Goal: Transaction & Acquisition: Purchase product/service

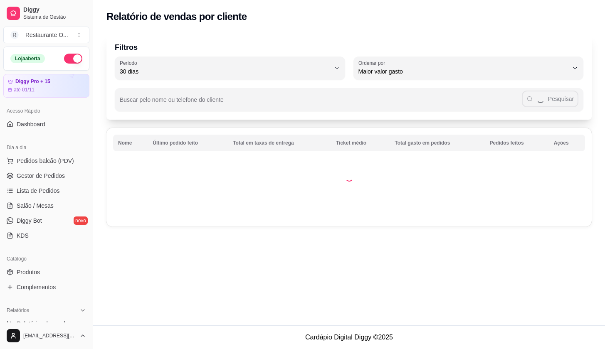
select select "30"
select select "HIGHEST_TOTAL_SPENT_WITH_ORDERS"
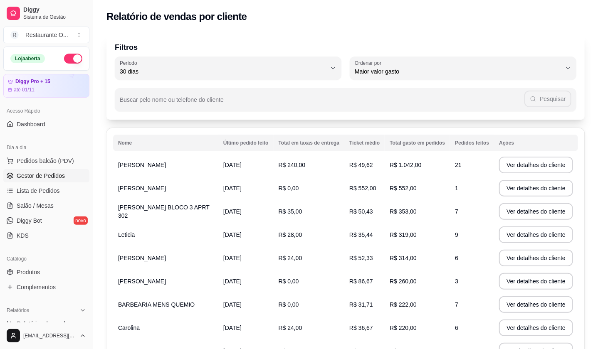
click at [43, 181] on link "Gestor de Pedidos" at bounding box center [46, 175] width 86 height 13
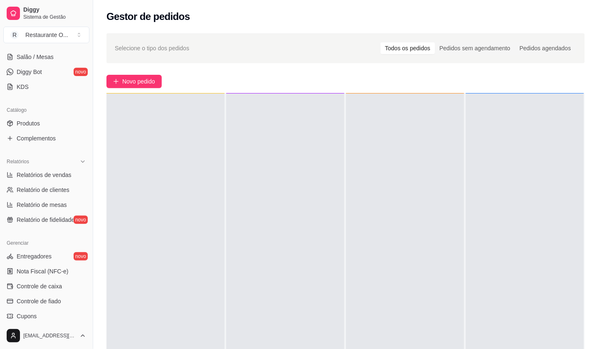
scroll to position [231, 0]
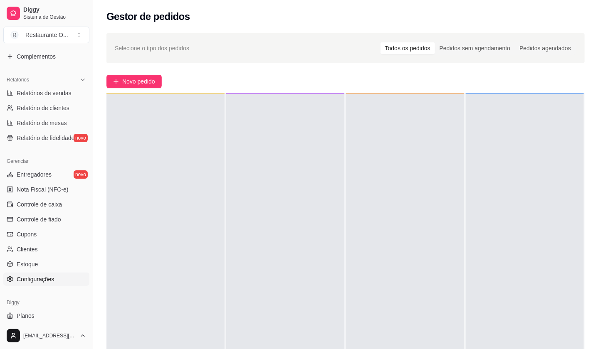
click at [54, 280] on link "Configurações" at bounding box center [46, 279] width 86 height 13
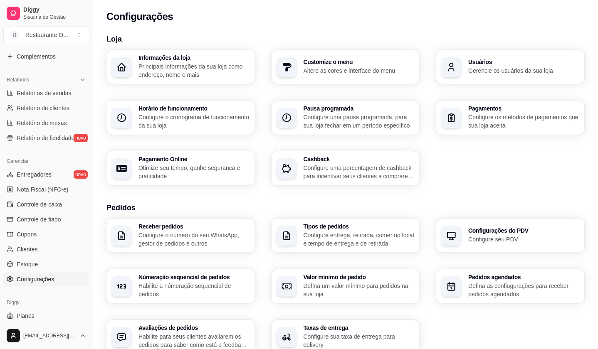
click at [152, 267] on div "Receber pedidos Configure o número do seu WhatsApp, gestor de pedidos e outros …" at bounding box center [345, 287] width 478 height 136
click at [165, 270] on div "Númeração sequencial de pedidos Habilite a númeração sequencial de pedidos" at bounding box center [180, 287] width 148 height 34
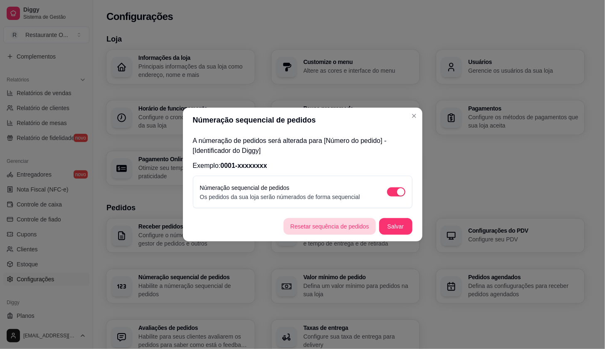
click at [323, 225] on button "Resetar sequência de pedidos" at bounding box center [330, 226] width 92 height 17
click at [401, 230] on button "Salvar" at bounding box center [395, 226] width 33 height 17
click at [404, 229] on button "Salvar" at bounding box center [395, 226] width 33 height 17
click at [399, 228] on button "Salvar" at bounding box center [395, 226] width 33 height 17
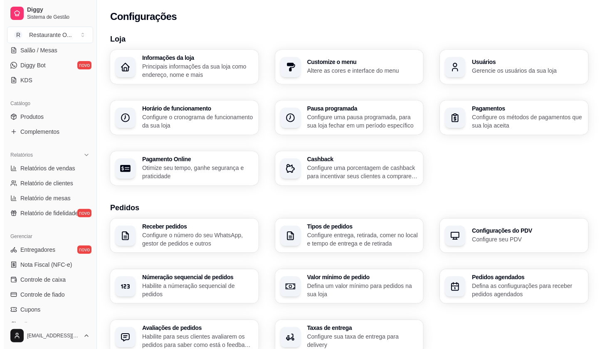
scroll to position [46, 0]
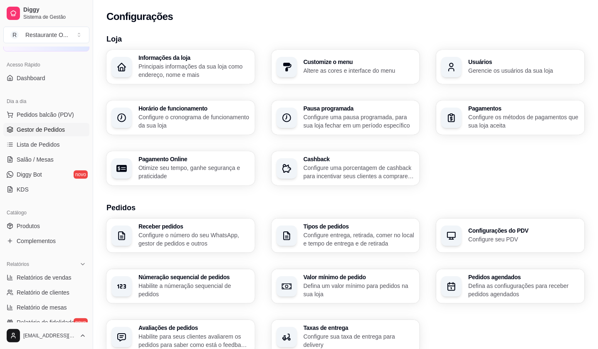
click at [45, 131] on span "Gestor de Pedidos" at bounding box center [41, 130] width 48 height 8
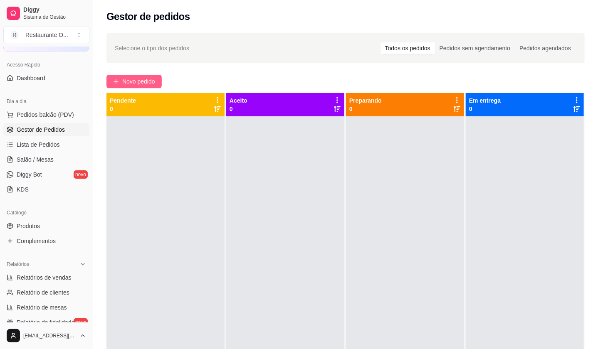
click at [132, 78] on span "Novo pedido" at bounding box center [138, 81] width 33 height 9
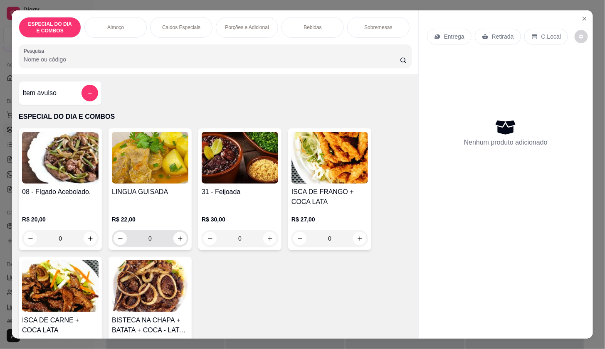
drag, startPoint x: 119, startPoint y: 250, endPoint x: 462, endPoint y: 104, distance: 372.7
click at [462, 104] on div "Nenhum produto adicionado" at bounding box center [506, 132] width 158 height 163
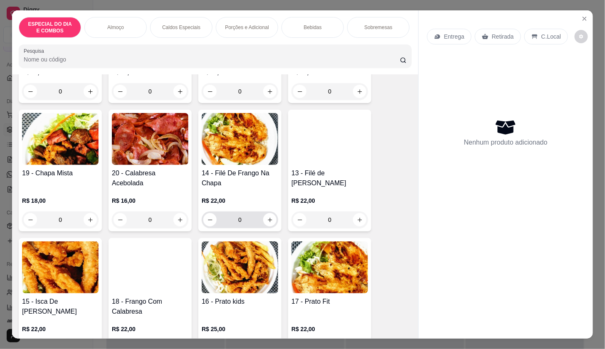
scroll to position [416, 0]
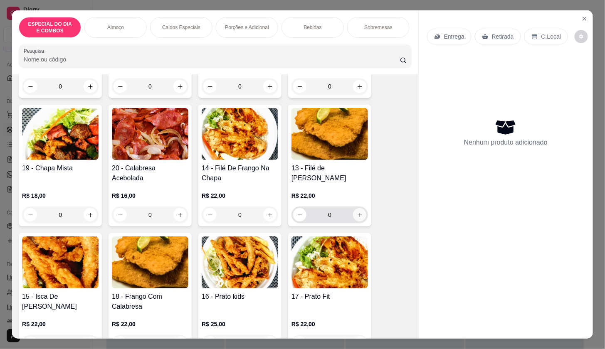
click at [358, 217] on icon "increase-product-quantity" at bounding box center [360, 215] width 6 height 6
type input "1"
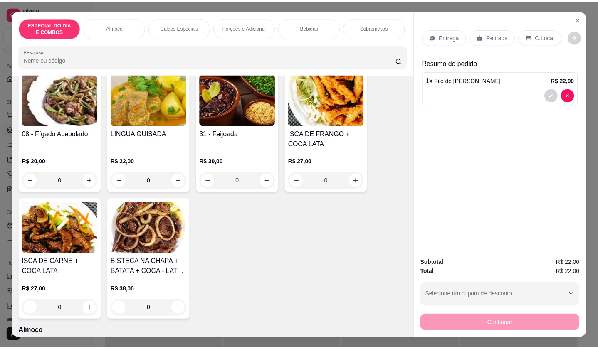
scroll to position [0, 0]
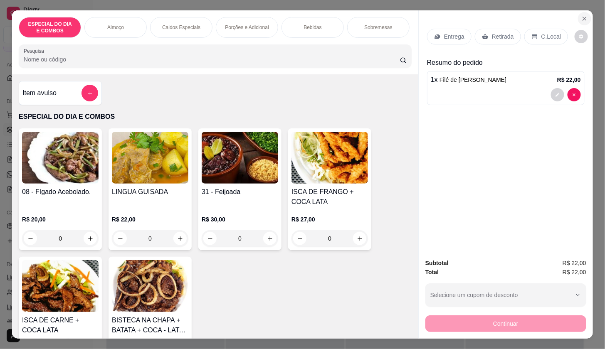
click at [584, 15] on icon "Close" at bounding box center [585, 18] width 7 height 7
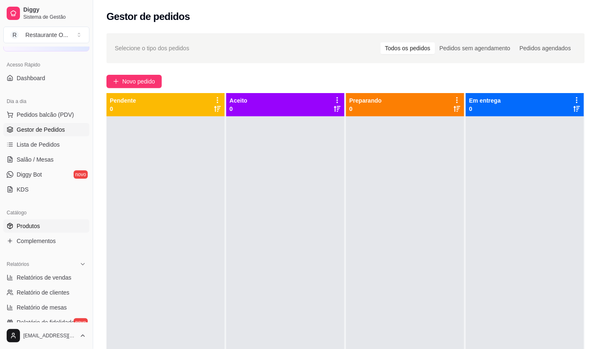
click at [39, 224] on span "Produtos" at bounding box center [28, 226] width 23 height 8
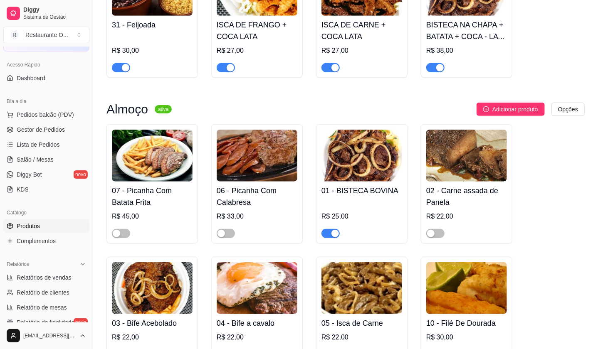
scroll to position [323, 0]
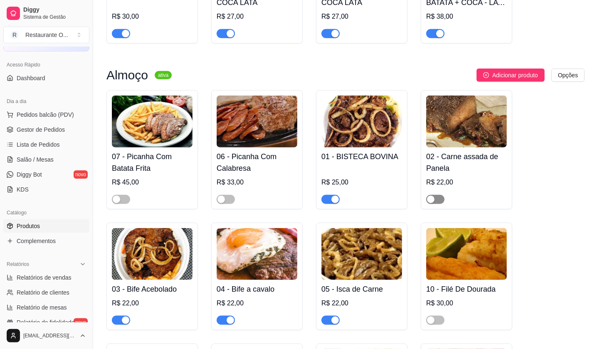
click at [434, 203] on div "button" at bounding box center [430, 199] width 7 height 7
click at [55, 132] on span "Gestor de Pedidos" at bounding box center [41, 130] width 48 height 8
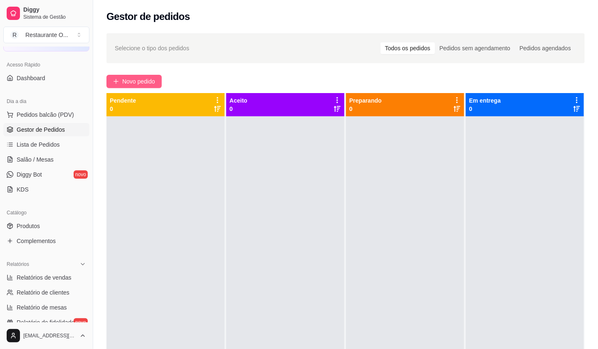
click at [117, 81] on icon "plus" at bounding box center [116, 82] width 6 height 6
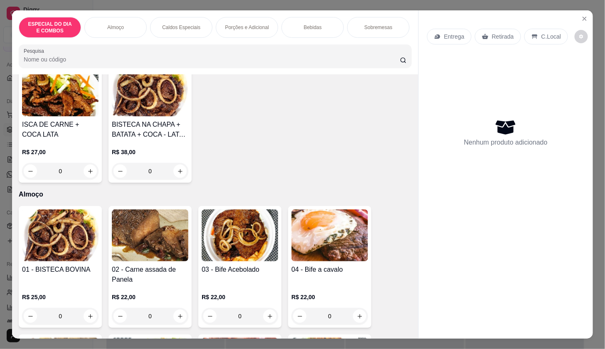
scroll to position [231, 0]
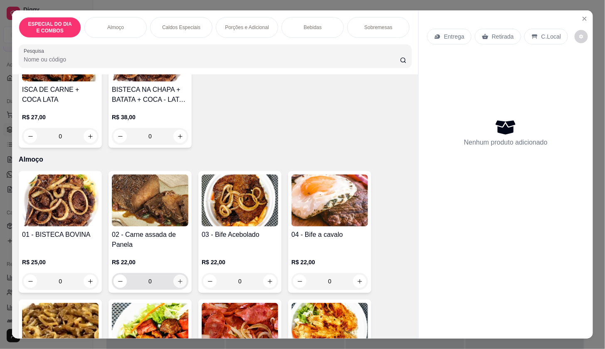
click at [177, 285] on icon "increase-product-quantity" at bounding box center [180, 282] width 6 height 6
type input "1"
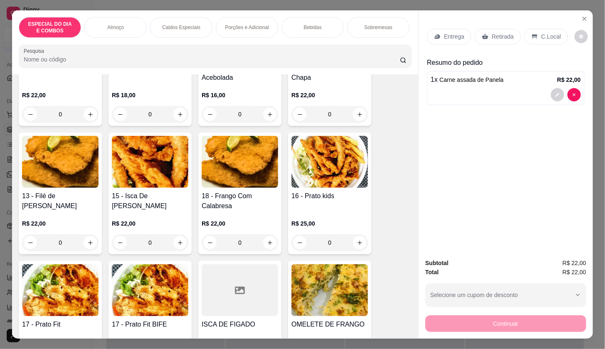
scroll to position [554, 0]
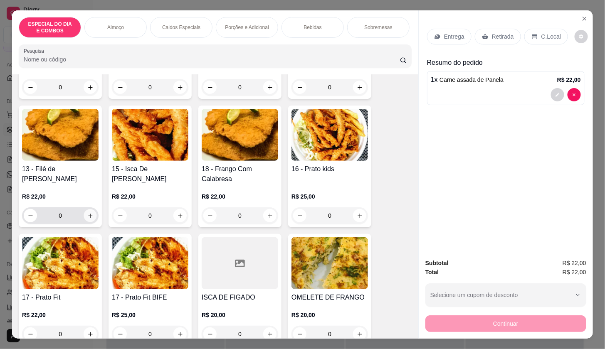
click at [87, 217] on icon "increase-product-quantity" at bounding box center [90, 216] width 6 height 6
type input "1"
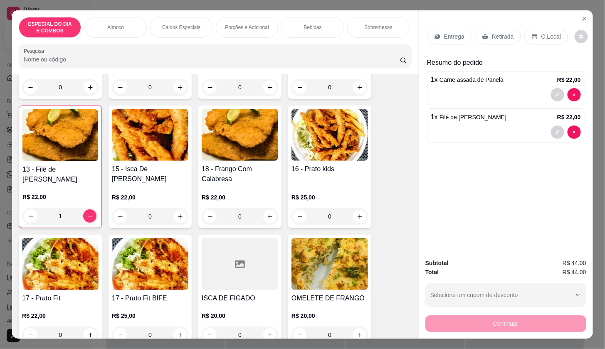
click at [444, 32] on p "Entrega" at bounding box center [454, 36] width 20 height 8
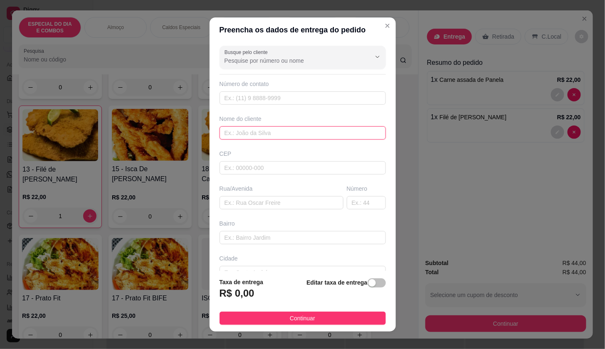
click at [317, 131] on input "text" at bounding box center [303, 132] width 166 height 13
type input "l"
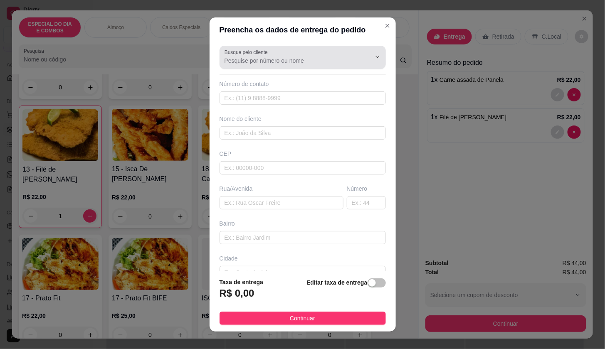
click at [299, 59] on input "Busque pelo cliente" at bounding box center [291, 61] width 133 height 8
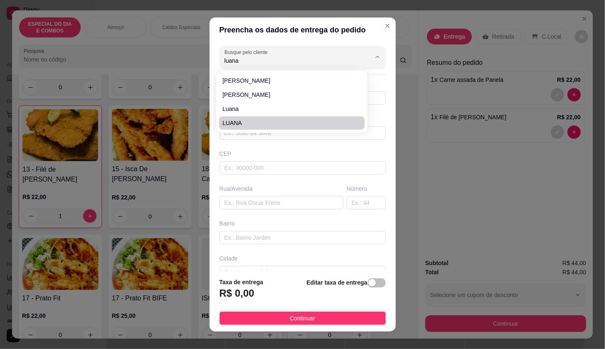
click at [227, 124] on span "LUANA" at bounding box center [288, 123] width 131 height 8
type input "LUANA"
type input "91981315272"
type input "LUANA"
type input "SUMMER VILLE A 401"
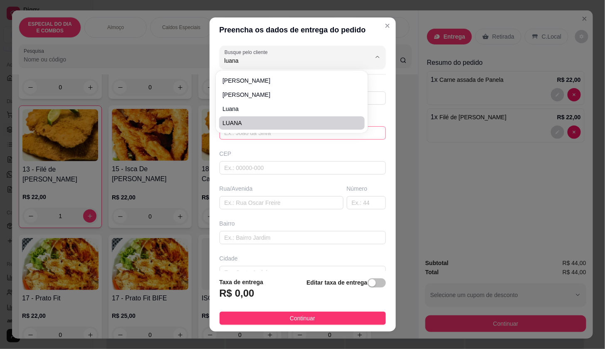
type input "Cond Ilhas do Atlântico Abrolhos 06"
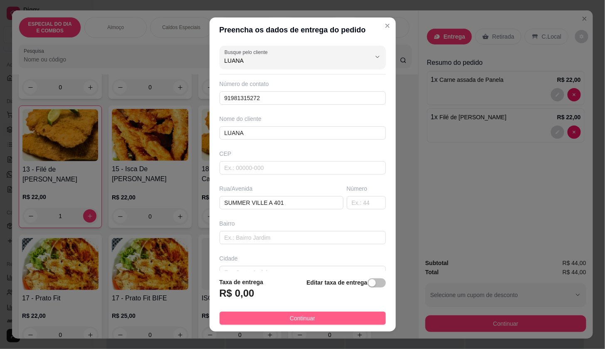
click at [268, 318] on button "Continuar" at bounding box center [303, 318] width 166 height 13
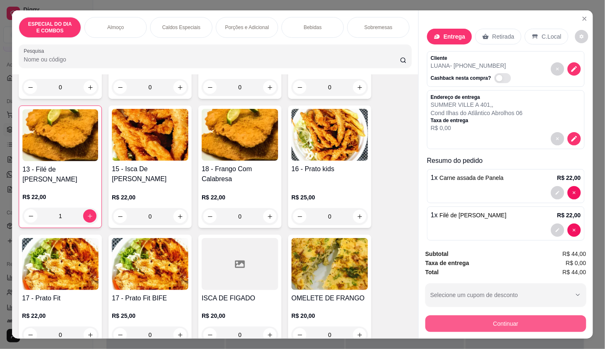
click at [580, 325] on button "Continuar" at bounding box center [506, 324] width 161 height 17
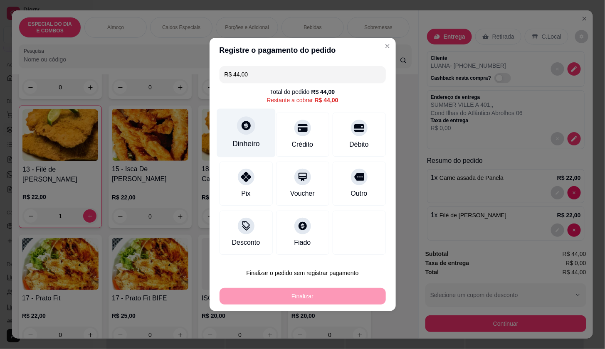
click at [246, 121] on icon at bounding box center [245, 125] width 11 height 11
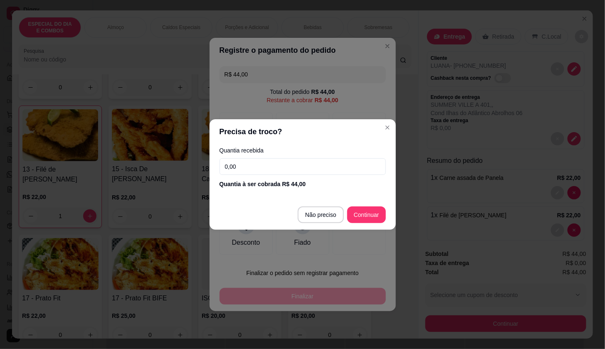
click at [248, 161] on input "0,00" at bounding box center [303, 166] width 166 height 17
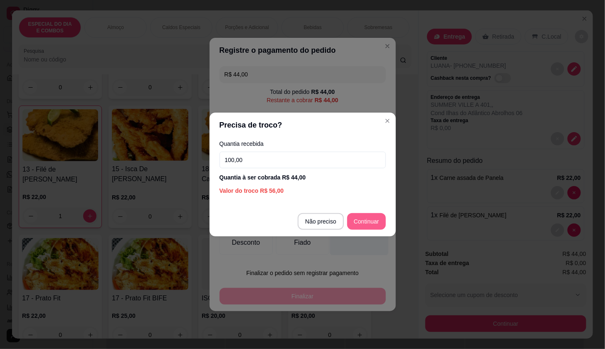
type input "100,00"
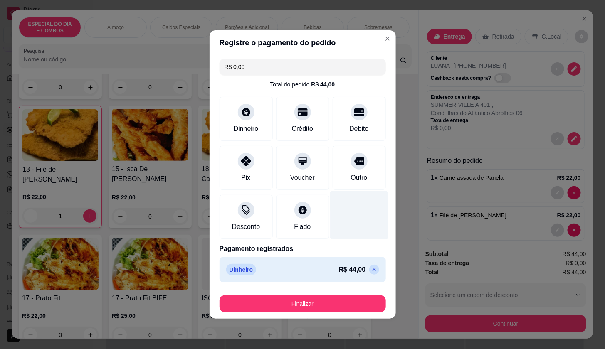
type input "R$ 0,00"
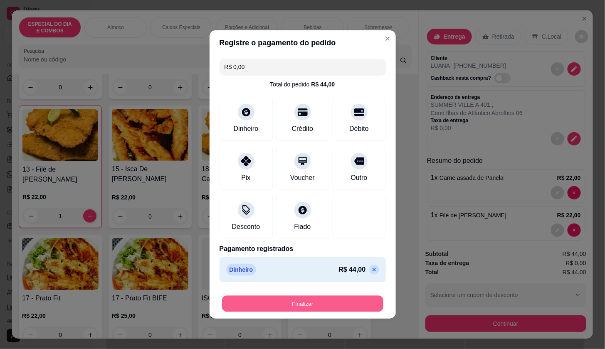
click at [371, 306] on button "Finalizar" at bounding box center [302, 304] width 161 height 16
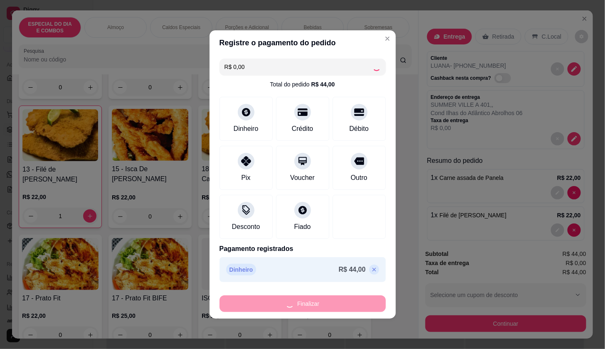
type input "0"
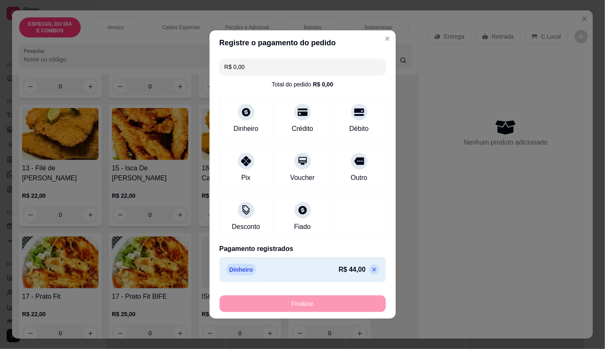
type input "-R$ 44,00"
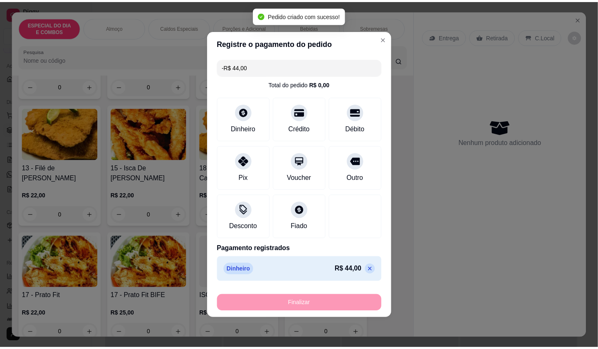
scroll to position [554, 0]
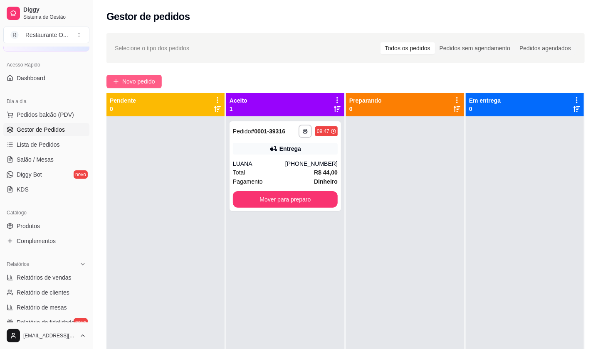
click at [158, 87] on button "Novo pedido" at bounding box center [133, 81] width 55 height 13
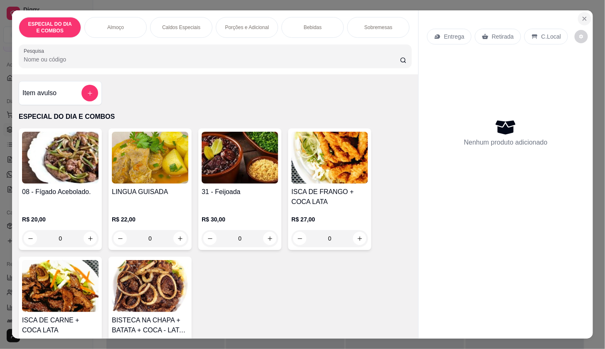
click at [583, 17] on icon "Close" at bounding box center [584, 18] width 3 height 3
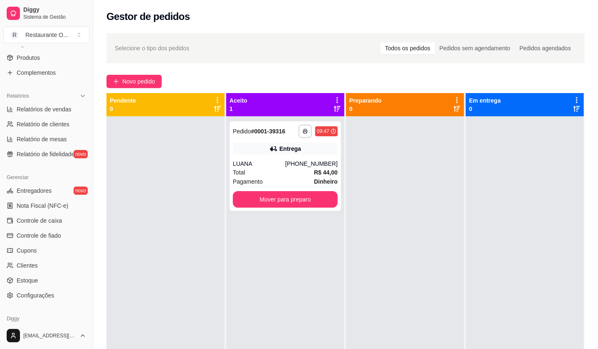
scroll to position [231, 0]
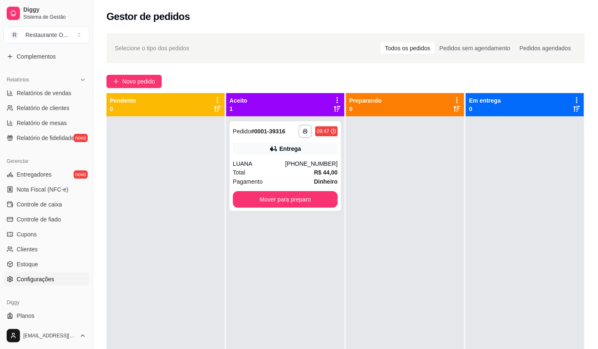
click at [41, 273] on link "Configurações" at bounding box center [46, 279] width 86 height 13
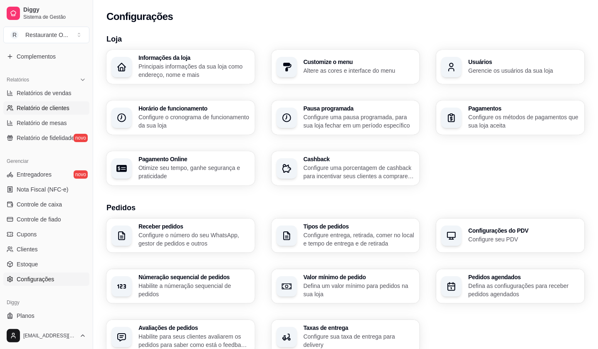
scroll to position [185, 0]
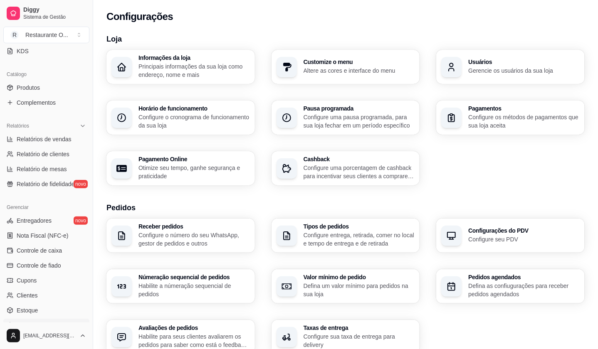
click at [41, 95] on ul "Produtos Complementos" at bounding box center [46, 95] width 86 height 28
click at [43, 86] on link "Produtos" at bounding box center [46, 87] width 86 height 13
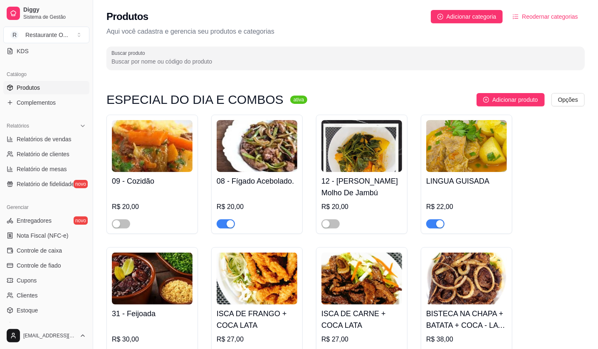
click at [227, 223] on div "button" at bounding box center [230, 223] width 7 height 7
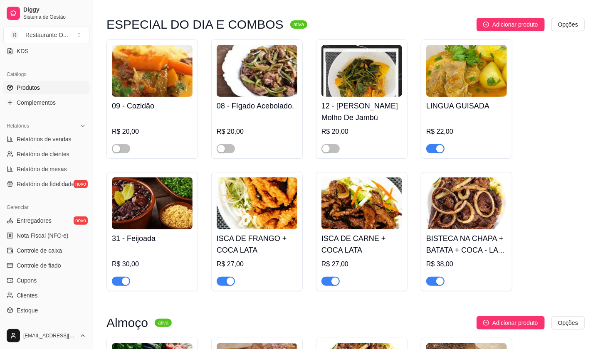
scroll to position [92, 0]
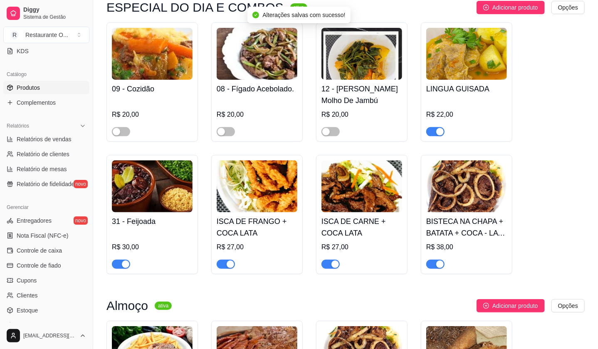
click at [432, 134] on span "button" at bounding box center [435, 131] width 18 height 9
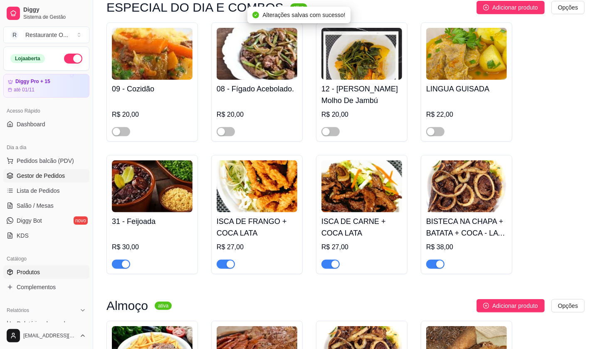
scroll to position [46, 0]
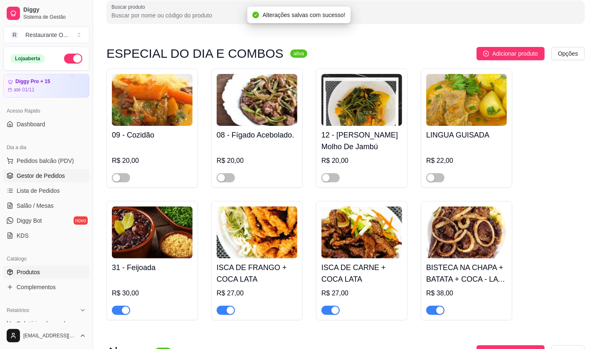
click at [28, 175] on span "Gestor de Pedidos" at bounding box center [41, 176] width 48 height 8
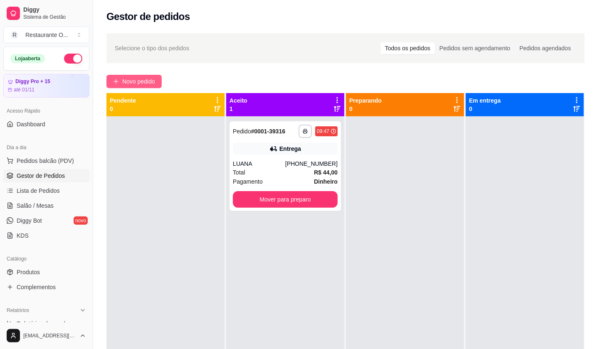
click at [112, 78] on button "Novo pedido" at bounding box center [133, 81] width 55 height 13
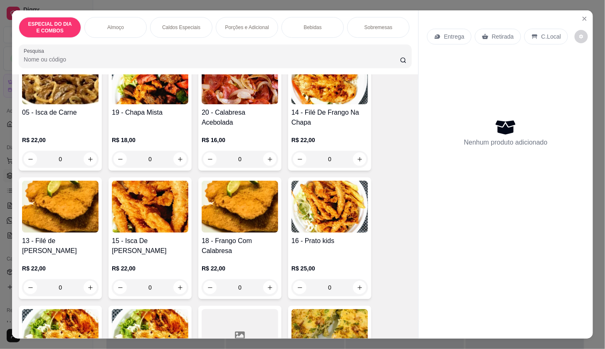
scroll to position [369, 0]
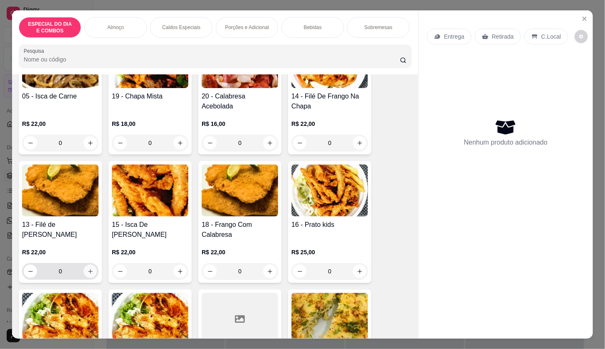
click at [87, 275] on icon "increase-product-quantity" at bounding box center [90, 272] width 6 height 6
type input "1"
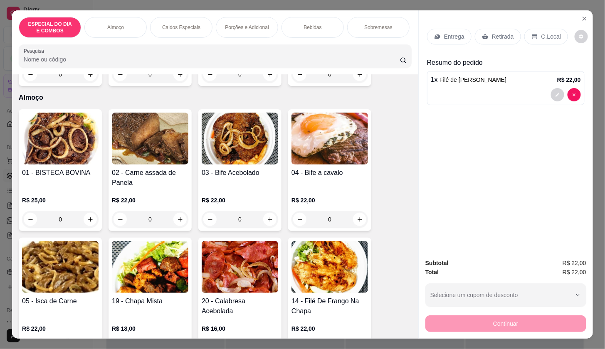
scroll to position [139, 0]
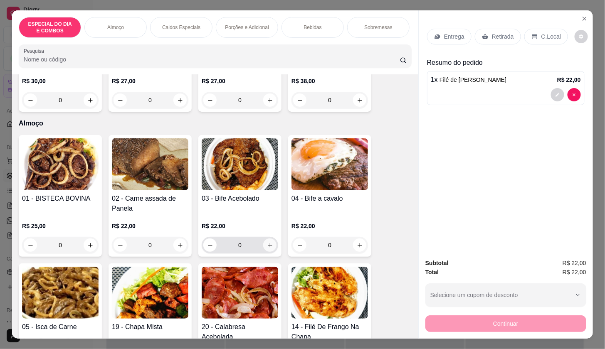
click at [270, 249] on button "increase-product-quantity" at bounding box center [269, 245] width 13 height 13
type input "1"
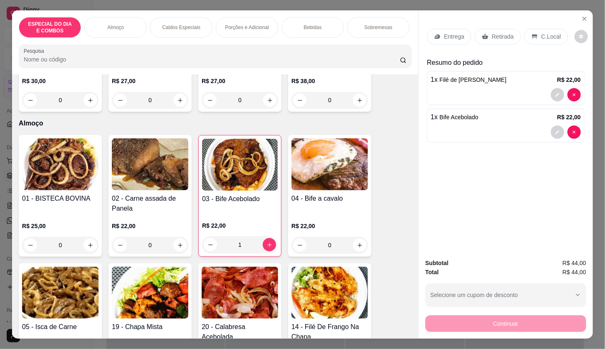
click at [436, 33] on icon at bounding box center [437, 36] width 7 height 7
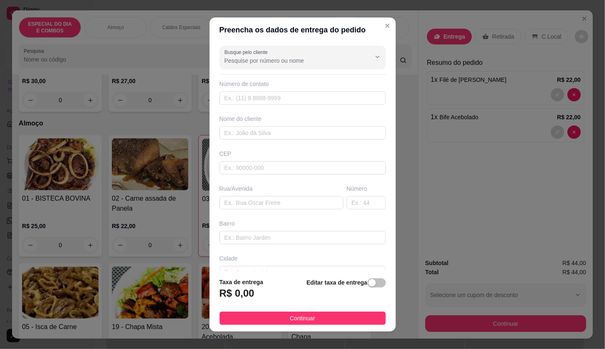
click at [322, 68] on div "Busque pelo cliente" at bounding box center [303, 57] width 166 height 23
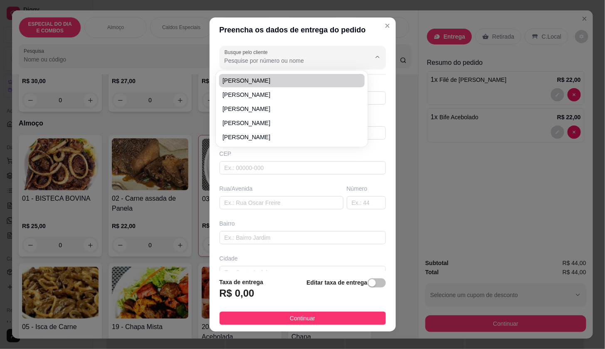
click at [258, 54] on label "Busque pelo cliente" at bounding box center [248, 52] width 46 height 7
click at [258, 57] on input "Busque pelo cliente" at bounding box center [291, 61] width 133 height 8
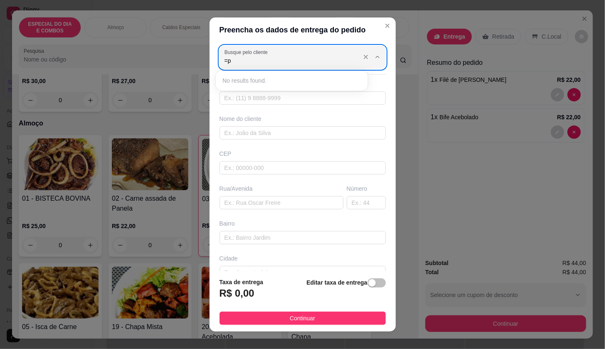
type input "="
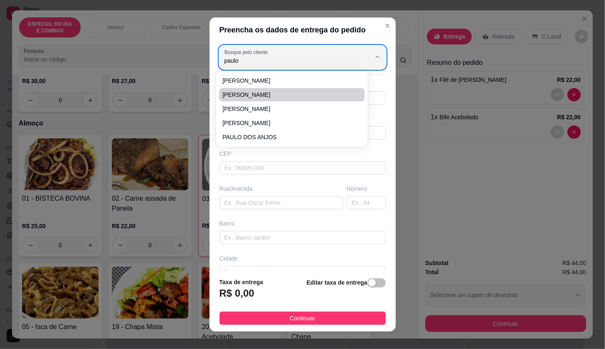
click at [267, 95] on span "[PERSON_NAME]" at bounding box center [288, 95] width 131 height 8
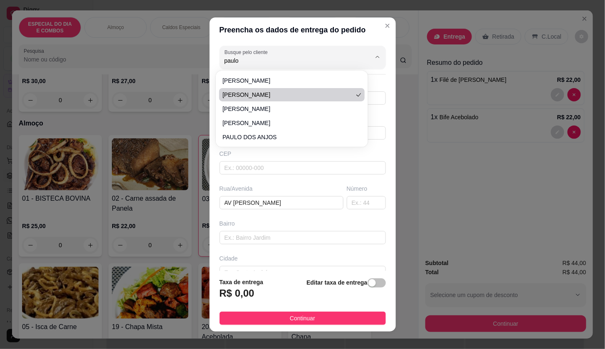
type input "[PERSON_NAME]"
type input "91982037351"
type input "[PERSON_NAME]"
type input "AV [PERSON_NAME]"
type input "CHACARAS MONTENEGRO CEDRO 301B"
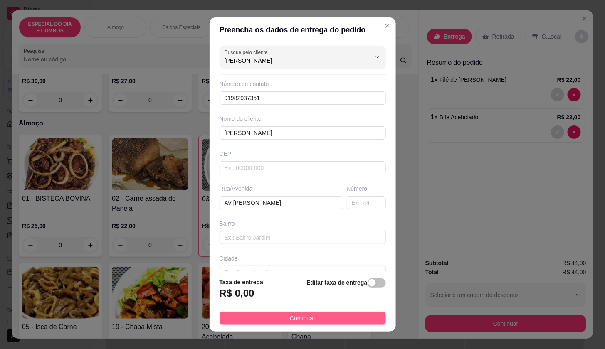
click at [309, 319] on button "Continuar" at bounding box center [303, 318] width 166 height 13
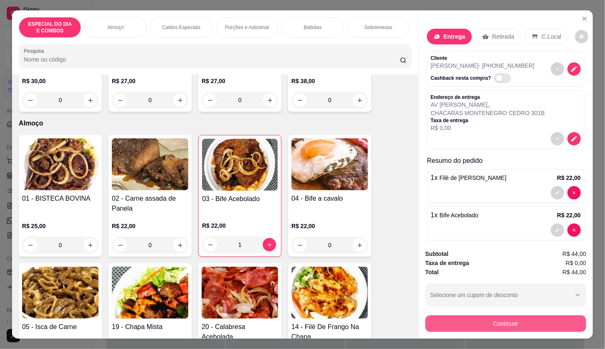
click at [438, 322] on button "Continuar" at bounding box center [506, 324] width 161 height 17
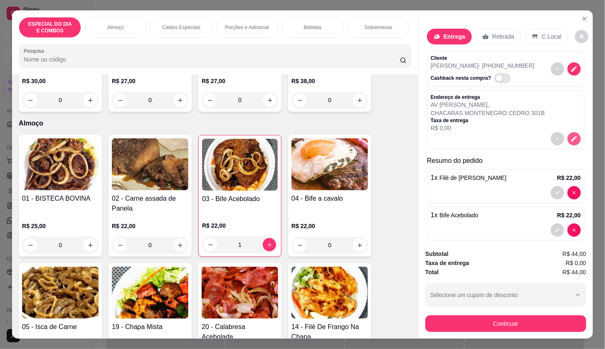
click at [557, 139] on div at bounding box center [506, 138] width 150 height 13
click at [571, 139] on div "Endereço de entrega AV [PERSON_NAME] , , CHACARAS MONTENEGRO CEDRO 301B Taxa de…" at bounding box center [506, 119] width 158 height 59
click at [568, 139] on button "decrease-product-quantity" at bounding box center [574, 138] width 13 height 13
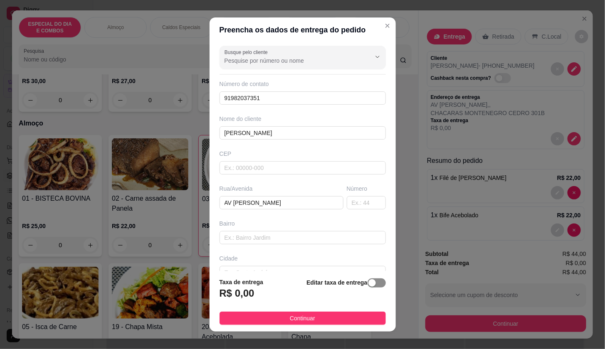
click at [370, 281] on span "button" at bounding box center [377, 283] width 18 height 9
click at [299, 294] on div "Taxa de entrega 0,00 Editar taxa de entrega" at bounding box center [303, 290] width 166 height 29
click at [289, 296] on input "0,00" at bounding box center [264, 297] width 89 height 16
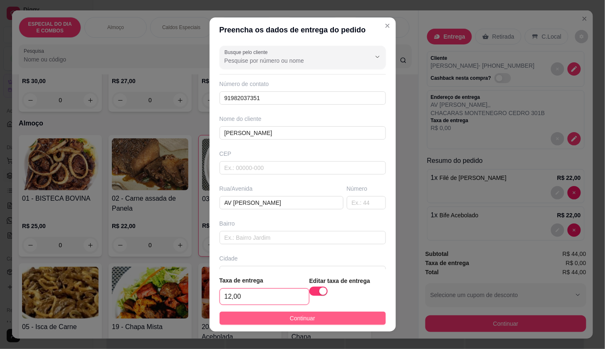
type input "12,00"
click at [310, 319] on button "Continuar" at bounding box center [303, 318] width 166 height 13
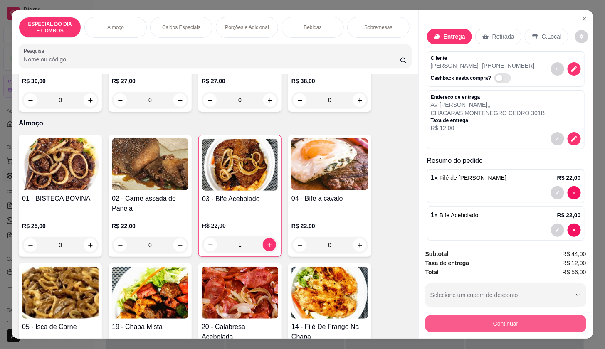
click at [458, 320] on button "Continuar" at bounding box center [506, 324] width 161 height 17
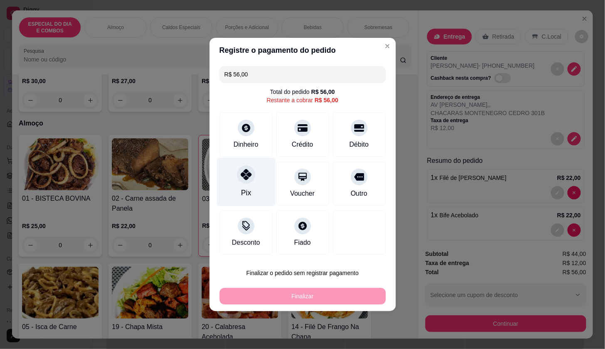
click at [262, 197] on div "Pix" at bounding box center [246, 182] width 59 height 49
type input "R$ 0,00"
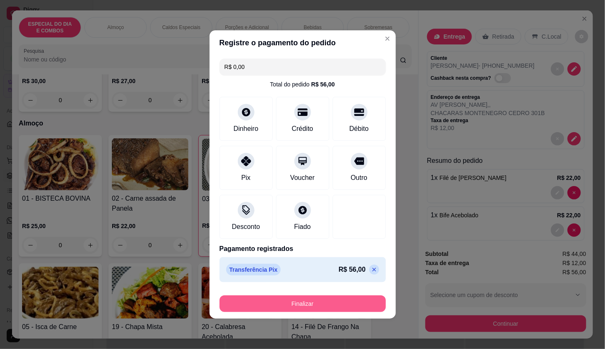
click at [284, 299] on button "Finalizar" at bounding box center [303, 304] width 166 height 17
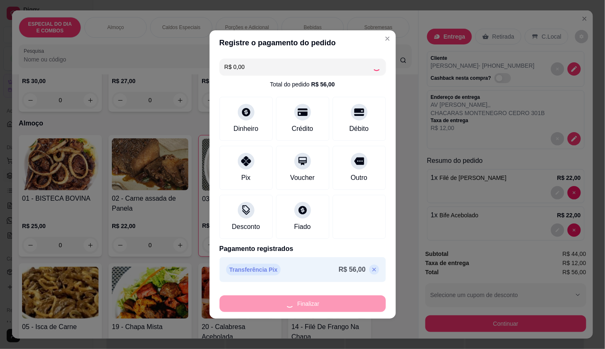
type input "0"
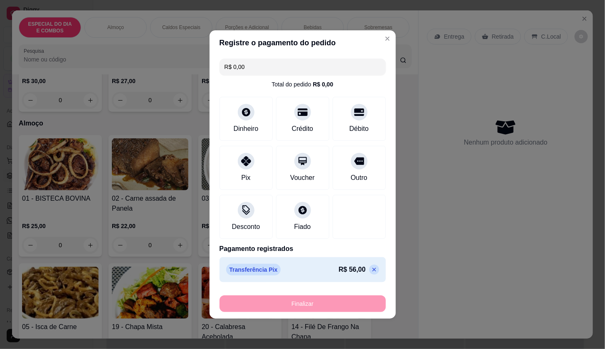
type input "-R$ 56,00"
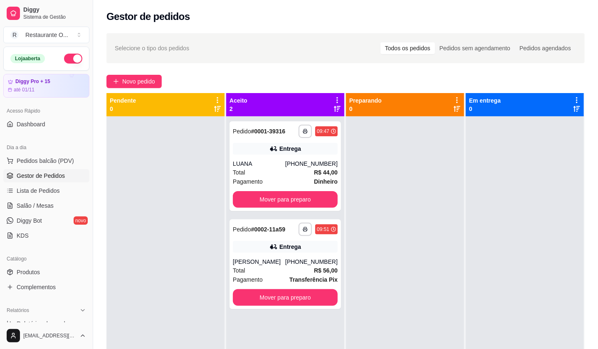
click at [163, 85] on div "Novo pedido" at bounding box center [345, 81] width 478 height 13
click at [156, 87] on button "Novo pedido" at bounding box center [133, 81] width 55 height 13
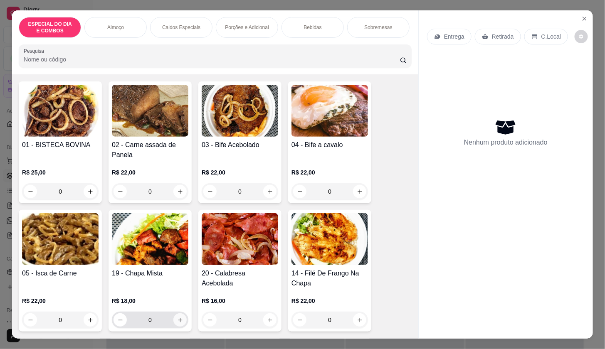
scroll to position [231, 0]
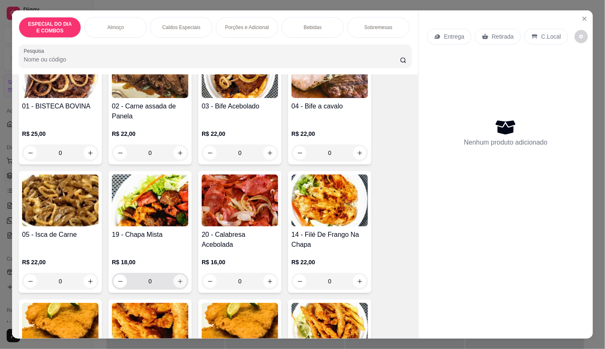
click at [178, 281] on button "increase-product-quantity" at bounding box center [179, 281] width 13 height 13
click at [178, 281] on icon "increase-product-quantity" at bounding box center [180, 282] width 6 height 6
type input "2"
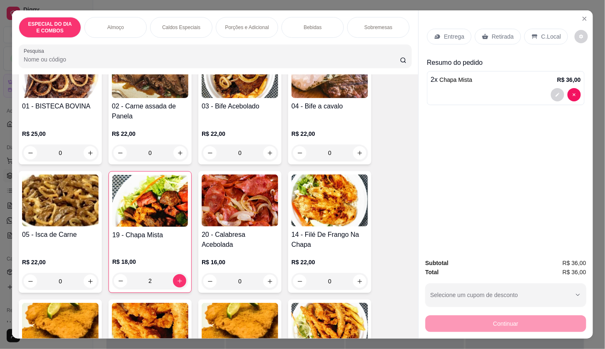
click at [444, 33] on p "Entrega" at bounding box center [454, 36] width 20 height 8
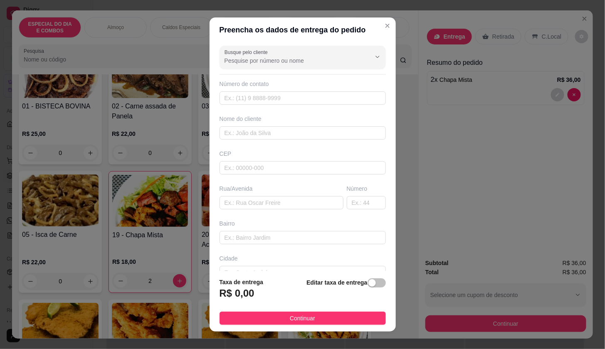
click at [261, 116] on div "Nome do cliente" at bounding box center [303, 119] width 166 height 8
click at [260, 124] on div "Nome do cliente" at bounding box center [303, 127] width 170 height 25
click at [259, 131] on input "text" at bounding box center [303, 132] width 166 height 13
type input "g"
click at [261, 131] on input "[PERSON_NAME]" at bounding box center [303, 132] width 166 height 13
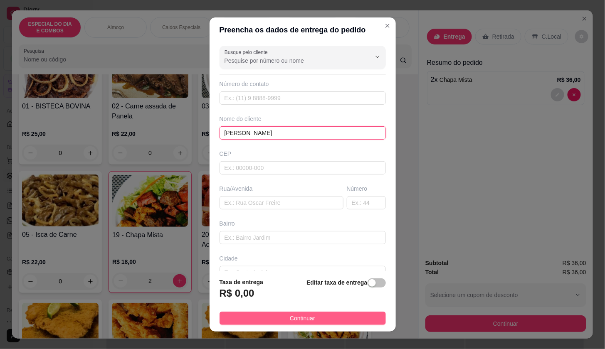
type input "[PERSON_NAME]"
click at [307, 320] on span "Continuar" at bounding box center [302, 318] width 25 height 9
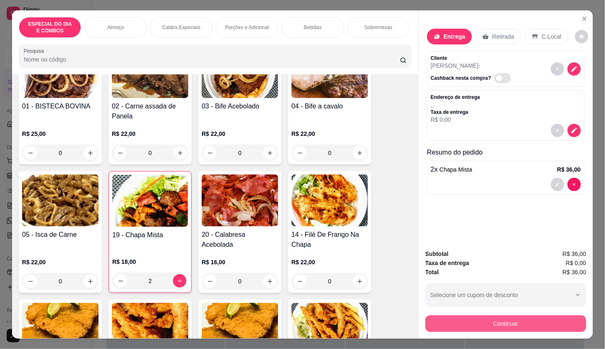
click at [458, 317] on button "Continuar" at bounding box center [506, 324] width 161 height 17
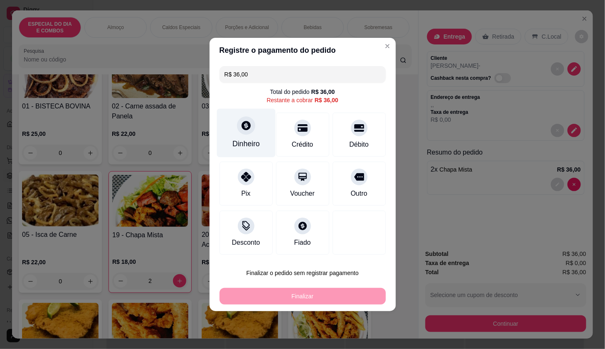
click at [256, 138] on div "Dinheiro" at bounding box center [246, 133] width 59 height 49
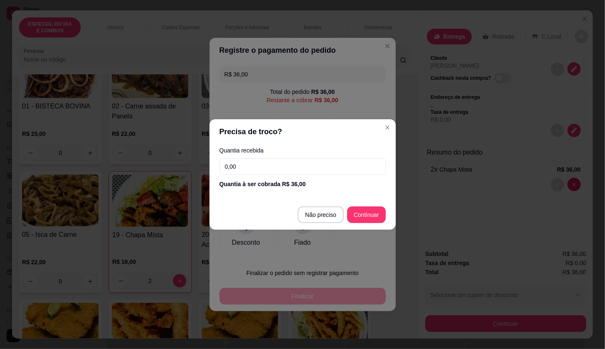
click at [267, 171] on input "0,00" at bounding box center [303, 166] width 166 height 17
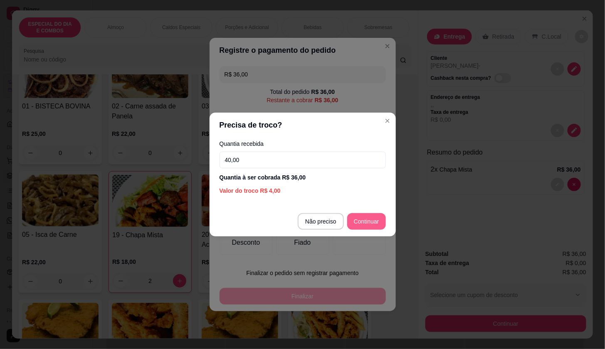
type input "40,00"
type input "R$ 0,00"
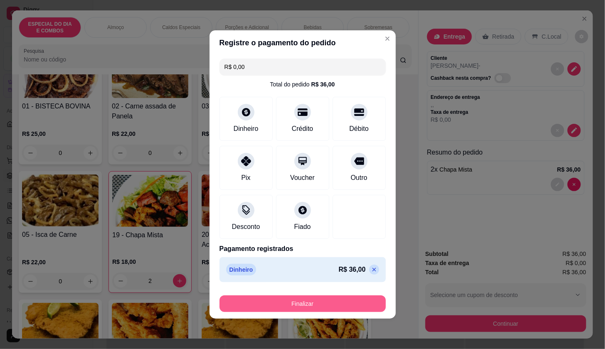
click at [265, 301] on button "Finalizar" at bounding box center [303, 304] width 166 height 17
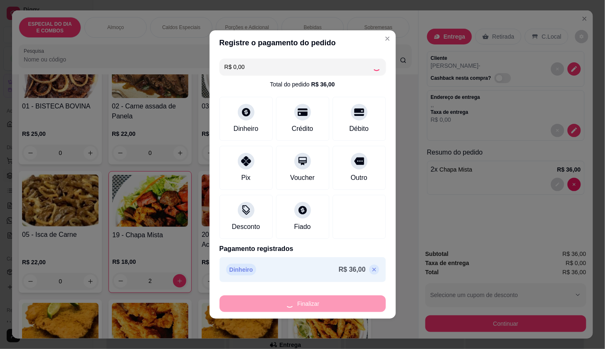
type input "0"
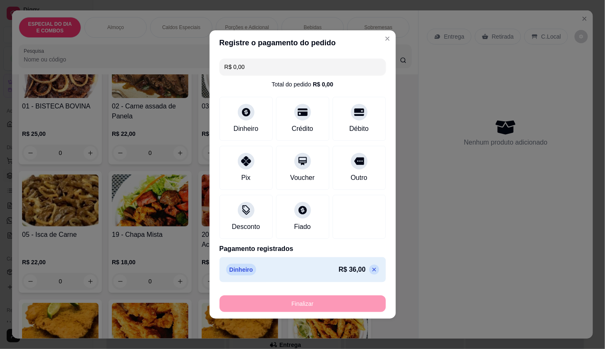
type input "-R$ 36,00"
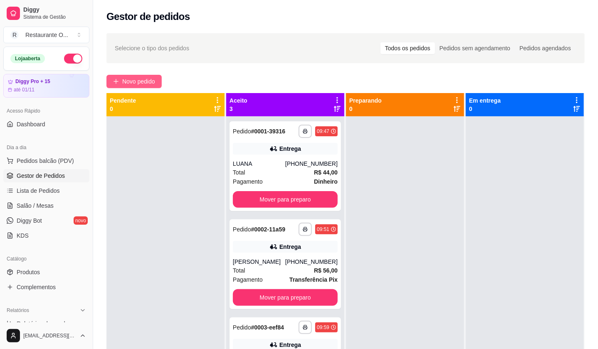
click at [160, 86] on button "Novo pedido" at bounding box center [133, 81] width 55 height 13
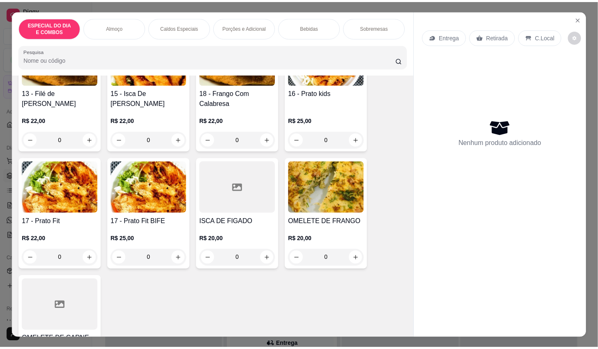
scroll to position [508, 0]
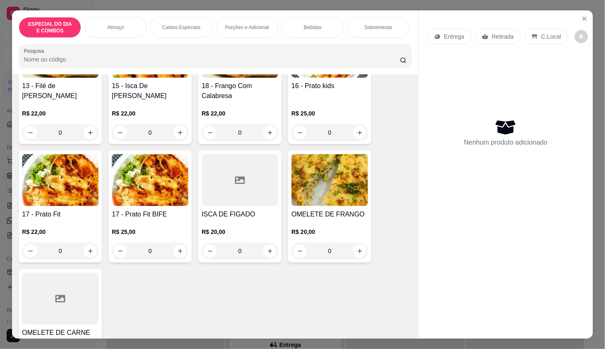
click at [579, 22] on div "Entrega Retirada C.Local" at bounding box center [506, 36] width 158 height 29
click at [578, 16] on button "Close" at bounding box center [584, 18] width 13 height 13
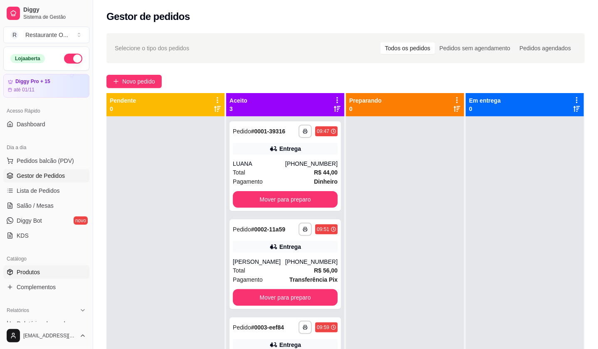
click at [51, 278] on link "Produtos" at bounding box center [46, 272] width 86 height 13
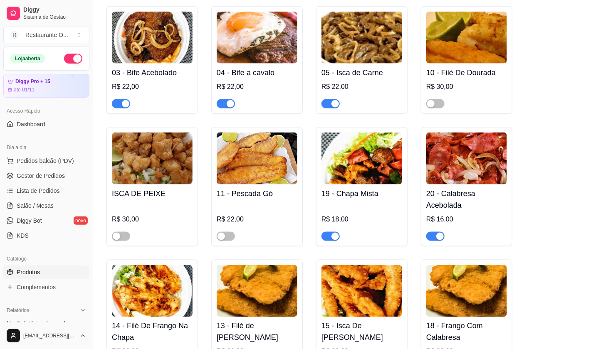
scroll to position [554, 0]
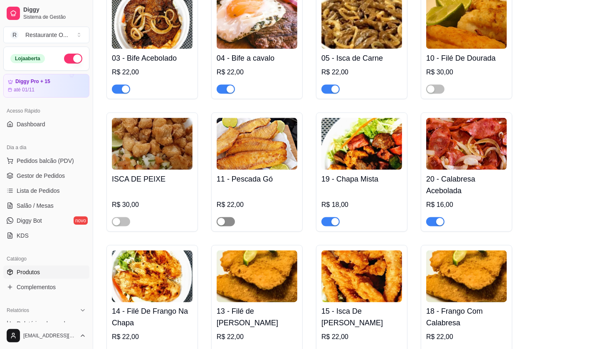
click at [233, 225] on span "button" at bounding box center [226, 222] width 18 height 9
click at [435, 89] on div "button" at bounding box center [430, 89] width 7 height 7
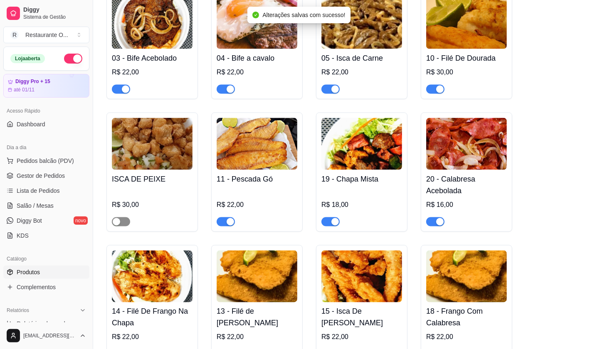
click at [115, 222] on div "button" at bounding box center [116, 221] width 7 height 7
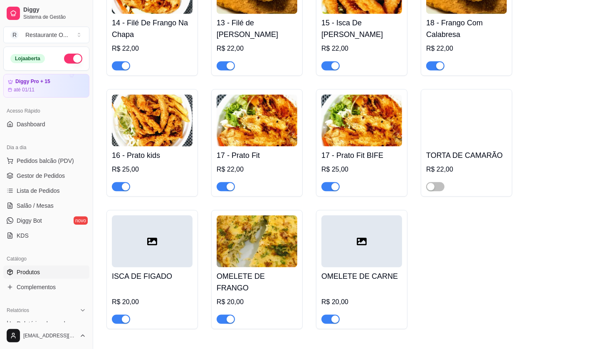
scroll to position [924, 0]
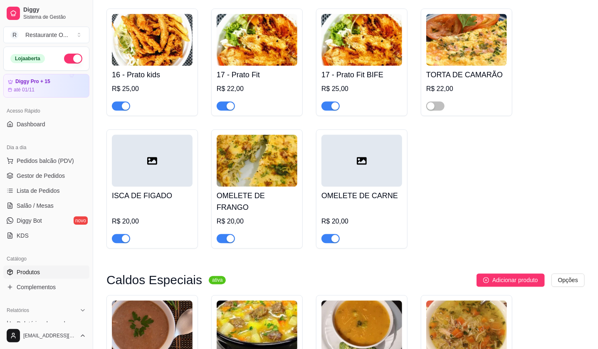
click at [124, 235] on div "button" at bounding box center [125, 238] width 7 height 7
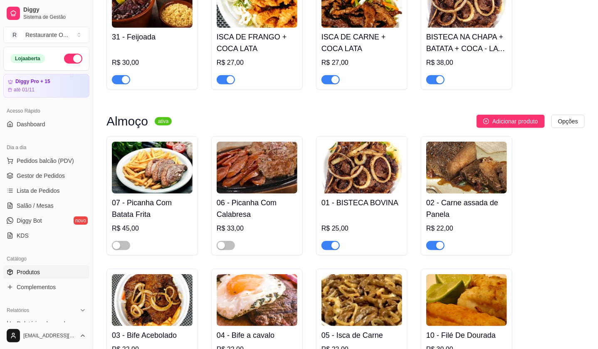
scroll to position [92, 0]
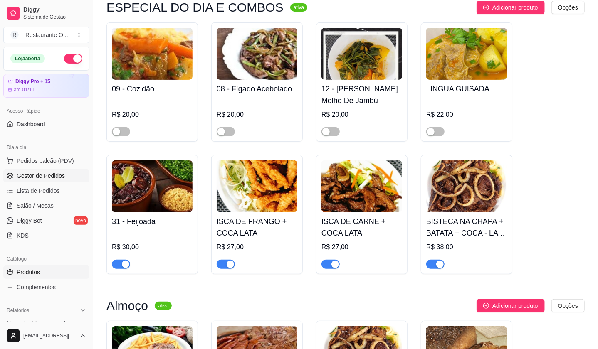
click at [26, 174] on span "Gestor de Pedidos" at bounding box center [41, 176] width 48 height 8
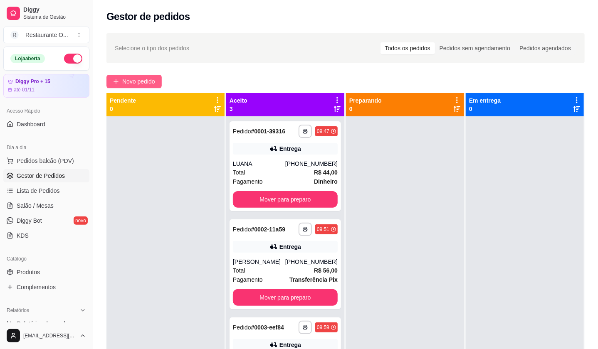
click at [116, 79] on icon "plus" at bounding box center [116, 81] width 0 height 5
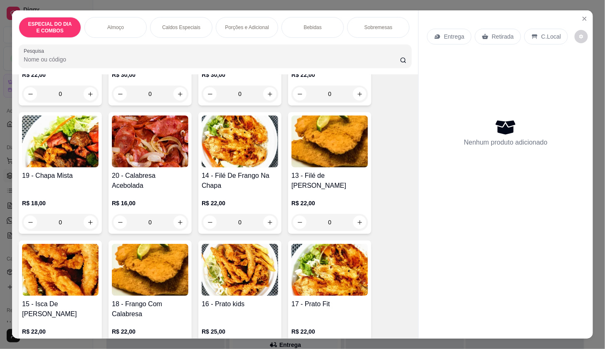
scroll to position [277, 0]
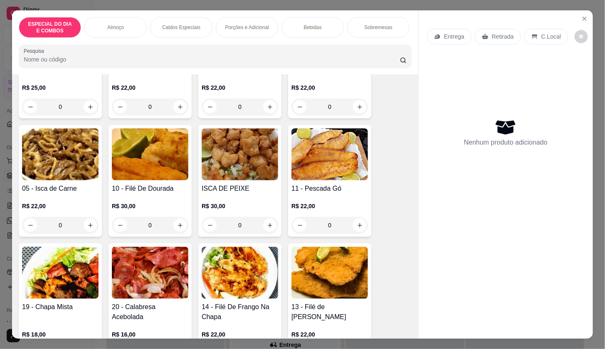
click at [350, 222] on div "0" at bounding box center [329, 225] width 73 height 17
click at [353, 224] on button "increase-product-quantity" at bounding box center [359, 225] width 13 height 13
type input "1"
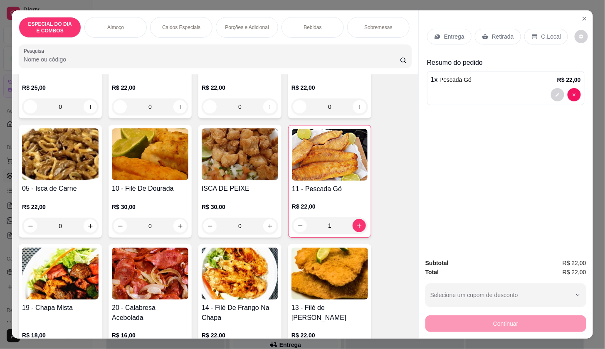
click at [434, 33] on icon at bounding box center [437, 36] width 7 height 7
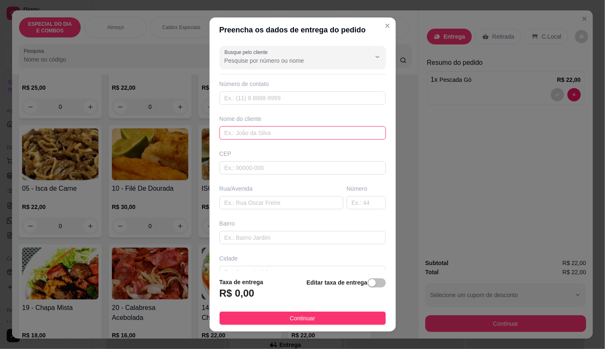
click at [311, 132] on input "text" at bounding box center [303, 132] width 166 height 13
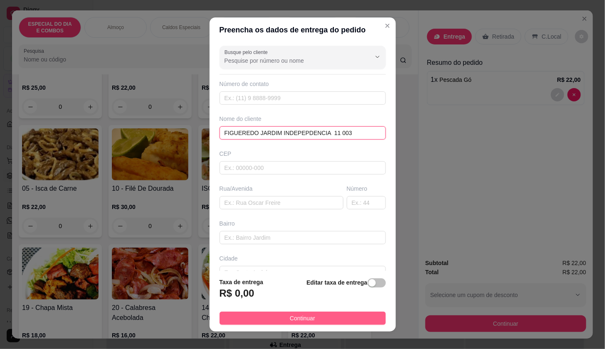
type input "FIGUEREDO JARDIM INDEPEPDENCIA 11 003"
click at [340, 322] on button "Continuar" at bounding box center [303, 318] width 166 height 13
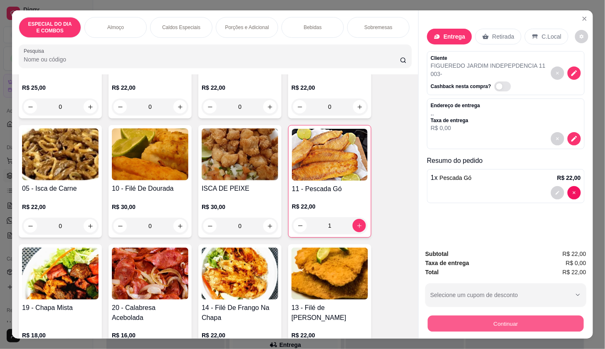
click at [495, 316] on button "Continuar" at bounding box center [506, 324] width 156 height 16
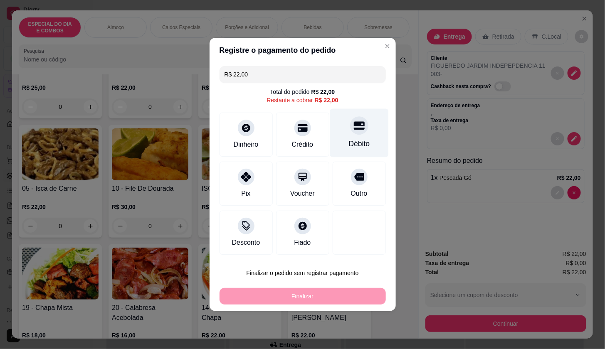
click at [333, 136] on div "Débito" at bounding box center [359, 133] width 59 height 49
type input "R$ 0,00"
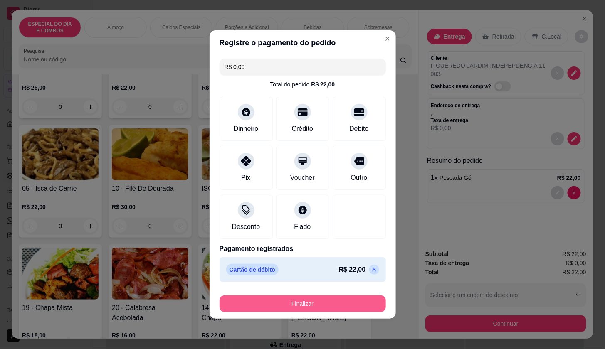
click at [358, 305] on button "Finalizar" at bounding box center [303, 304] width 166 height 17
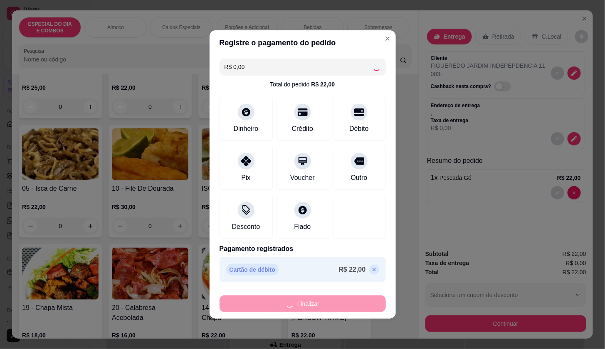
type input "0"
type input "-R$ 22,00"
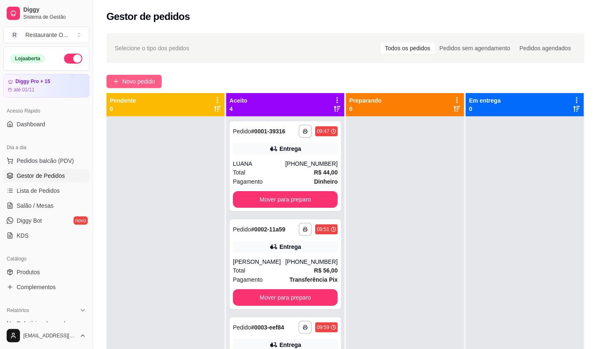
click at [156, 79] on button "Novo pedido" at bounding box center [133, 81] width 55 height 13
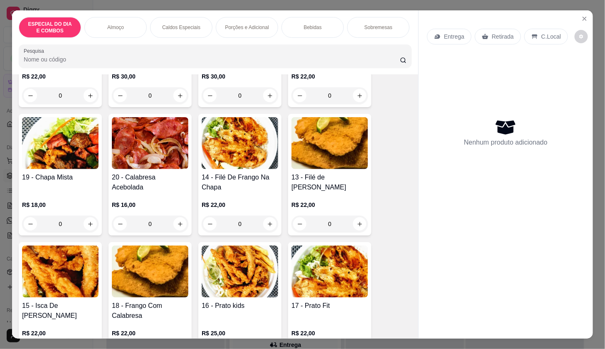
scroll to position [416, 0]
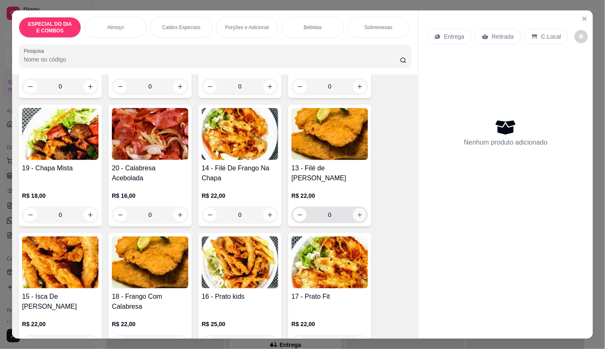
click at [357, 218] on icon "increase-product-quantity" at bounding box center [360, 215] width 6 height 6
type input "1"
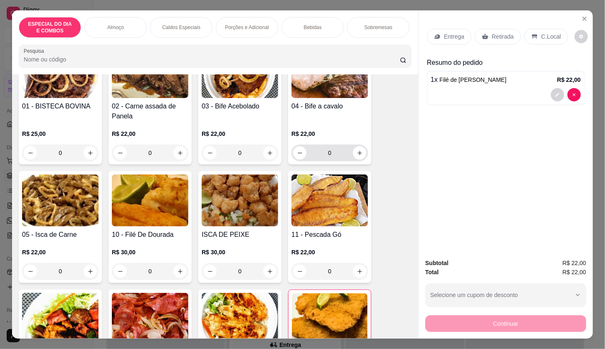
scroll to position [185, 0]
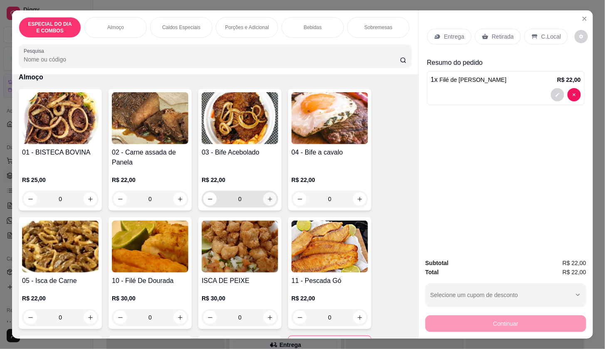
click at [268, 199] on icon "increase-product-quantity" at bounding box center [270, 199] width 6 height 6
type input "1"
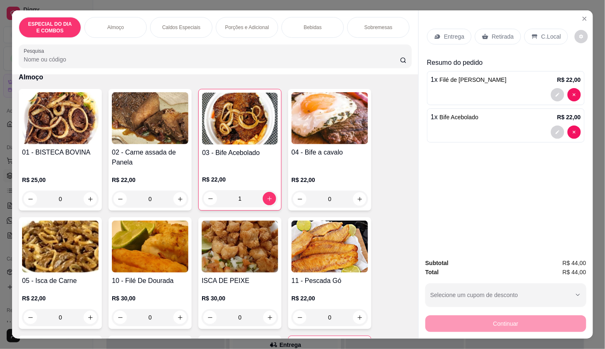
click at [432, 37] on div "Entrega" at bounding box center [449, 37] width 45 height 16
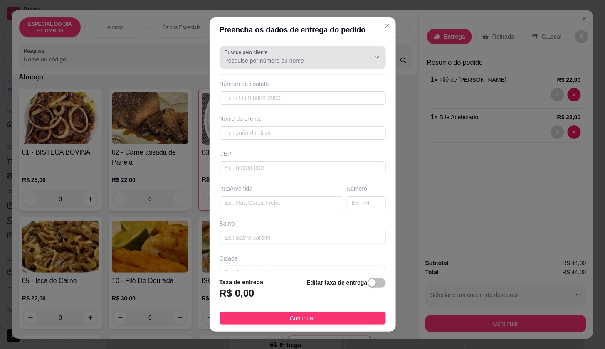
click at [302, 61] on input "Busque pelo cliente" at bounding box center [291, 61] width 133 height 8
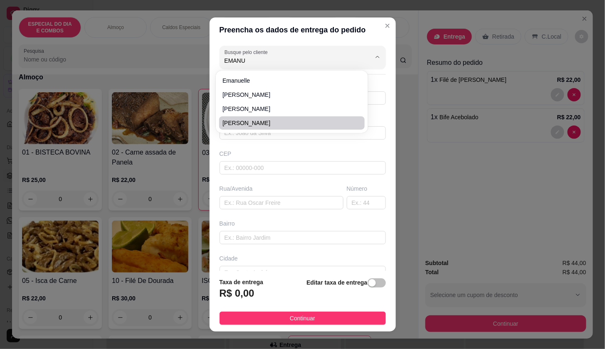
click at [290, 121] on span "[PERSON_NAME]" at bounding box center [288, 123] width 131 height 8
type input "[PERSON_NAME]"
type input "91981208072"
type input "[PERSON_NAME]"
type input "ILHAS DO ATLANTICO BLOCO ABROLHOS"
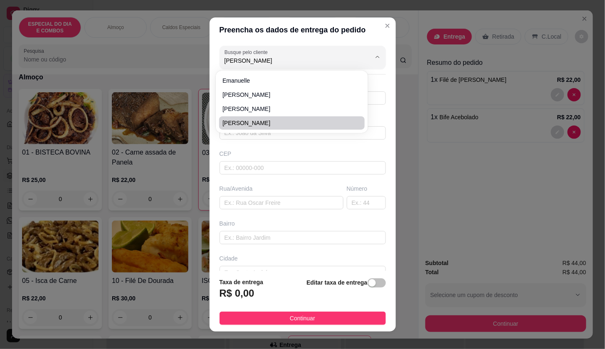
type input "204"
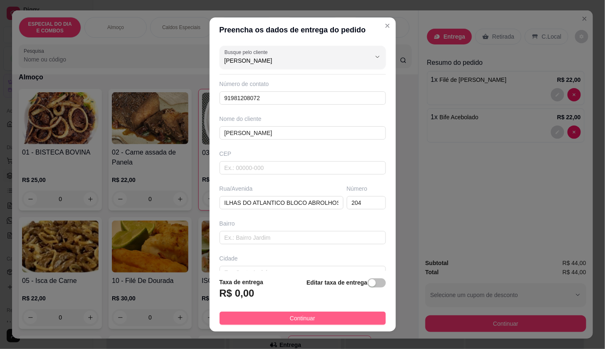
type input "[PERSON_NAME]"
click at [341, 319] on button "Continuar" at bounding box center [303, 318] width 166 height 13
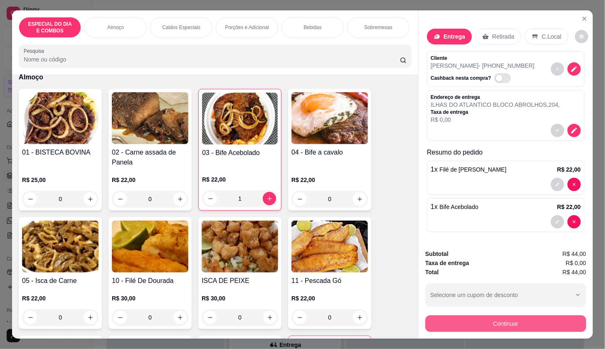
click at [511, 318] on button "Continuar" at bounding box center [506, 324] width 161 height 17
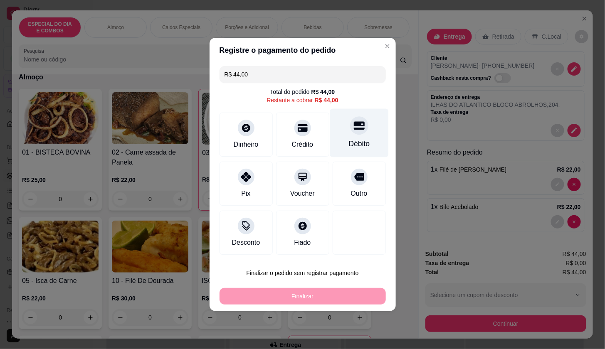
click at [330, 127] on div "Débito" at bounding box center [359, 133] width 59 height 49
type input "R$ 0,00"
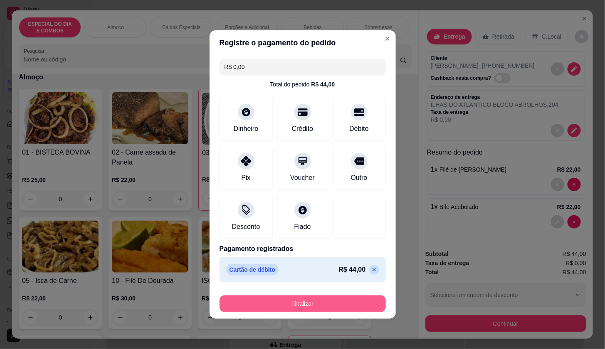
click at [352, 299] on button "Finalizar" at bounding box center [303, 304] width 166 height 17
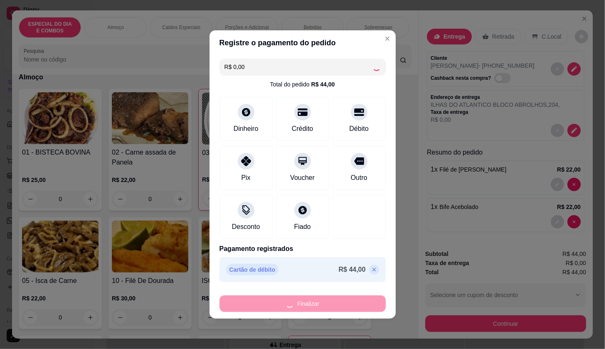
type input "0"
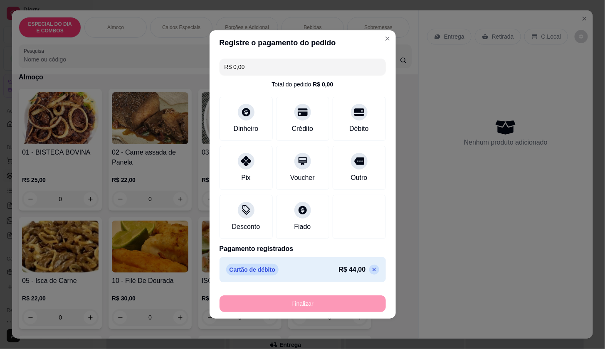
type input "-R$ 44,00"
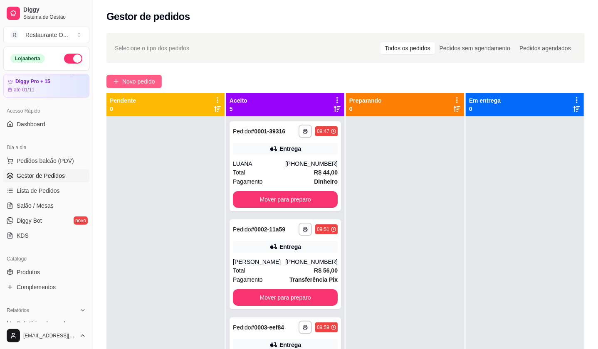
click at [161, 78] on button "Novo pedido" at bounding box center [133, 81] width 55 height 13
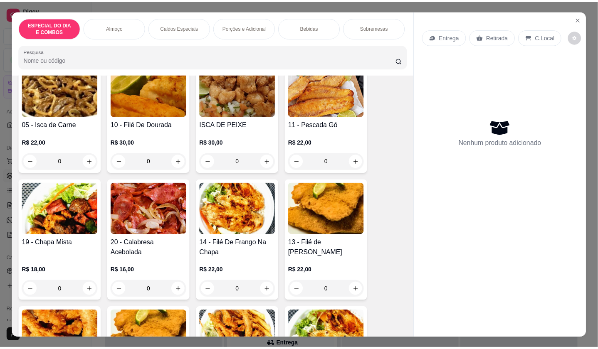
scroll to position [369, 0]
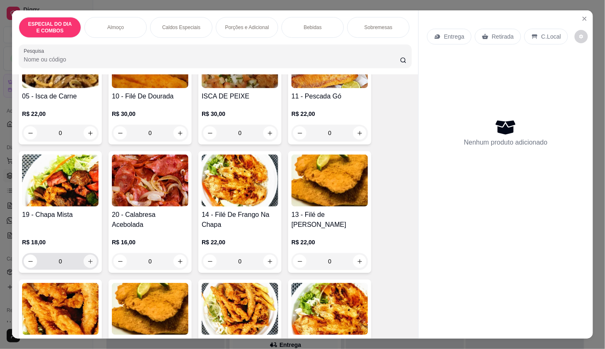
click at [89, 264] on icon "increase-product-quantity" at bounding box center [90, 262] width 6 height 6
type input "1"
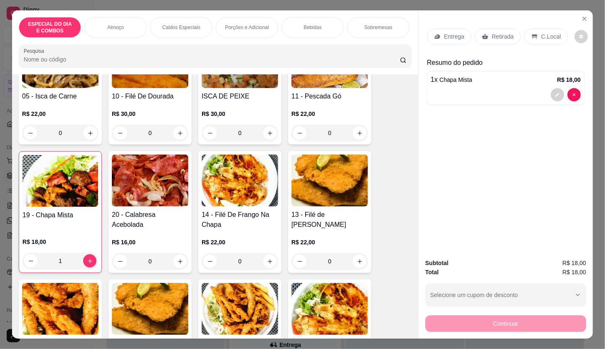
click at [430, 41] on div "Entrega Retirada C.Local" at bounding box center [506, 36] width 158 height 29
click at [430, 37] on div "Entrega" at bounding box center [449, 37] width 45 height 16
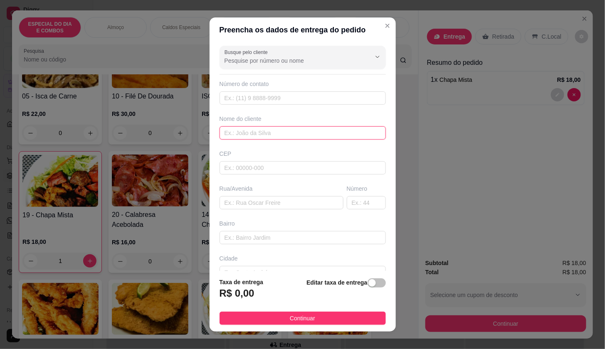
click at [314, 134] on input "text" at bounding box center [303, 132] width 166 height 13
type input "E"
click at [313, 134] on input "GALPÃO MILHO" at bounding box center [303, 132] width 166 height 13
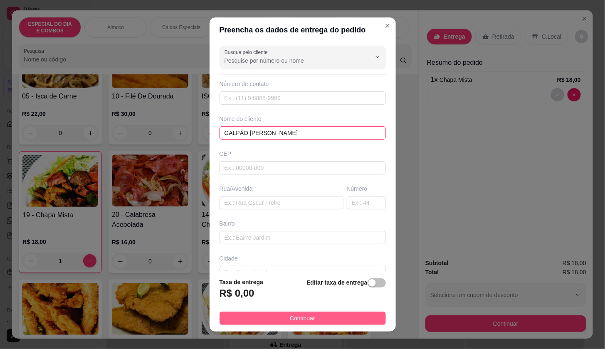
type input "GALPÃO [PERSON_NAME]"
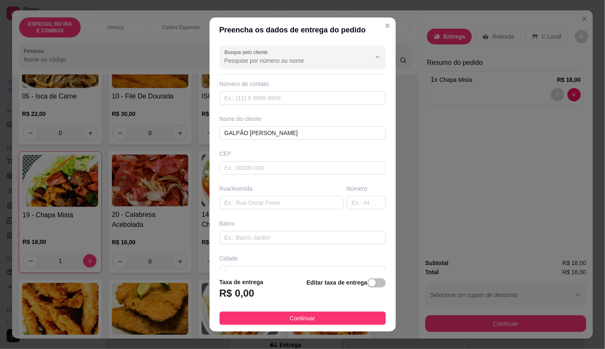
click at [346, 319] on button "Continuar" at bounding box center [303, 318] width 166 height 13
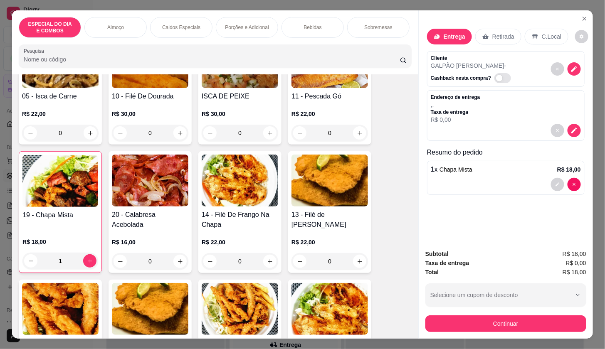
drag, startPoint x: 344, startPoint y: 318, endPoint x: 496, endPoint y: 224, distance: 178.2
click at [496, 224] on div "Entrega Retirada C.Local Cliente GALPÃO [PERSON_NAME] - Cashback nesta compra? …" at bounding box center [506, 126] width 174 height 233
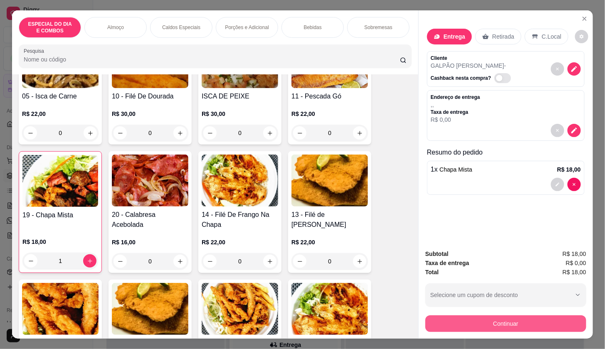
click at [511, 322] on button "Continuar" at bounding box center [506, 324] width 161 height 17
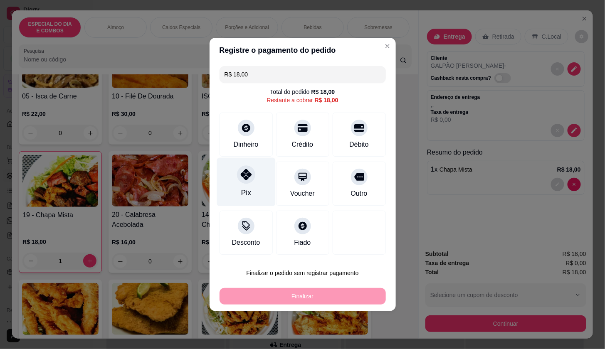
click at [256, 194] on div "Pix" at bounding box center [246, 182] width 59 height 49
type input "R$ 0,00"
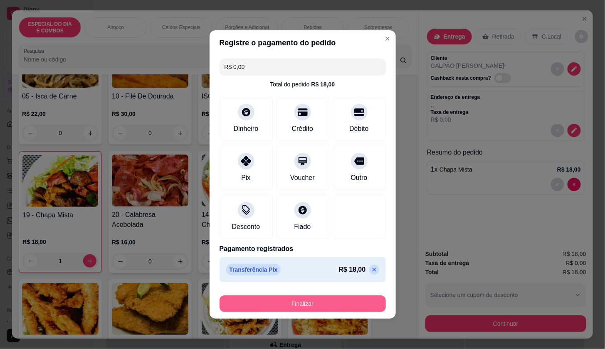
click at [290, 306] on button "Finalizar" at bounding box center [303, 304] width 166 height 17
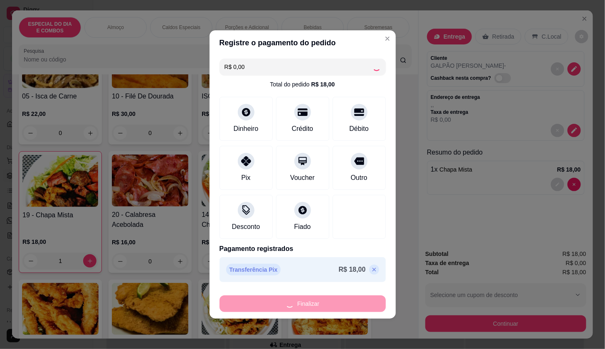
type input "0"
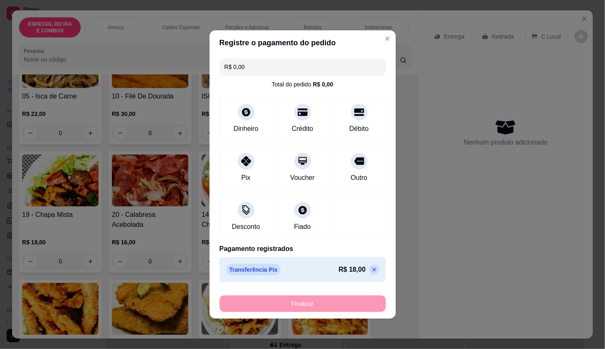
type input "-R$ 18,00"
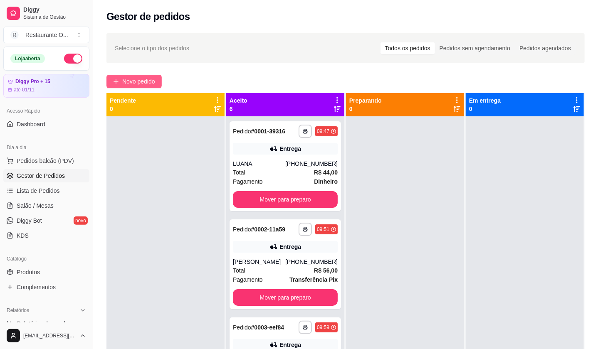
click at [152, 87] on button "Novo pedido" at bounding box center [133, 81] width 55 height 13
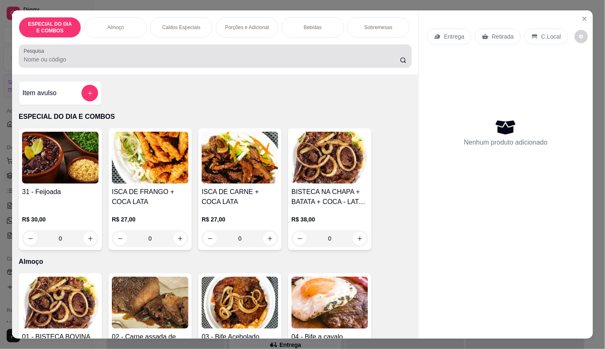
drag, startPoint x: 112, startPoint y: 62, endPoint x: 417, endPoint y: -12, distance: 314.2
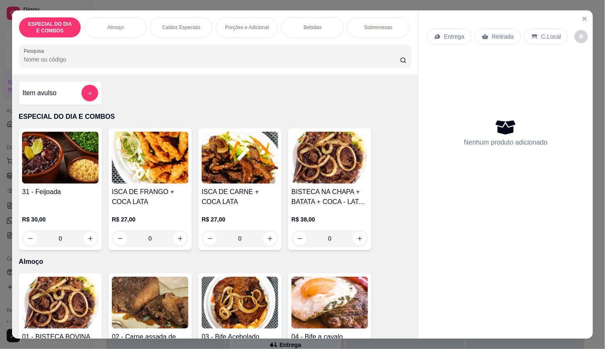
drag, startPoint x: 417, startPoint y: -12, endPoint x: 397, endPoint y: 127, distance: 140.4
click at [398, 127] on div "Item avulso ESPECIAL DO DIA E COMBOS 31 - Feijoada R$ 30,00 0 ISCA DE FRANGO + …" at bounding box center [215, 206] width 406 height 265
click at [582, 17] on icon "Close" at bounding box center [585, 18] width 7 height 7
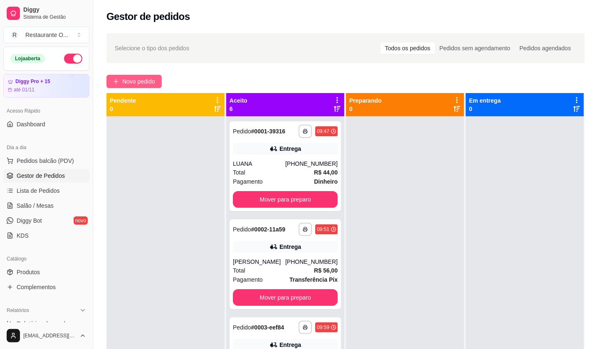
click at [138, 81] on span "Novo pedido" at bounding box center [138, 81] width 33 height 9
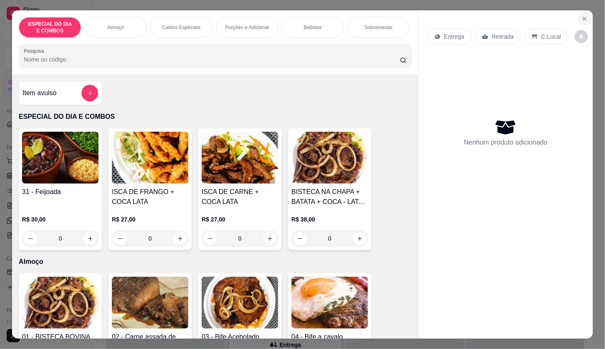
click at [582, 15] on icon "Close" at bounding box center [585, 18] width 7 height 7
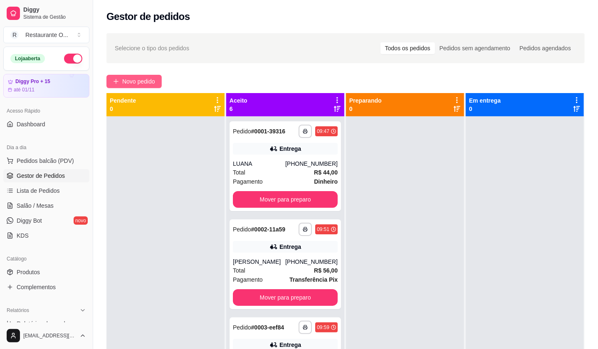
click at [147, 83] on span "Novo pedido" at bounding box center [138, 81] width 33 height 9
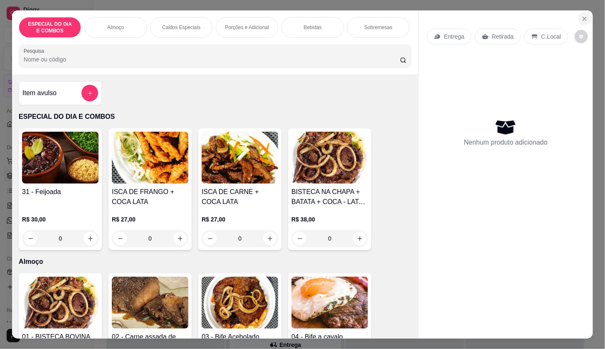
click at [583, 17] on icon "Close" at bounding box center [585, 18] width 7 height 7
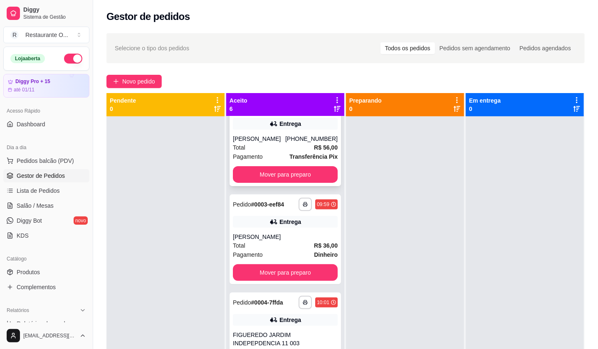
scroll to position [139, 0]
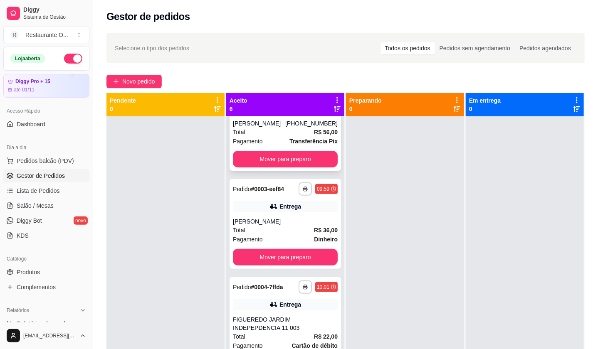
click at [286, 235] on div "Total R$ 36,00" at bounding box center [285, 230] width 105 height 9
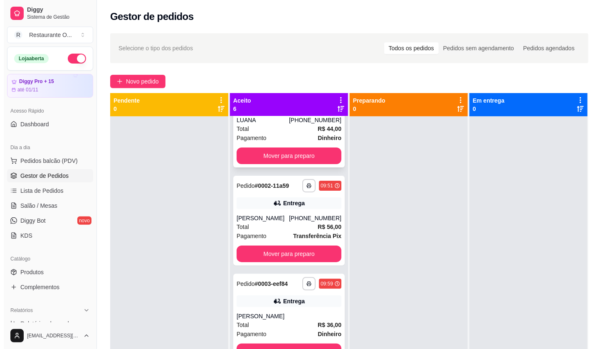
scroll to position [0, 0]
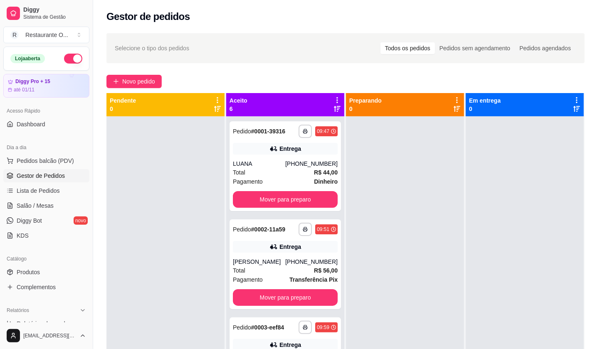
drag, startPoint x: 331, startPoint y: 109, endPoint x: 324, endPoint y: 121, distance: 13.1
click at [334, 109] on icon at bounding box center [337, 109] width 7 height 7
click at [301, 146] on div "Entrega" at bounding box center [285, 149] width 105 height 12
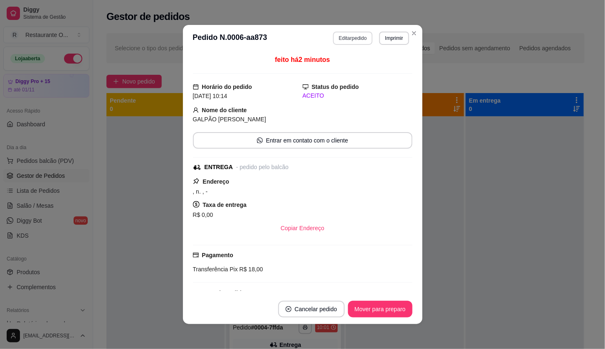
click at [350, 41] on button "Editar pedido" at bounding box center [353, 38] width 40 height 13
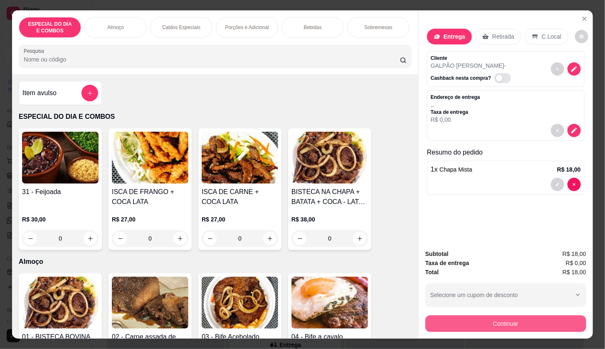
click at [455, 321] on button "Continuar" at bounding box center [506, 324] width 161 height 17
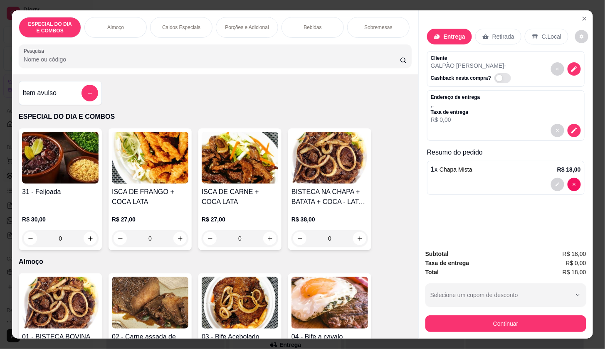
click at [517, 172] on div "1 x Chapa Mista R$ 18,00" at bounding box center [506, 178] width 158 height 34
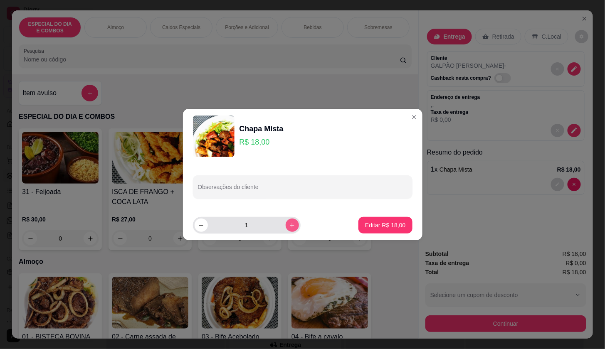
click at [286, 228] on button "increase-product-quantity" at bounding box center [292, 225] width 13 height 13
type input "2"
click at [391, 226] on p "Editar R$ 36,00" at bounding box center [385, 225] width 39 height 8
type input "2"
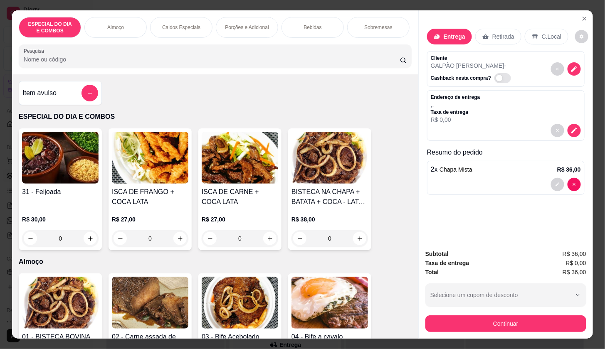
drag, startPoint x: 429, startPoint y: 335, endPoint x: 429, endPoint y: 324, distance: 10.8
click at [429, 335] on div "Subtotal R$ 36,00 Taxa de entrega R$ 0,00 Total R$ 36,00 Selecione um cupom de …" at bounding box center [506, 291] width 174 height 96
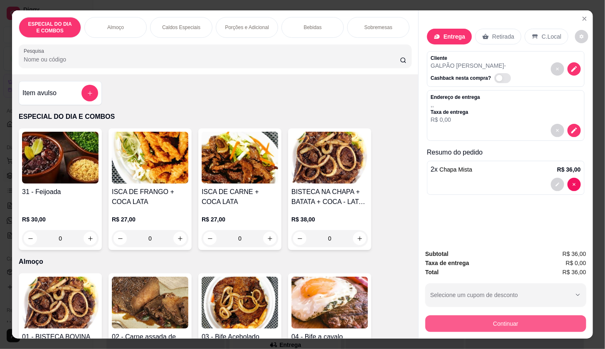
click at [429, 322] on button "Continuar" at bounding box center [506, 324] width 161 height 17
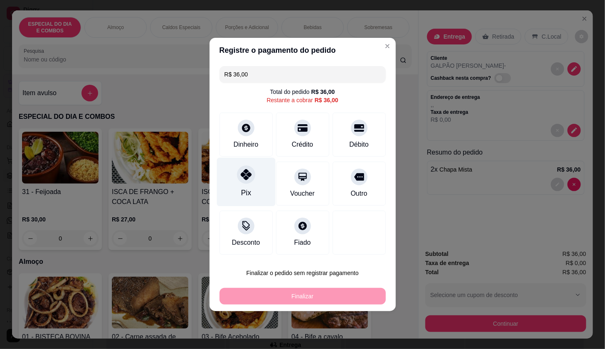
click at [256, 192] on div "Pix" at bounding box center [246, 182] width 59 height 49
type input "R$ 0,00"
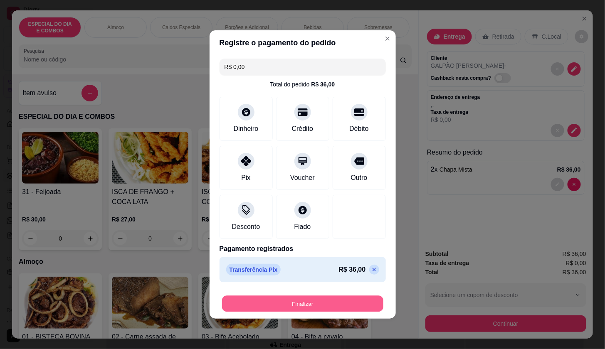
click at [288, 309] on button "Finalizar" at bounding box center [302, 304] width 161 height 16
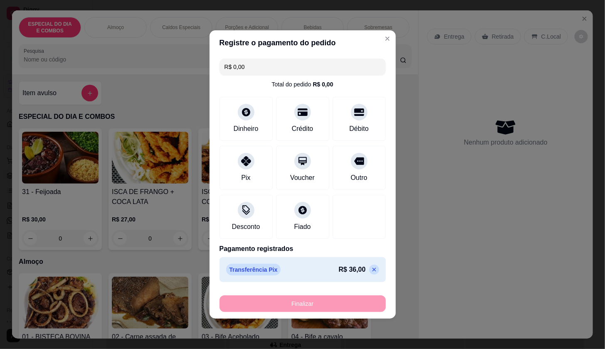
type input "0"
type input "-R$ 36,00"
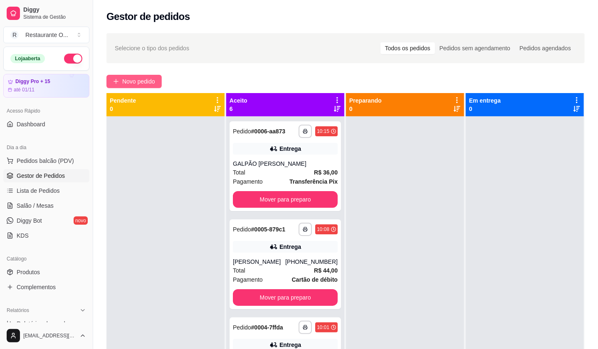
click at [144, 81] on span "Novo pedido" at bounding box center [138, 81] width 33 height 9
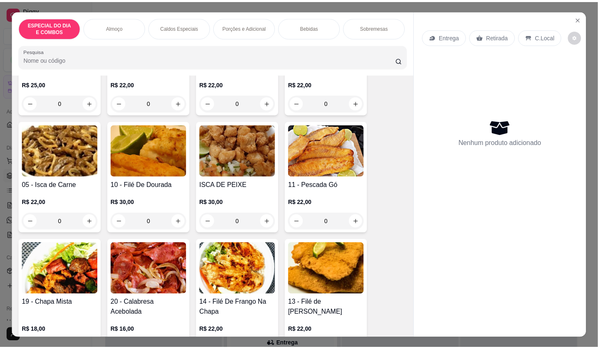
scroll to position [277, 0]
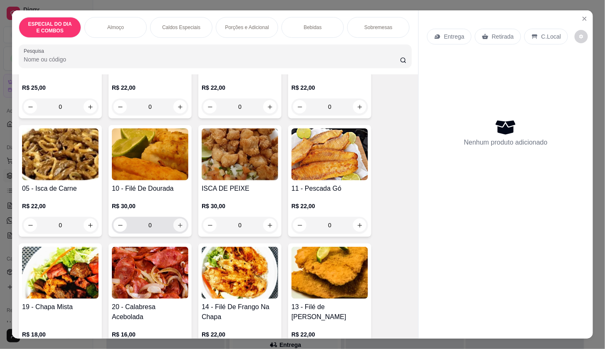
click at [181, 226] on button "increase-product-quantity" at bounding box center [179, 225] width 13 height 13
type input "1"
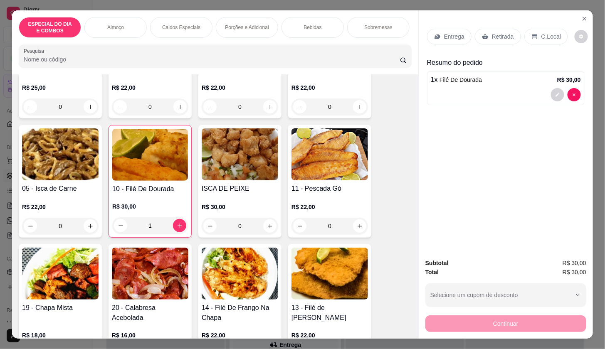
click at [458, 33] on p "Entrega" at bounding box center [454, 36] width 20 height 8
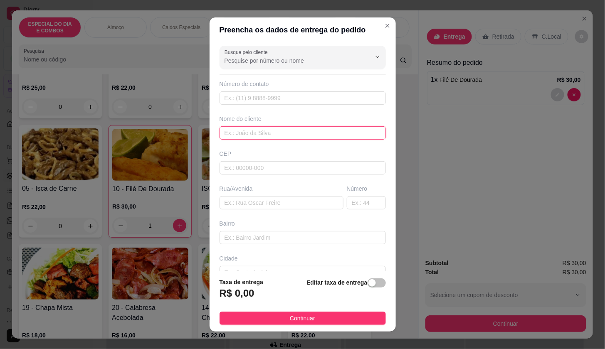
click at [331, 138] on input "text" at bounding box center [303, 132] width 166 height 13
type input "GRAÇA NAIFF"
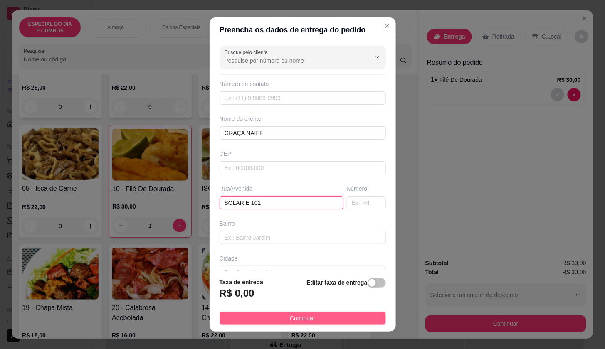
type input "SOLAR E 101"
click at [290, 322] on span "Continuar" at bounding box center [302, 318] width 25 height 9
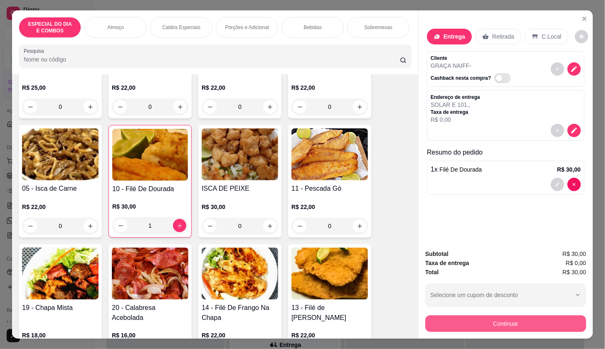
click at [465, 329] on div "Subtotal R$ 30,00 Taxa de entrega R$ 0,00 Total R$ 30,00 Selecione um cupom de …" at bounding box center [506, 291] width 174 height 96
click at [468, 319] on button "Continuar" at bounding box center [506, 324] width 161 height 17
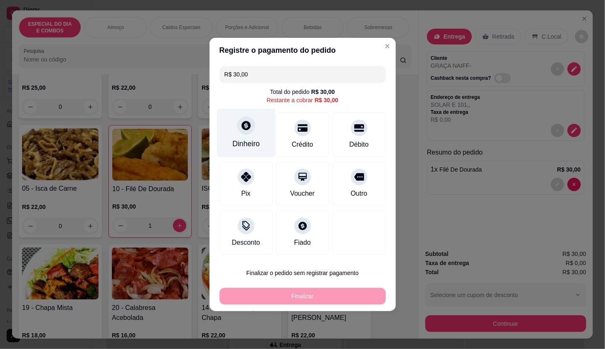
click at [254, 134] on div "Dinheiro" at bounding box center [246, 133] width 59 height 49
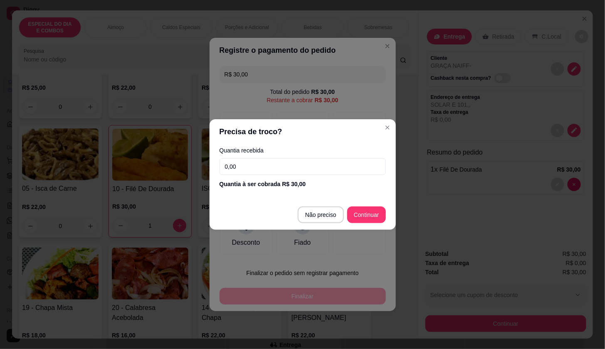
click at [262, 168] on input "0,00" at bounding box center [303, 166] width 166 height 17
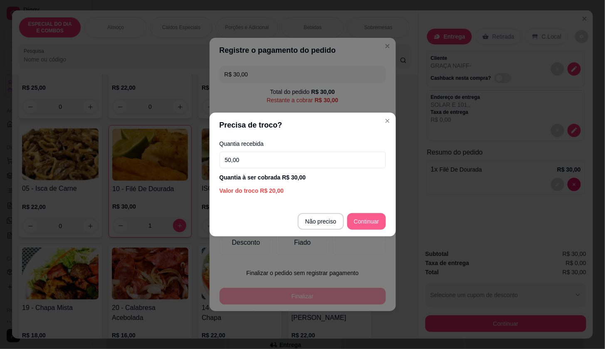
type input "50,00"
type input "R$ 0,00"
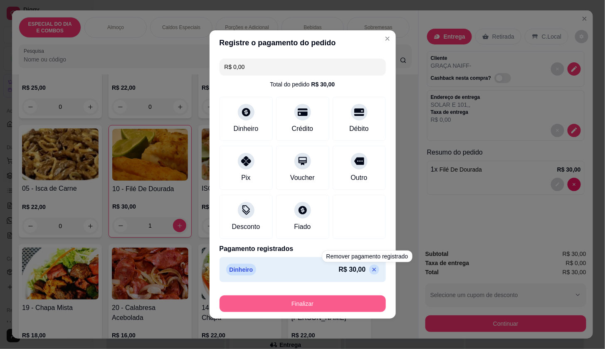
click at [369, 305] on button "Finalizar" at bounding box center [303, 304] width 166 height 17
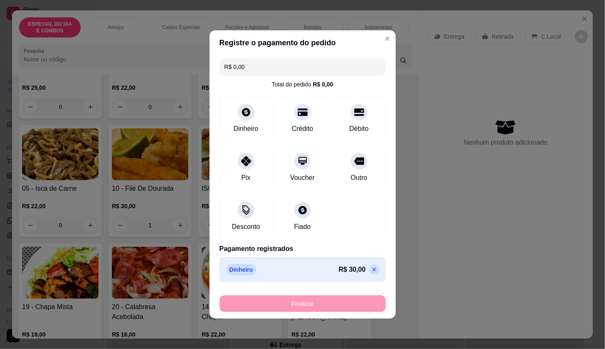
type input "0"
type input "-R$ 30,00"
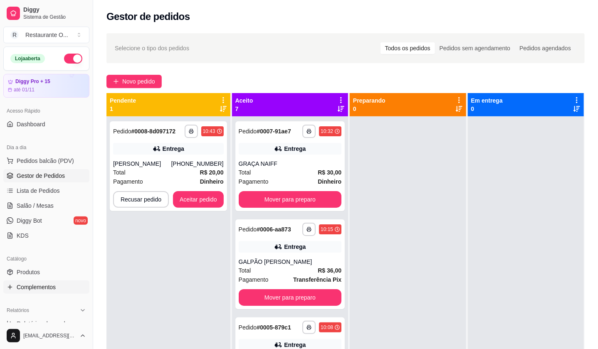
drag, startPoint x: 31, startPoint y: 285, endPoint x: 32, endPoint y: 273, distance: 12.1
click at [31, 285] on span "Complementos" at bounding box center [36, 287] width 39 height 8
click at [32, 270] on span "Produtos" at bounding box center [28, 272] width 23 height 8
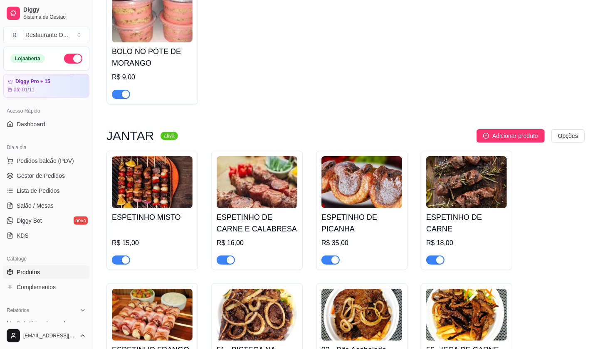
scroll to position [3189, 0]
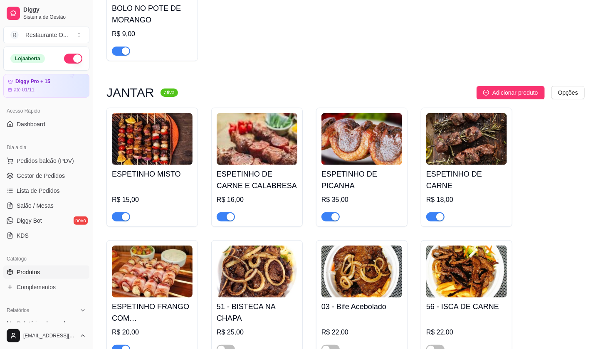
click at [120, 218] on span "button" at bounding box center [121, 217] width 18 height 9
click at [221, 217] on span "button" at bounding box center [226, 217] width 18 height 9
click at [337, 215] on div "button" at bounding box center [335, 216] width 7 height 7
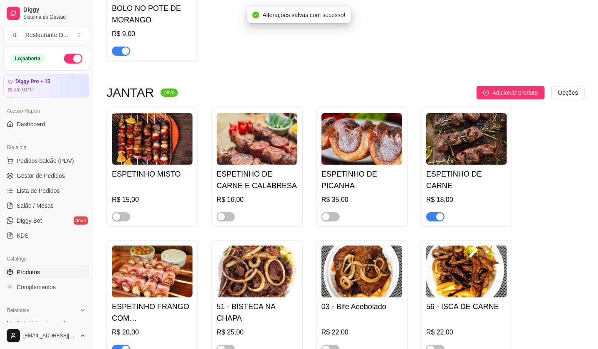
click at [429, 213] on span "button" at bounding box center [435, 217] width 18 height 9
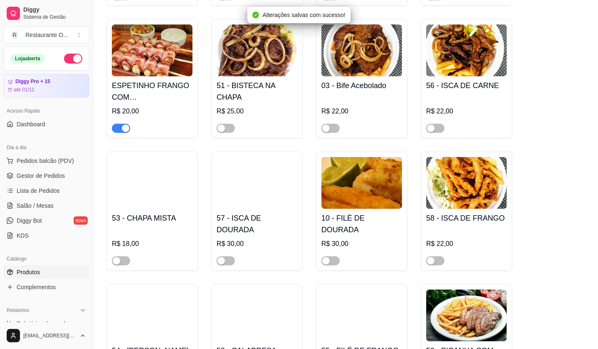
scroll to position [3420, 0]
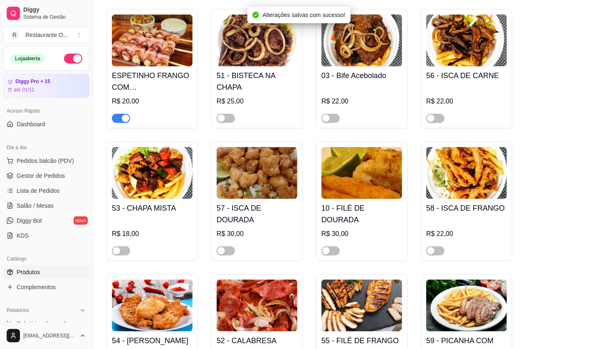
click at [126, 123] on span "button" at bounding box center [121, 118] width 18 height 9
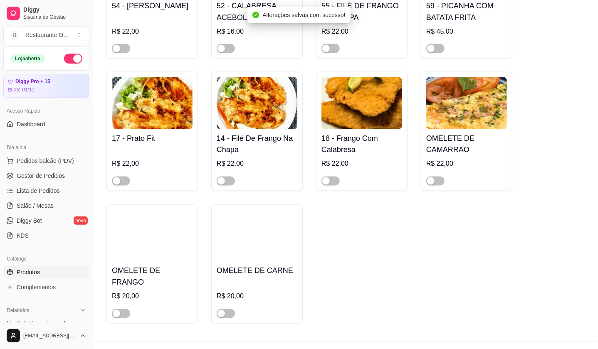
scroll to position [3762, 0]
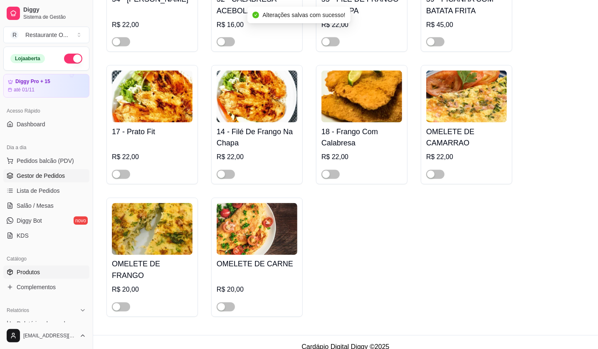
click at [42, 175] on span "Gestor de Pedidos" at bounding box center [41, 176] width 48 height 8
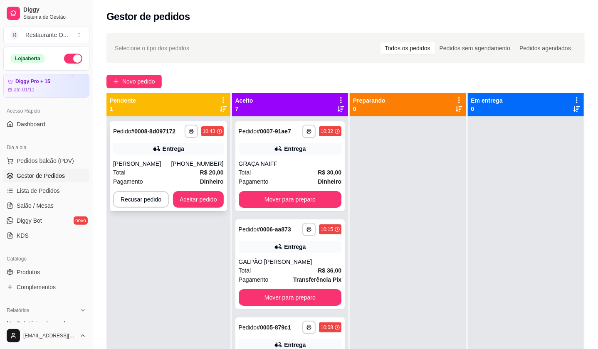
click at [190, 160] on div "[PHONE_NUMBER]" at bounding box center [197, 164] width 52 height 8
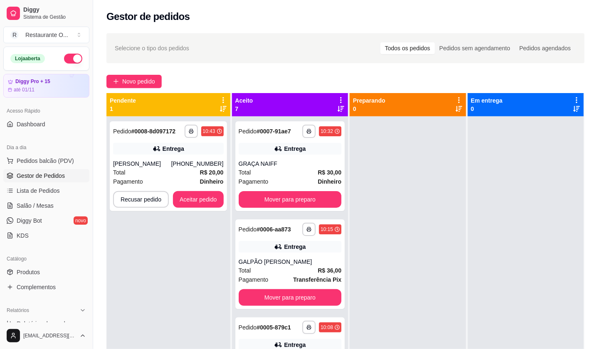
click at [333, 45] on button "Editar pedido" at bounding box center [353, 38] width 40 height 13
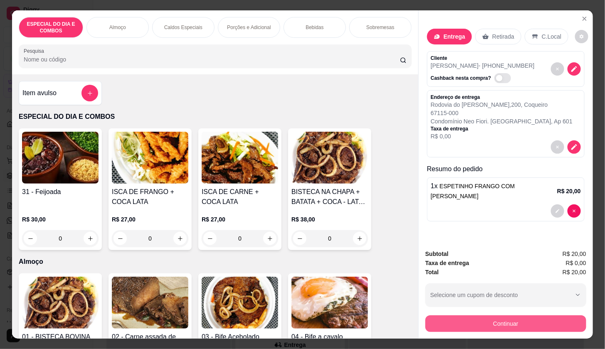
click at [515, 322] on button "Continuar" at bounding box center [506, 324] width 161 height 17
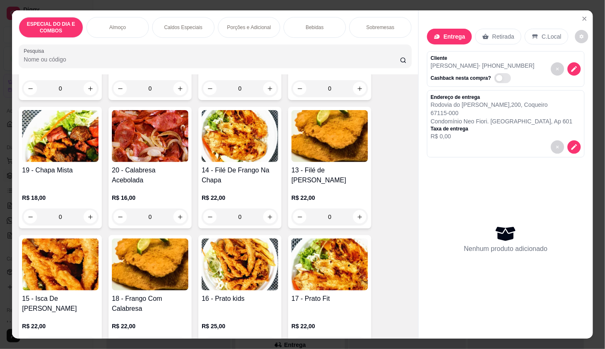
scroll to position [416, 0]
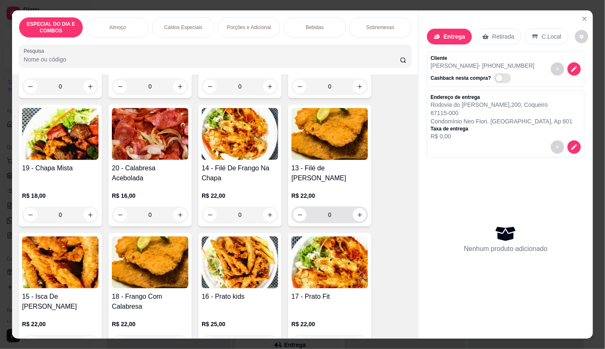
click at [354, 215] on button "increase-product-quantity" at bounding box center [359, 214] width 13 height 13
type input "1"
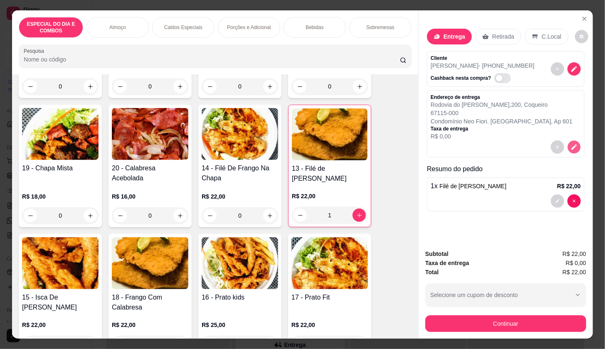
click at [574, 144] on icon "decrease-product-quantity" at bounding box center [574, 147] width 7 height 7
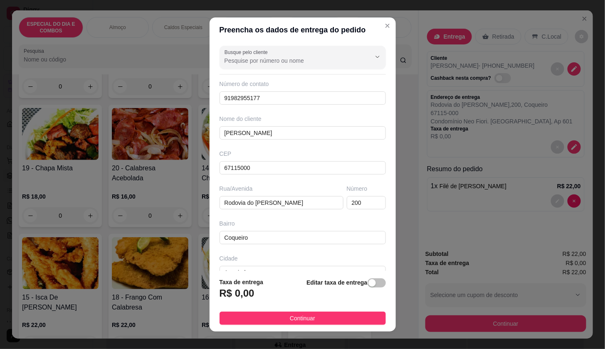
click at [369, 287] on div "button" at bounding box center [372, 283] width 7 height 7
click at [275, 291] on input "0,00" at bounding box center [264, 297] width 89 height 16
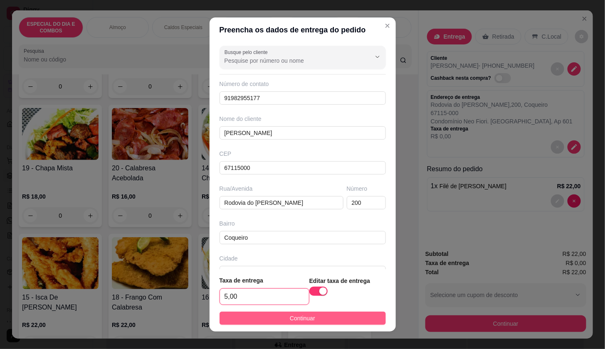
type input "5,00"
click at [298, 312] on button "Continuar" at bounding box center [303, 318] width 166 height 13
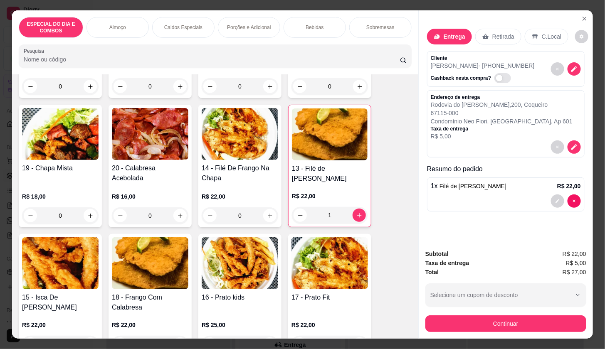
click at [512, 323] on button "Continuar" at bounding box center [506, 324] width 161 height 17
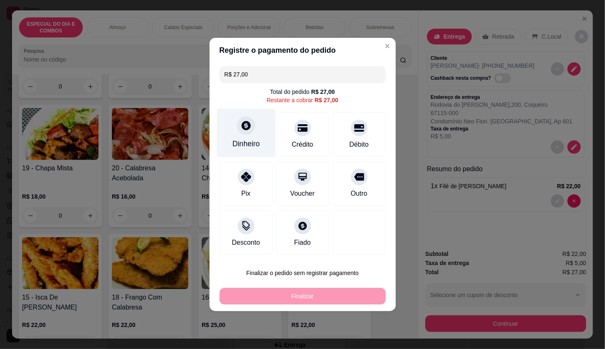
click at [238, 141] on div "Dinheiro" at bounding box center [246, 144] width 27 height 11
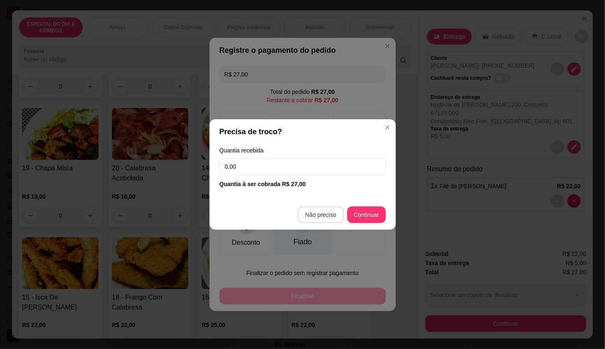
type input "R$ 0,00"
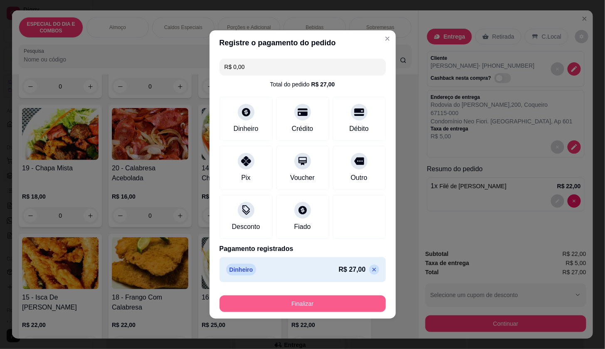
click at [302, 310] on button "Finalizar" at bounding box center [303, 304] width 166 height 17
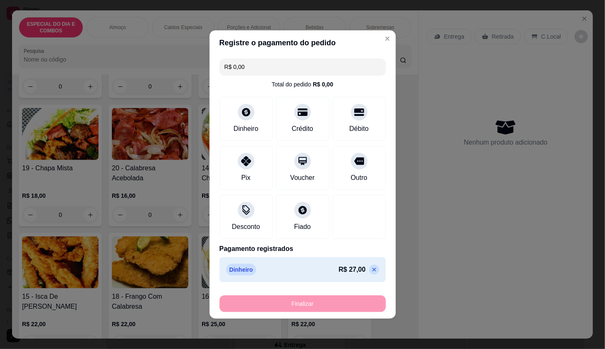
type input "0"
type input "-R$ 27,00"
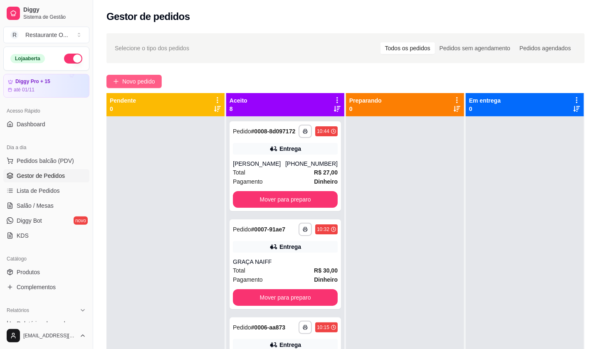
click at [133, 80] on span "Novo pedido" at bounding box center [138, 81] width 33 height 9
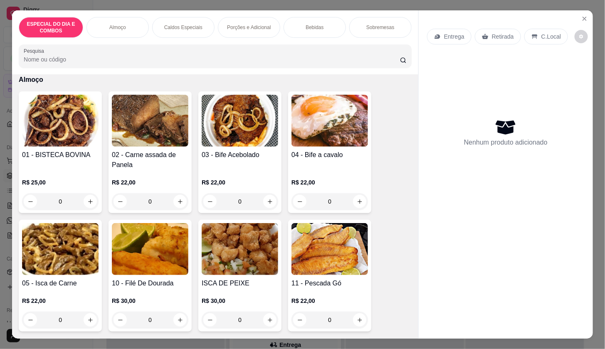
scroll to position [185, 0]
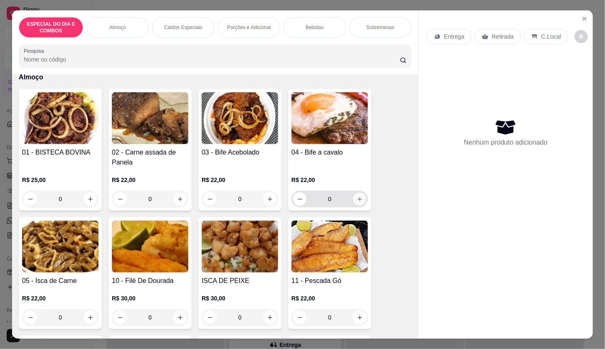
click at [354, 193] on button "increase-product-quantity" at bounding box center [360, 199] width 13 height 13
type input "1"
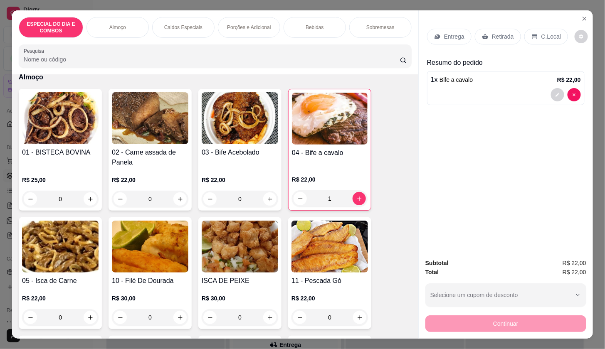
click at [455, 32] on p "Entrega" at bounding box center [454, 36] width 20 height 8
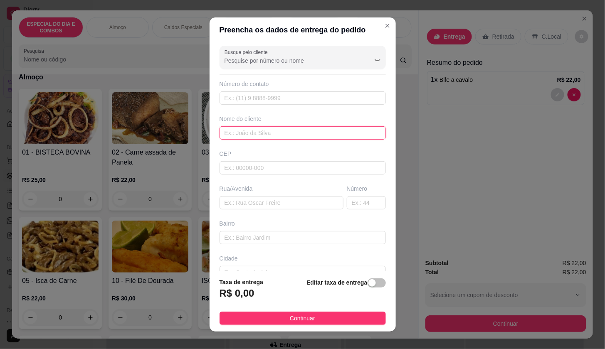
click at [306, 135] on input "text" at bounding box center [303, 132] width 166 height 13
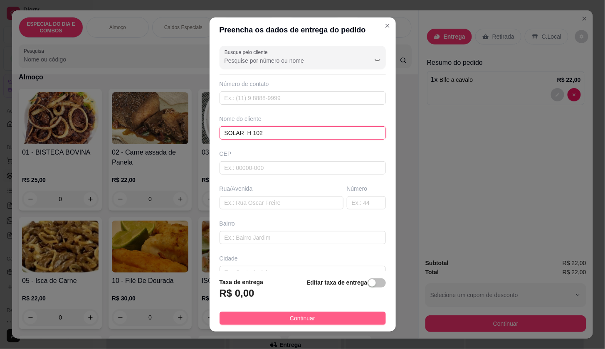
type input "SOLAR H 102"
click at [353, 318] on button "Continuar" at bounding box center [303, 318] width 166 height 13
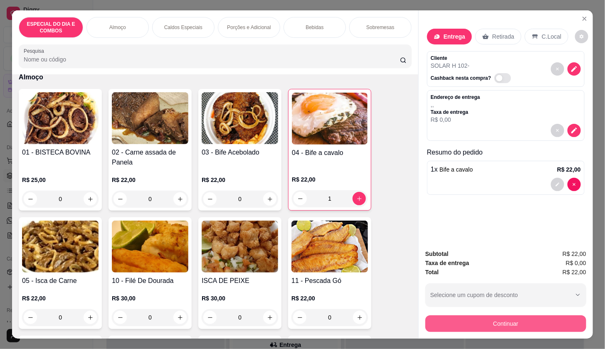
click at [529, 322] on button "Continuar" at bounding box center [506, 324] width 161 height 17
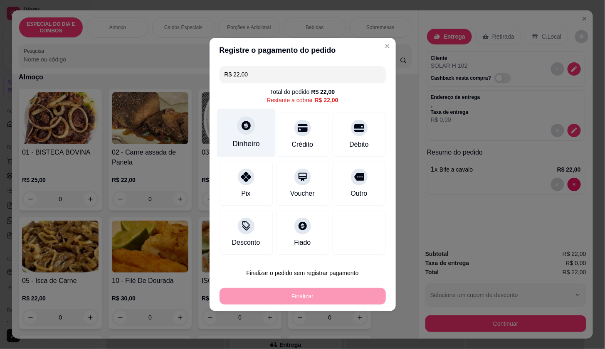
click at [267, 125] on div "Dinheiro" at bounding box center [246, 133] width 59 height 49
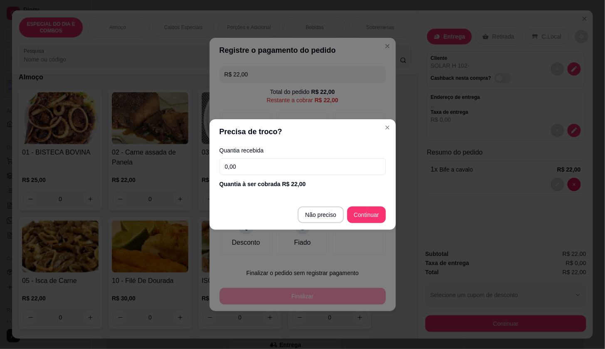
click at [270, 170] on input "0,00" at bounding box center [303, 166] width 166 height 17
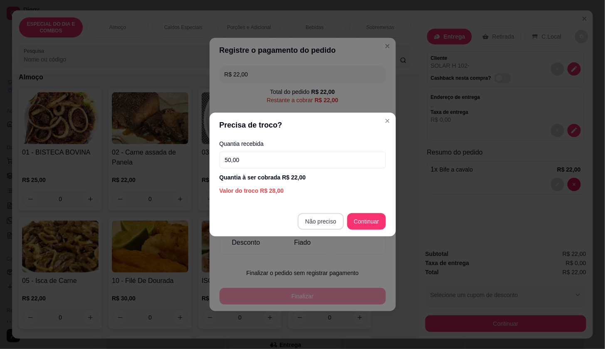
type input "50,00"
type input "R$ 0,00"
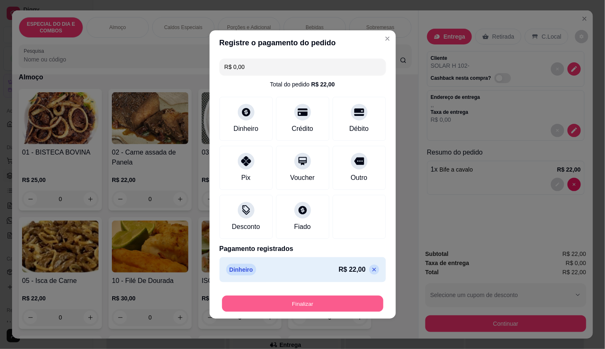
click at [367, 304] on button "Finalizar" at bounding box center [302, 304] width 161 height 16
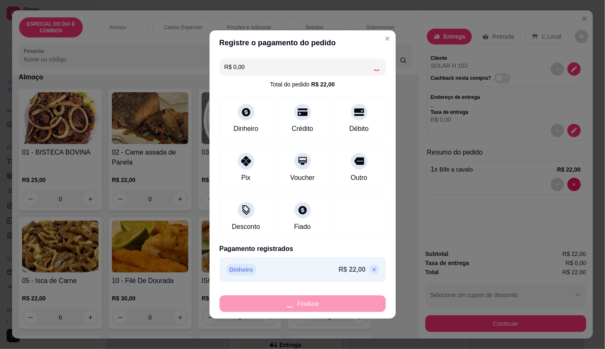
type input "0"
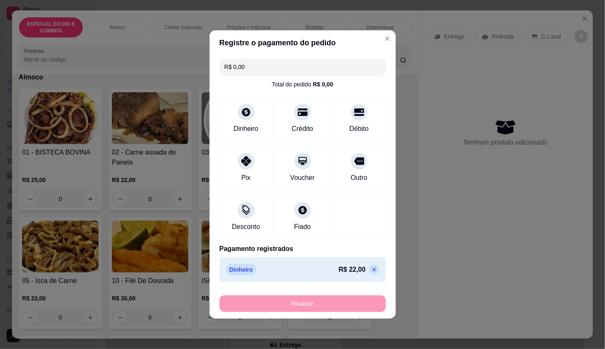
type input "-R$ 22,00"
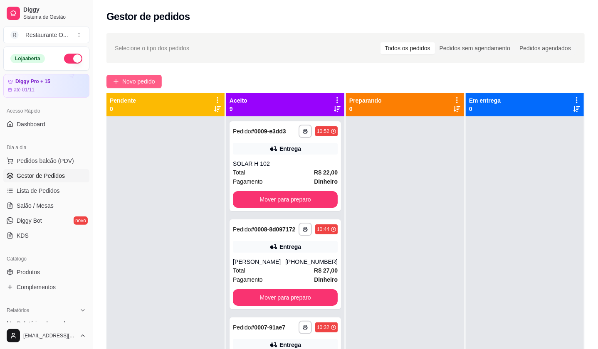
click at [153, 82] on span "Novo pedido" at bounding box center [138, 81] width 33 height 9
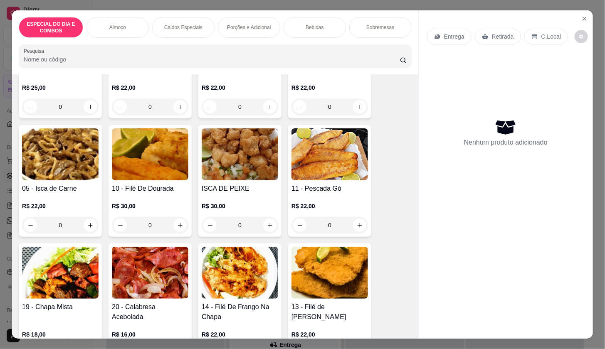
scroll to position [139, 0]
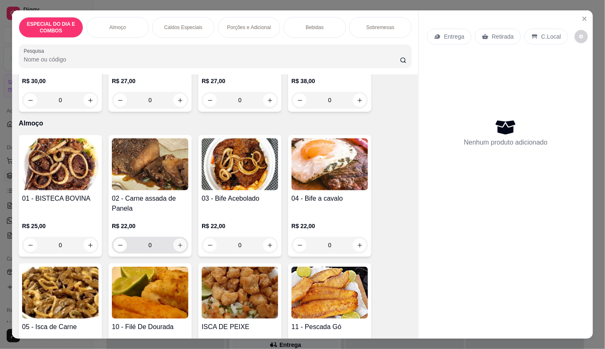
click at [179, 243] on icon "increase-product-quantity" at bounding box center [180, 246] width 6 height 6
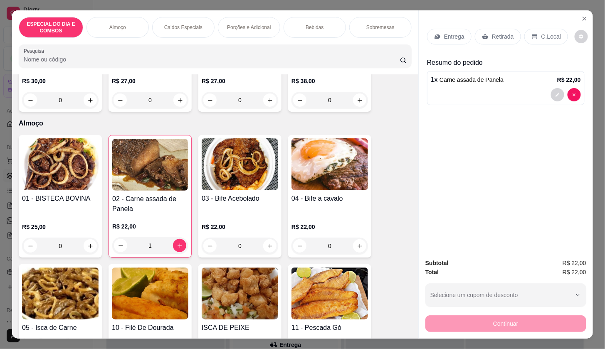
click at [436, 36] on icon at bounding box center [437, 36] width 7 height 7
click at [573, 98] on div "1 x Carne assada de Panela R$ 22,00" at bounding box center [506, 88] width 158 height 34
type input "0"
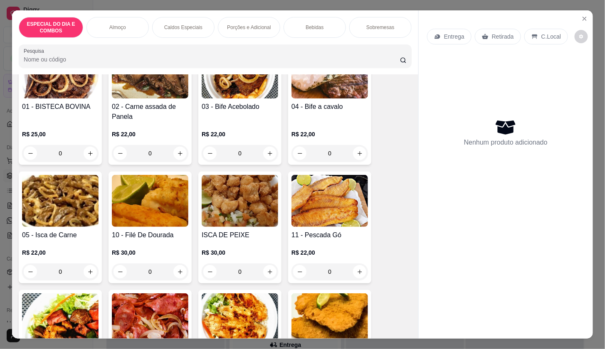
scroll to position [231, 0]
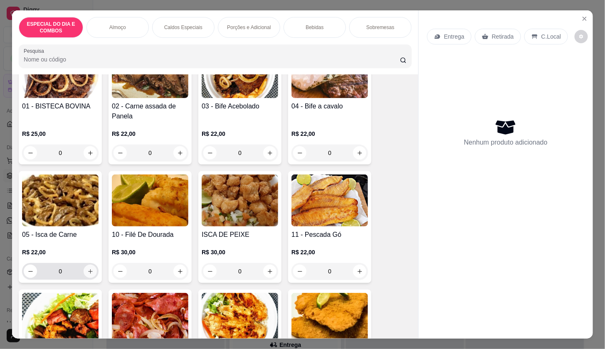
click at [88, 270] on icon "increase-product-quantity" at bounding box center [90, 272] width 5 height 5
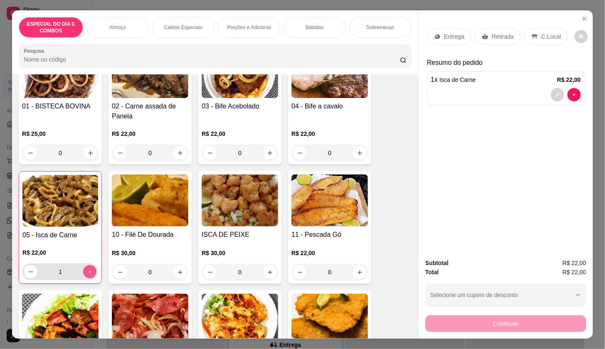
type input "1"
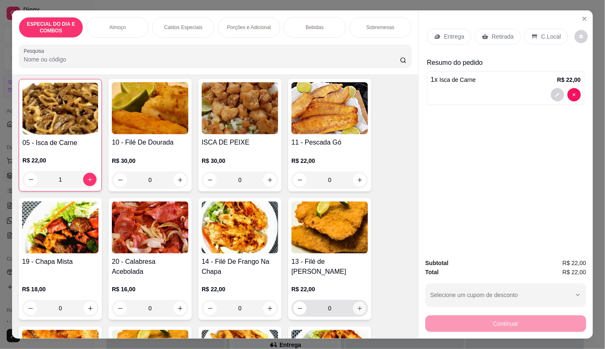
click at [357, 307] on icon "increase-product-quantity" at bounding box center [360, 309] width 6 height 6
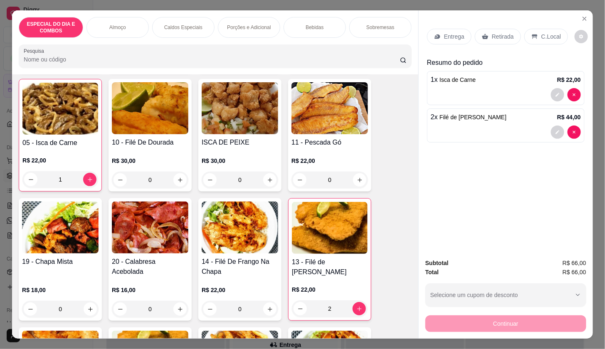
type input "0"
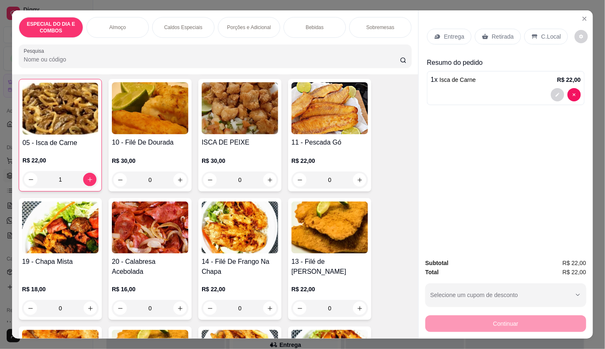
click at [571, 124] on div "Entrega Retirada C.Local Resumo do pedido 1 x Isca de Carne R$ 22,00" at bounding box center [506, 131] width 174 height 242
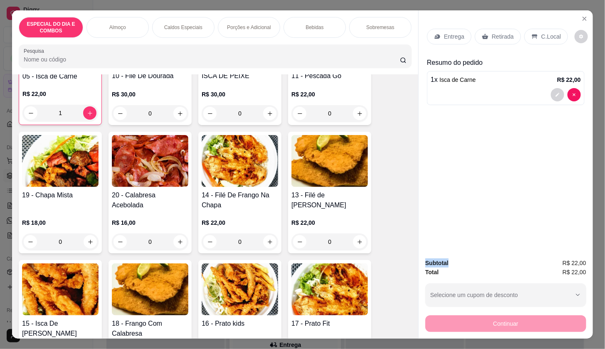
scroll to position [462, 0]
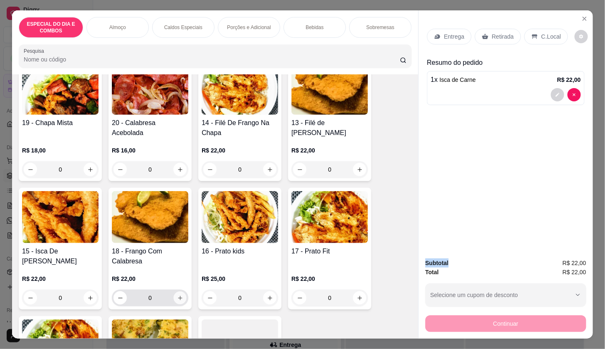
click at [177, 295] on icon "increase-product-quantity" at bounding box center [180, 298] width 6 height 6
type input "2"
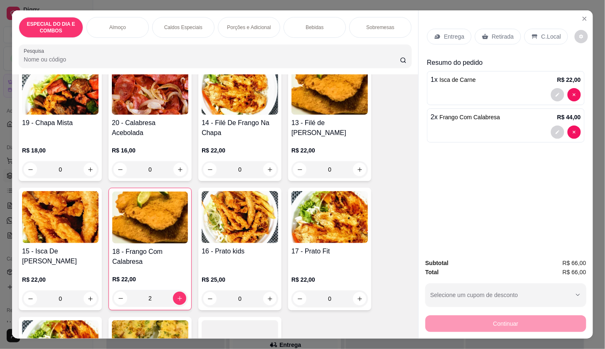
click at [461, 119] on p "2 x Frango Com Calabresa" at bounding box center [465, 117] width 69 height 10
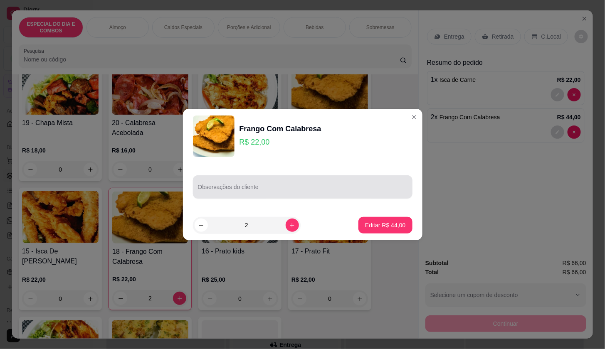
click at [297, 191] on input "Observações do cliente" at bounding box center [303, 190] width 210 height 8
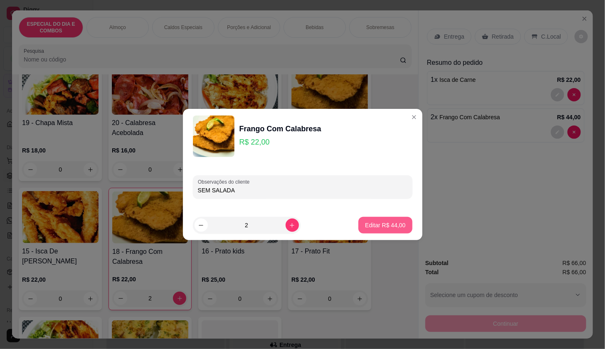
type input "SEM SALADA"
click at [391, 225] on p "Editar R$ 44,00" at bounding box center [385, 225] width 40 height 8
type input "0"
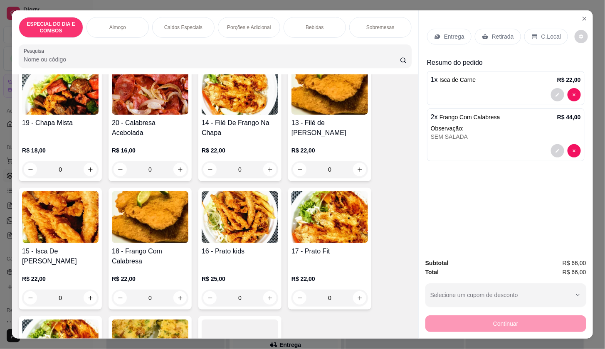
click at [479, 91] on div at bounding box center [506, 94] width 150 height 13
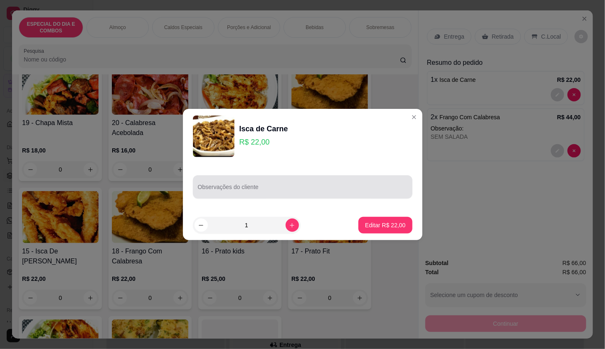
click at [360, 184] on div at bounding box center [303, 187] width 210 height 17
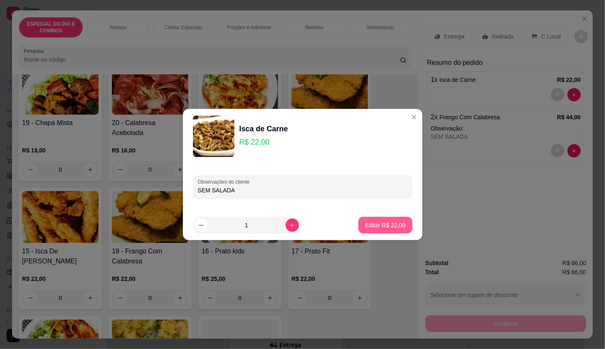
type input "SEM SALADA"
click at [387, 226] on p "Editar R$ 22,00" at bounding box center [385, 225] width 40 height 8
type input "0"
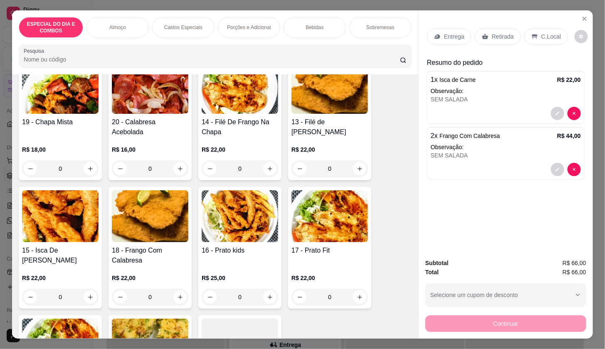
scroll to position [461, 0]
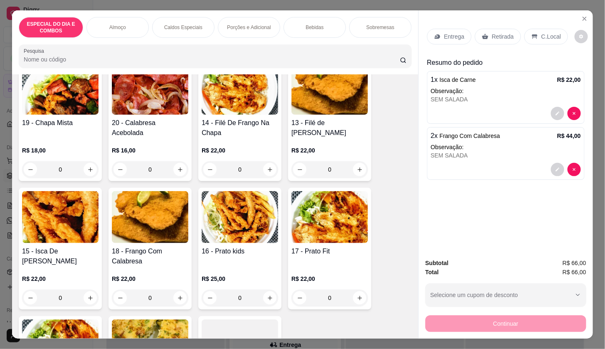
click at [449, 42] on div "Entrega Retirada C.Local" at bounding box center [506, 36] width 158 height 29
click at [450, 32] on p "Entrega" at bounding box center [454, 36] width 20 height 8
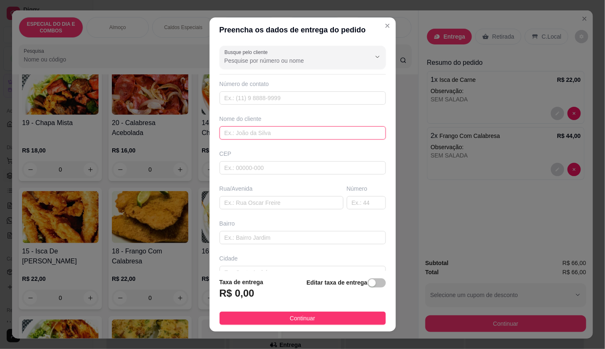
click at [330, 126] on input "text" at bounding box center [303, 132] width 166 height 13
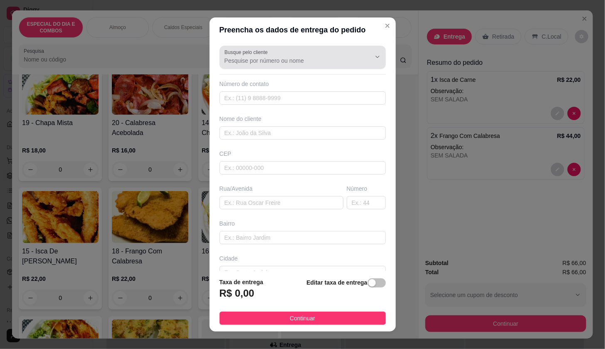
click at [328, 65] on div "Busque pelo cliente" at bounding box center [303, 57] width 166 height 23
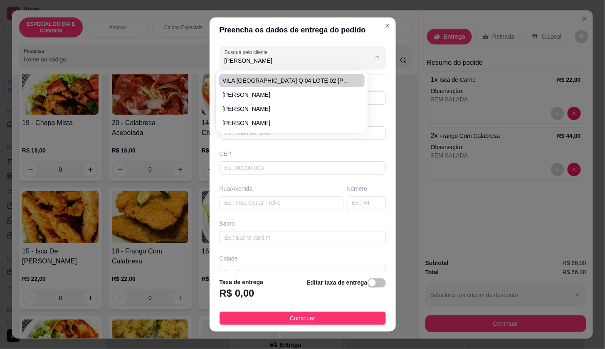
click at [321, 79] on span "VILA [GEOGRAPHIC_DATA] Q 04 LOTE 02 [PERSON_NAME]" at bounding box center [288, 81] width 131 height 8
type input "VILA [GEOGRAPHIC_DATA] Q 04 LOTE 02 [PERSON_NAME]"
type input "981014038"
type input "VILA [GEOGRAPHIC_DATA] Q 04 LOTE 02 [PERSON_NAME]"
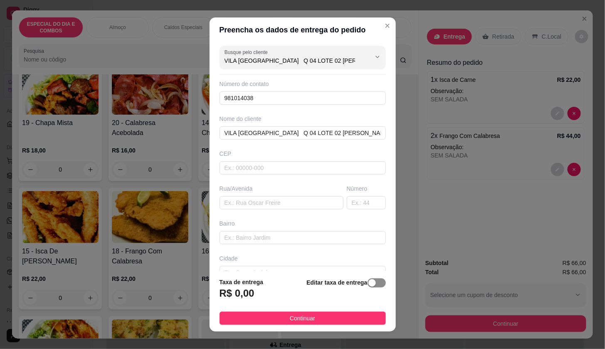
type input "VILA [GEOGRAPHIC_DATA] Q 04 LOTE 02 [PERSON_NAME]"
click at [369, 282] on div "button" at bounding box center [372, 283] width 7 height 7
click at [282, 304] on input "0,00" at bounding box center [264, 297] width 89 height 16
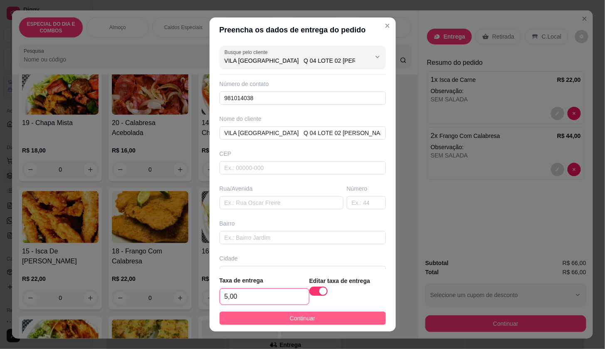
type input "5,00"
click at [309, 313] on button "Continuar" at bounding box center [303, 318] width 166 height 13
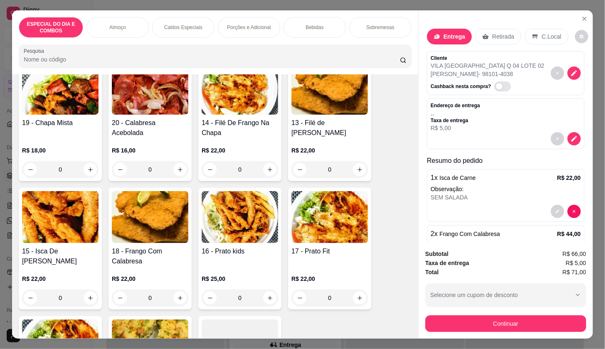
click at [421, 319] on div "Subtotal R$ 66,00 Taxa de entrega R$ 5,00 Total R$ 71,00 Selecione um cupom de …" at bounding box center [506, 291] width 174 height 96
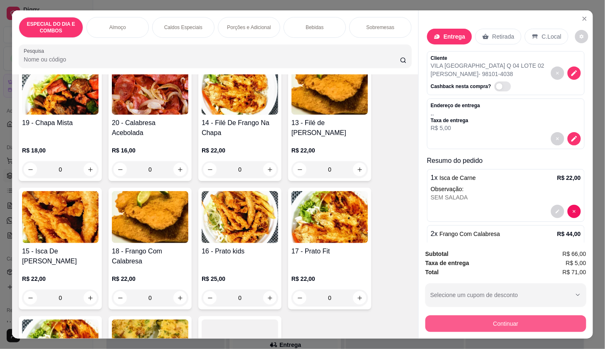
click at [437, 324] on button "Continuar" at bounding box center [506, 324] width 161 height 17
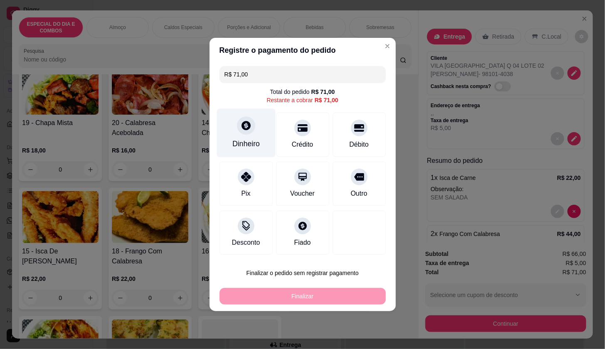
click at [253, 144] on div "Dinheiro" at bounding box center [246, 144] width 27 height 11
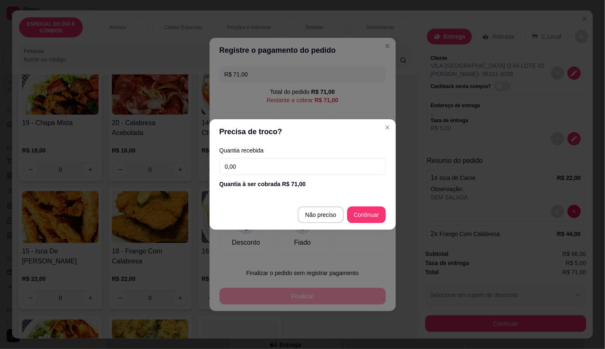
click at [256, 151] on label "Quantia recebida" at bounding box center [303, 151] width 166 height 6
click at [260, 166] on input "0,00" at bounding box center [303, 166] width 166 height 17
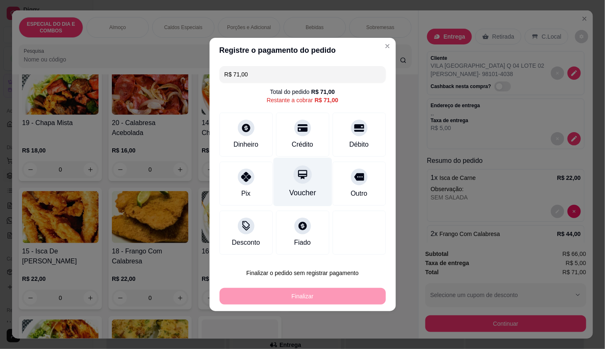
click at [315, 148] on div "Crédito" at bounding box center [302, 135] width 53 height 44
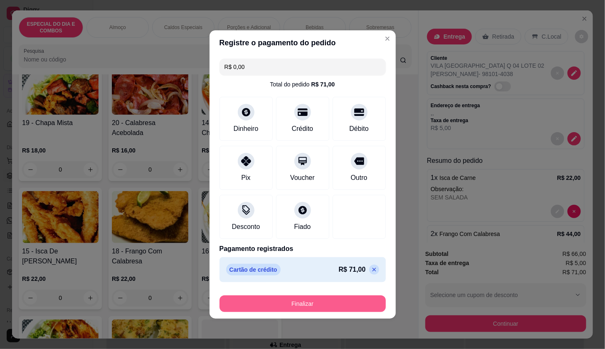
click at [337, 307] on button "Finalizar" at bounding box center [303, 304] width 166 height 17
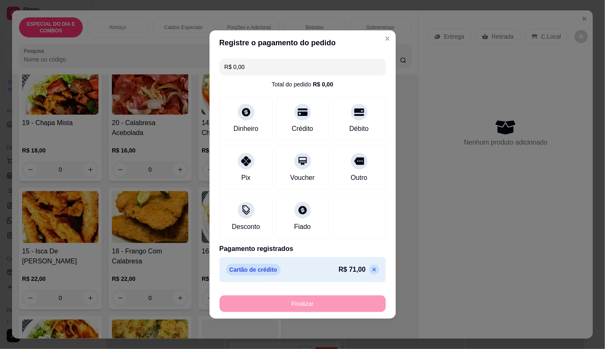
type input "-R$ 71,00"
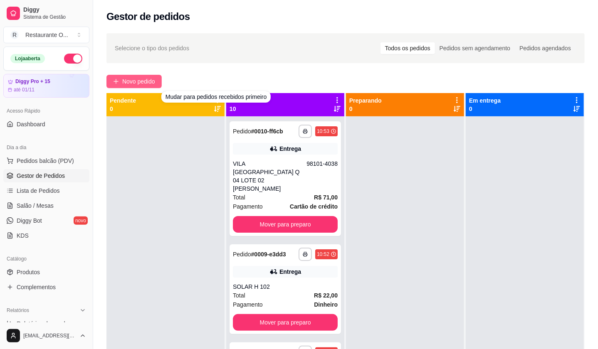
click at [156, 80] on button "Novo pedido" at bounding box center [133, 81] width 55 height 13
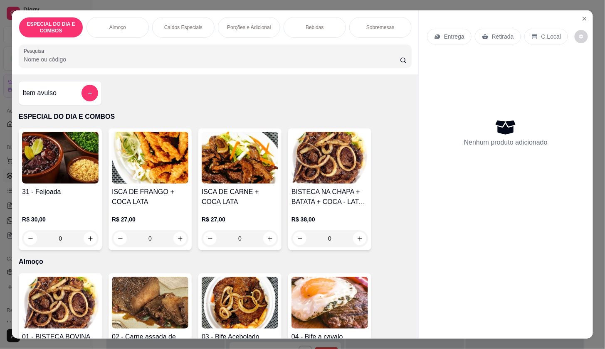
scroll to position [139, 0]
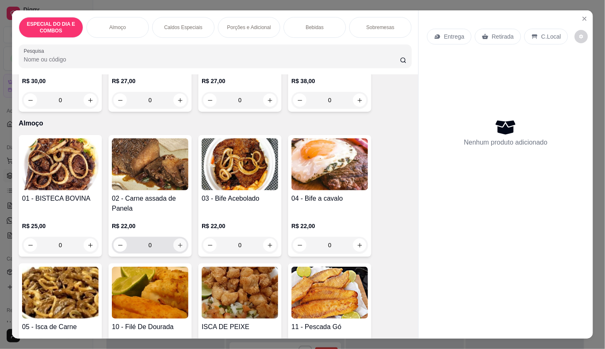
click at [170, 244] on div "0" at bounding box center [150, 245] width 73 height 17
click at [181, 243] on button "increase-product-quantity" at bounding box center [179, 245] width 13 height 13
type input "1"
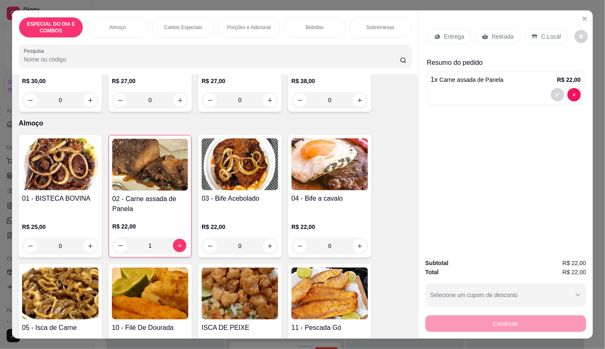
click at [320, 26] on div "Bebidas" at bounding box center [315, 27] width 62 height 21
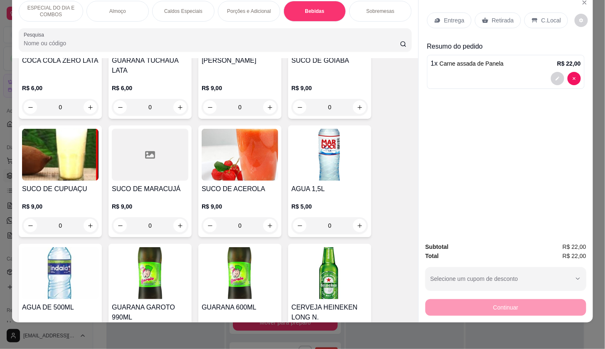
scroll to position [1699, 0]
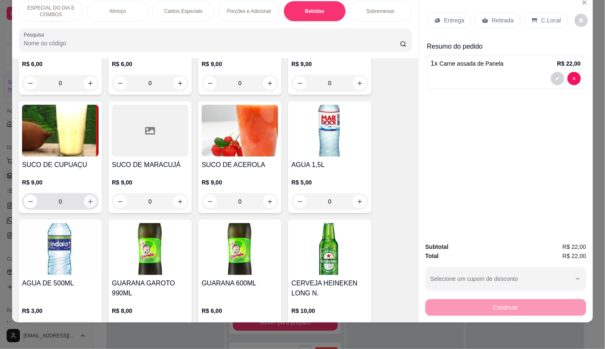
click at [88, 199] on icon "increase-product-quantity" at bounding box center [90, 202] width 6 height 6
type input "1"
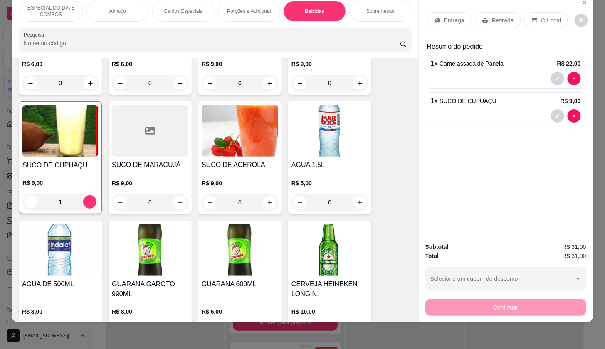
click at [467, 6] on div "Entrega Retirada C.Local" at bounding box center [506, 20] width 158 height 29
click at [469, 24] on div "Entrega Retirada C.Local" at bounding box center [506, 20] width 158 height 29
click at [452, 21] on div "Entrega Retirada C.Local" at bounding box center [506, 20] width 158 height 29
click at [463, 6] on div "Entrega Retirada C.Local" at bounding box center [506, 20] width 158 height 29
click at [460, 16] on p "Entrega" at bounding box center [454, 20] width 20 height 8
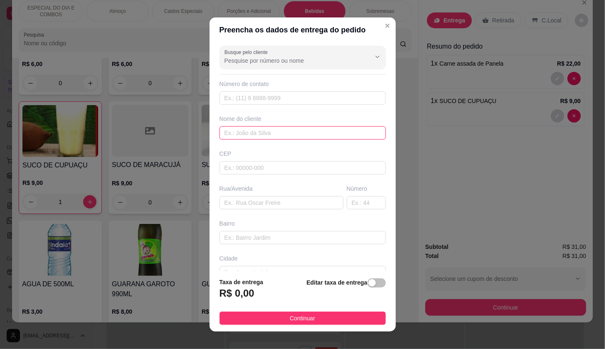
click at [351, 138] on input "text" at bounding box center [303, 132] width 166 height 13
type input "[PERSON_NAME]"
click at [270, 84] on div "Número de contato" at bounding box center [303, 84] width 166 height 8
click at [272, 94] on input "text" at bounding box center [303, 98] width 166 height 13
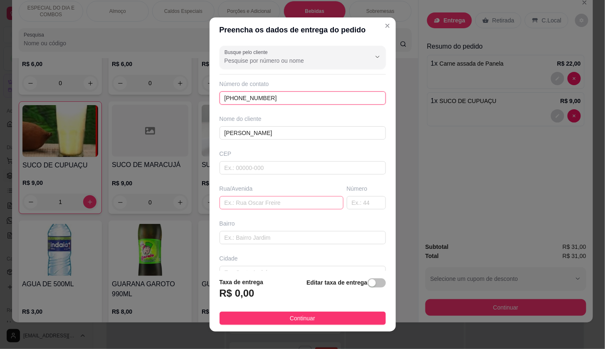
type input "[PHONE_NUMBER]"
click at [274, 206] on input "text" at bounding box center [282, 202] width 124 height 13
type input "CN 3 SN 11"
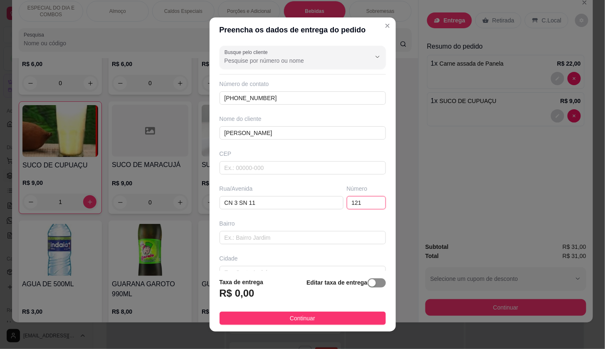
type input "121"
click at [370, 284] on span "button" at bounding box center [377, 283] width 18 height 9
click at [291, 297] on input "0,00" at bounding box center [264, 297] width 89 height 16
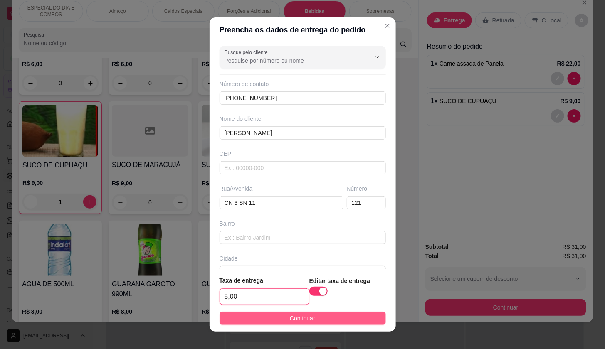
type input "5,00"
click at [320, 319] on button "Continuar" at bounding box center [303, 318] width 166 height 13
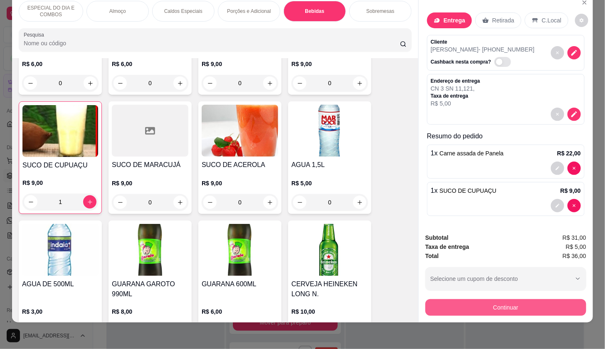
click at [478, 299] on button "Continuar" at bounding box center [506, 307] width 161 height 17
click at [568, 108] on button "decrease-product-quantity" at bounding box center [574, 114] width 13 height 13
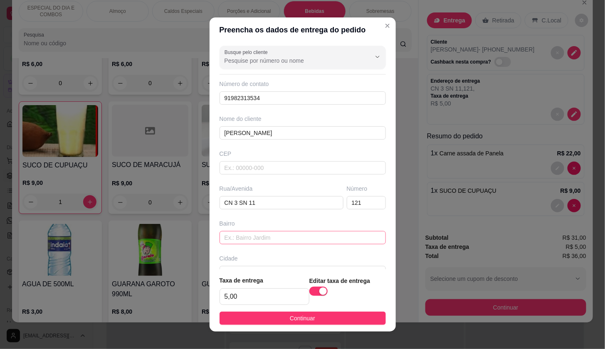
drag, startPoint x: 270, startPoint y: 229, endPoint x: 273, endPoint y: 238, distance: 9.3
click at [270, 229] on div "Bairro" at bounding box center [303, 232] width 170 height 25
click at [275, 241] on input "text" at bounding box center [303, 237] width 166 height 13
type input "[GEOGRAPHIC_DATA]"
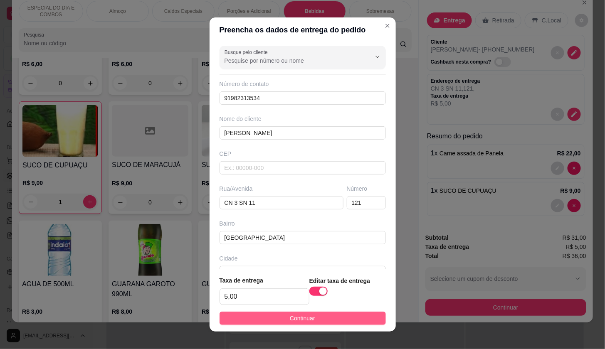
click at [313, 321] on button "Continuar" at bounding box center [303, 318] width 166 height 13
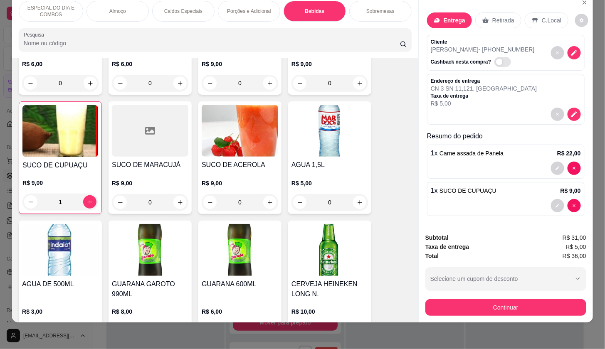
click at [455, 301] on button "Continuar" at bounding box center [506, 307] width 161 height 17
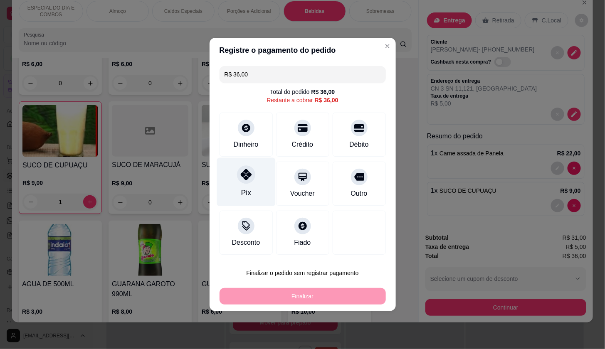
click at [257, 181] on div "Pix" at bounding box center [246, 182] width 59 height 49
type input "R$ 0,00"
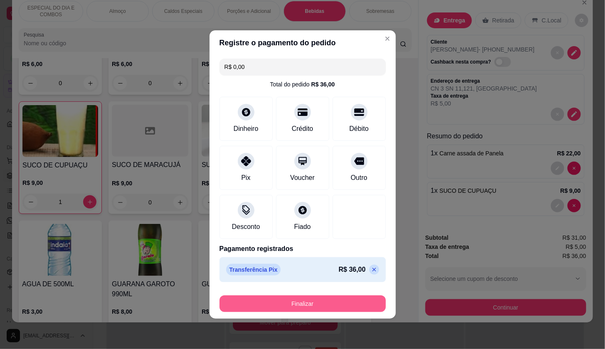
click at [343, 304] on button "Finalizar" at bounding box center [303, 304] width 166 height 17
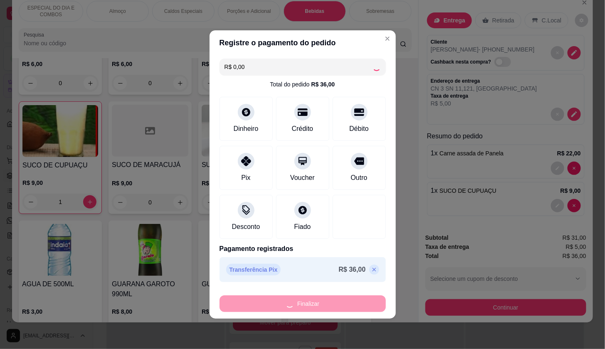
type input "0"
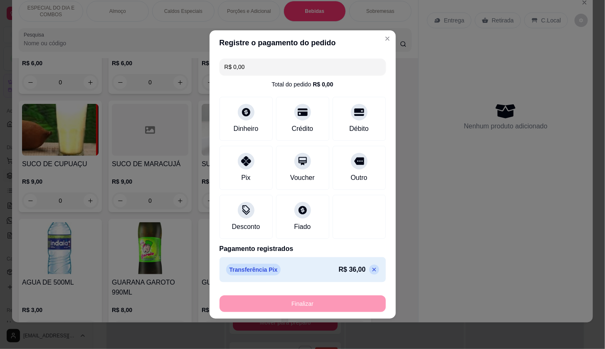
type input "-R$ 36,00"
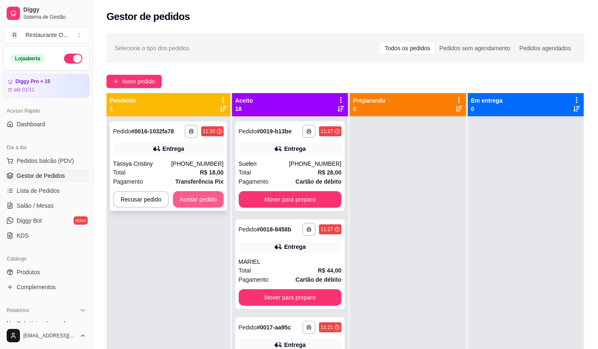
click at [184, 202] on button "Aceitar pedido" at bounding box center [198, 199] width 51 height 17
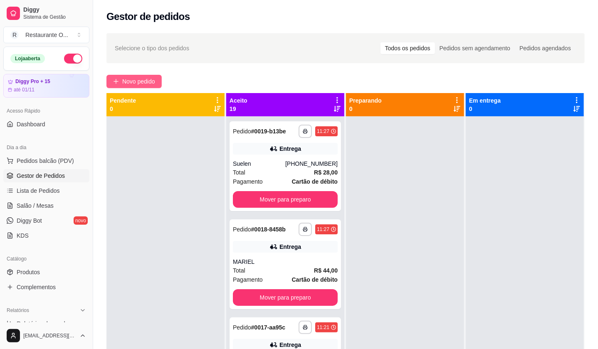
click at [149, 85] on span "Novo pedido" at bounding box center [138, 81] width 33 height 9
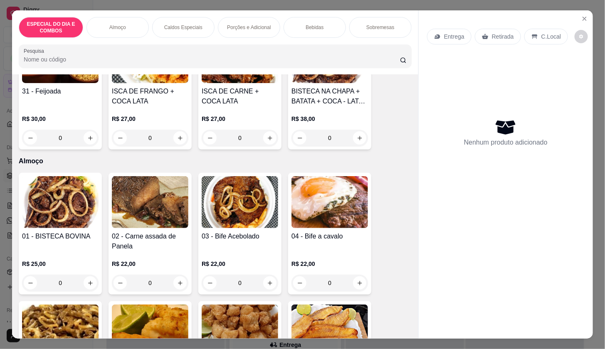
scroll to position [92, 0]
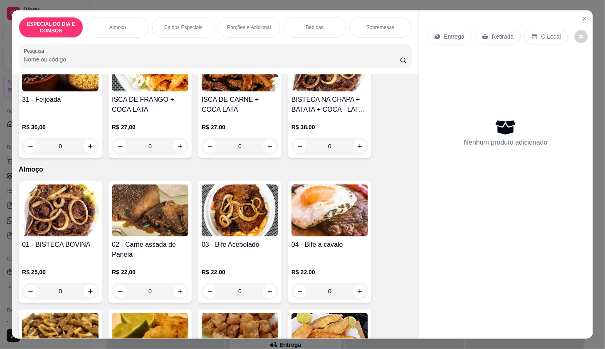
click at [180, 287] on button "increase-product-quantity" at bounding box center [179, 291] width 13 height 13
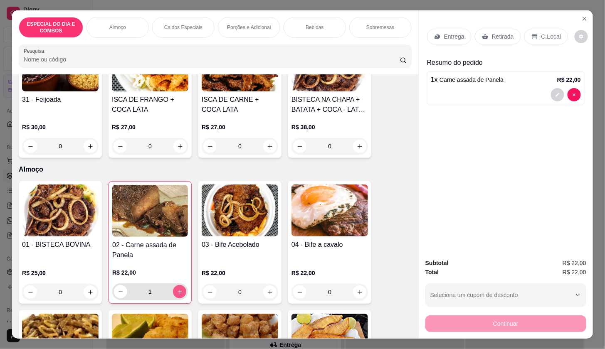
type input "1"
click at [264, 292] on button "increase-product-quantity" at bounding box center [269, 292] width 13 height 13
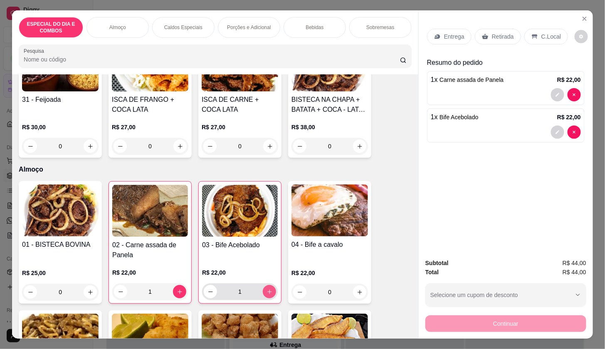
type input "1"
click at [451, 22] on div "Entrega Retirada C.Local" at bounding box center [506, 36] width 158 height 29
click at [451, 32] on p "Entrega" at bounding box center [454, 36] width 20 height 8
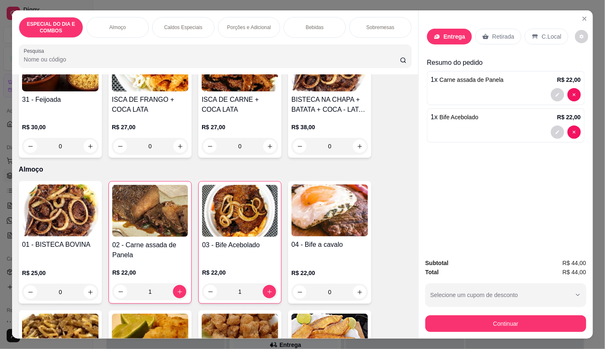
click at [292, 59] on input "Busque pelo cliente" at bounding box center [290, 61] width 133 height 8
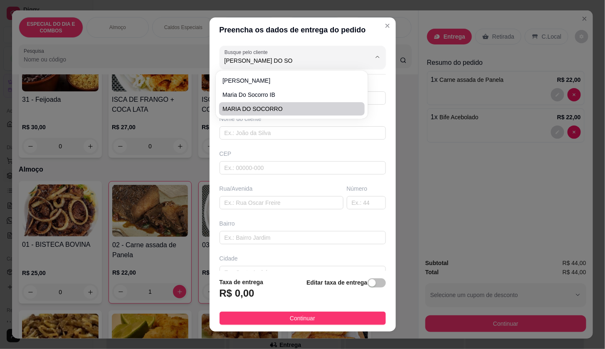
click at [290, 110] on span "MARIA DO SOCORRO" at bounding box center [288, 109] width 131 height 8
type input "MARIA DO SOCORRO"
type input "91984270511"
type input "MARIA DO SOCORRO"
type input "GREEN VILLE 1 Q 13 L 18"
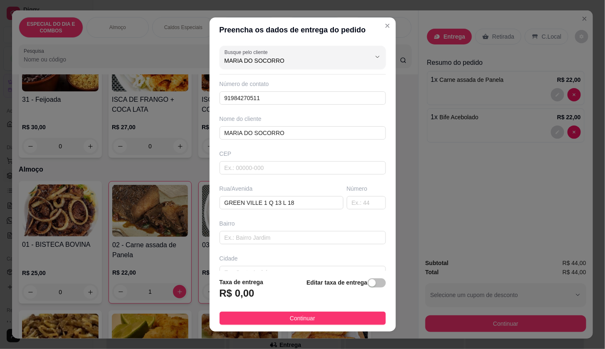
type input "MARIA DO SOCORRO"
click at [369, 282] on div "button" at bounding box center [372, 283] width 7 height 7
click at [290, 287] on div "Taxa de entrega 0,00" at bounding box center [265, 290] width 90 height 29
click at [289, 294] on input "0,00" at bounding box center [264, 297] width 89 height 16
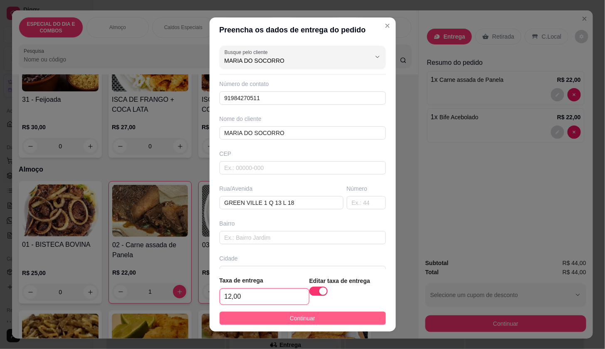
type input "12,00"
click at [314, 325] on button "Continuar" at bounding box center [303, 318] width 166 height 13
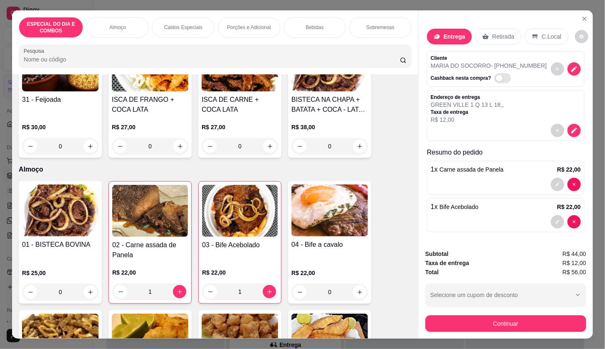
click at [319, 314] on img at bounding box center [330, 340] width 77 height 52
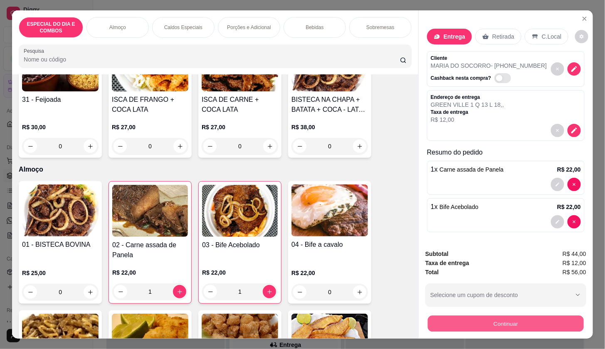
click at [500, 320] on button "Continuar" at bounding box center [506, 324] width 156 height 16
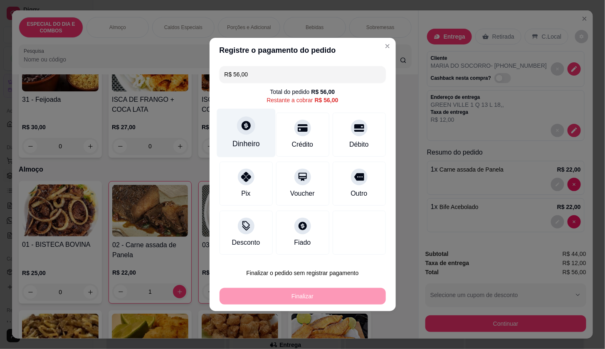
click at [235, 145] on div "Dinheiro" at bounding box center [246, 144] width 27 height 11
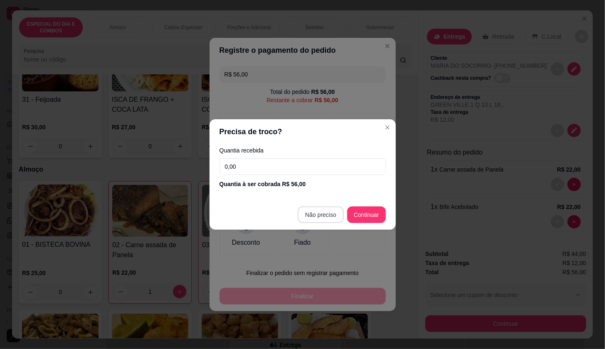
type input "R$ 0,00"
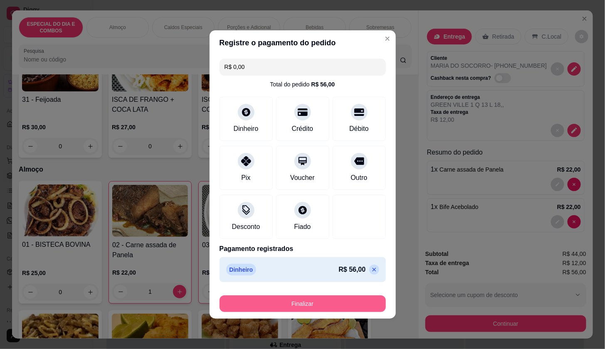
click at [337, 299] on button "Finalizar" at bounding box center [303, 304] width 166 height 17
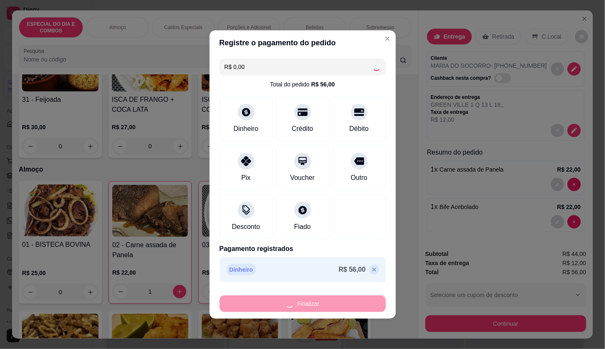
type input "0"
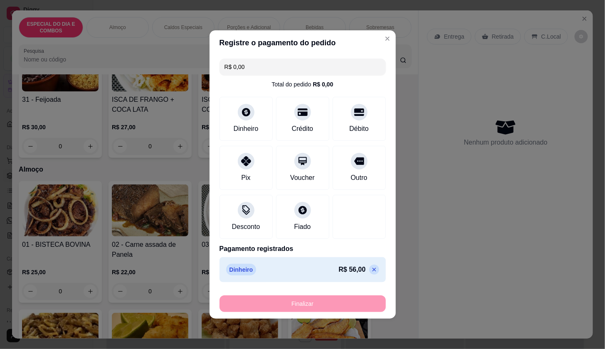
type input "-R$ 56,00"
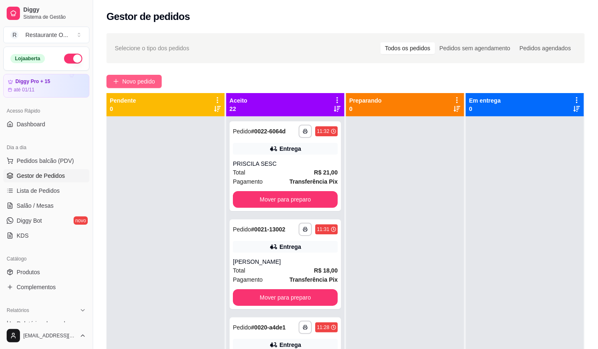
click at [145, 79] on span "Novo pedido" at bounding box center [138, 81] width 33 height 9
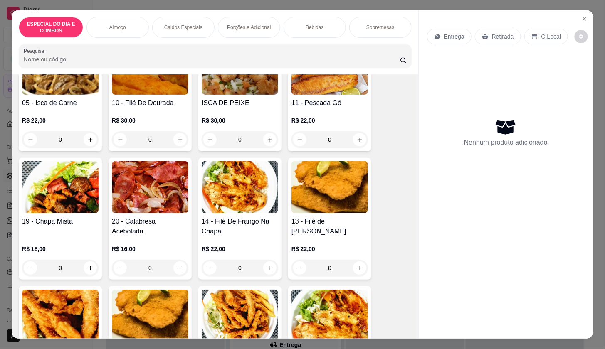
scroll to position [369, 0]
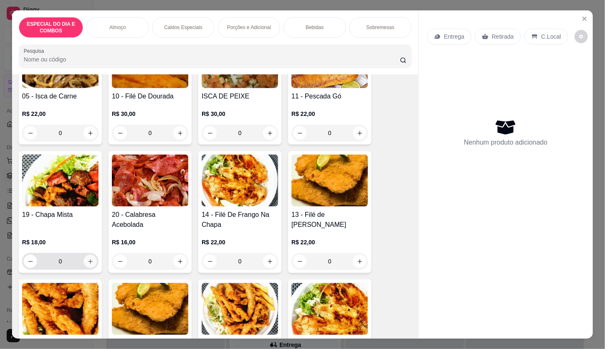
click at [87, 259] on icon "increase-product-quantity" at bounding box center [90, 262] width 6 height 6
type input "1"
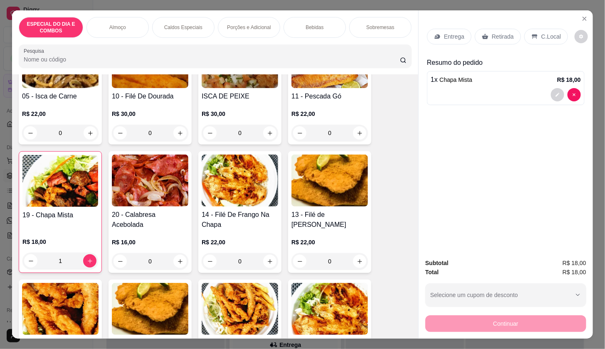
click at [512, 39] on div "Retirada" at bounding box center [498, 37] width 46 height 16
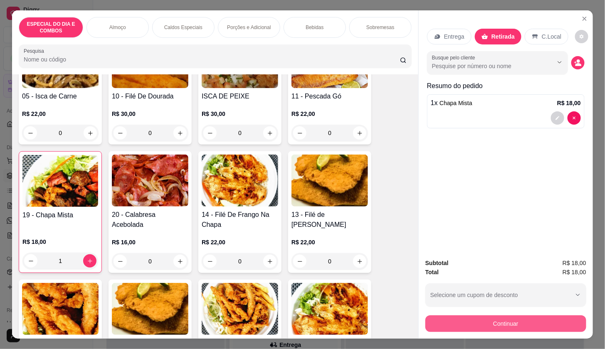
click at [541, 324] on button "Continuar" at bounding box center [506, 324] width 161 height 17
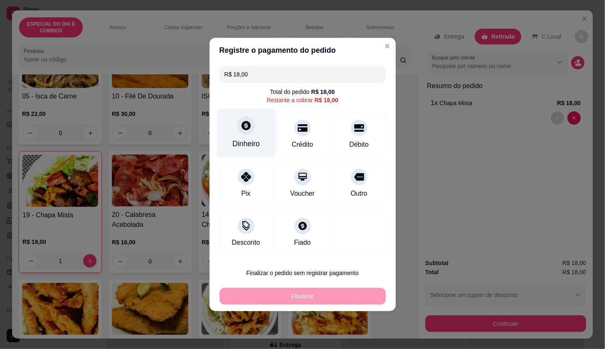
click at [262, 139] on div "Dinheiro" at bounding box center [246, 133] width 59 height 49
click at [266, 164] on input "0,00" at bounding box center [303, 166] width 166 height 17
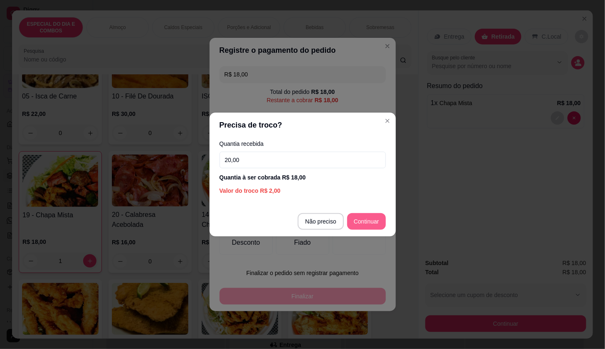
type input "20,00"
type input "R$ 0,00"
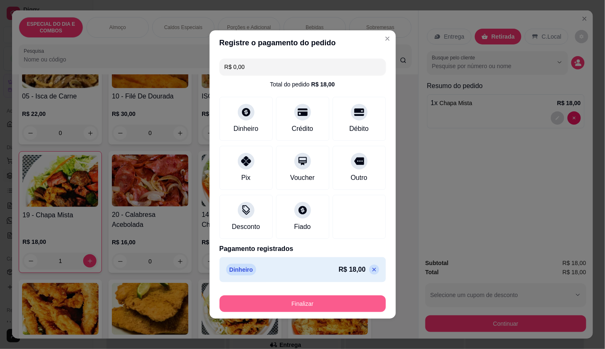
click at [344, 307] on button "Finalizar" at bounding box center [303, 304] width 166 height 17
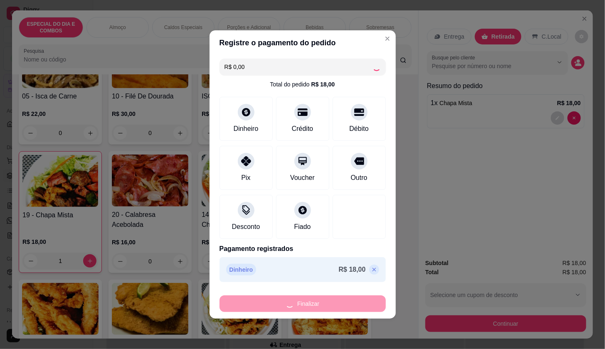
type input "0"
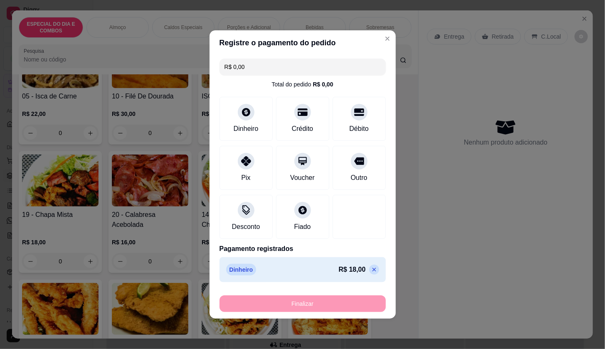
type input "-R$ 18,00"
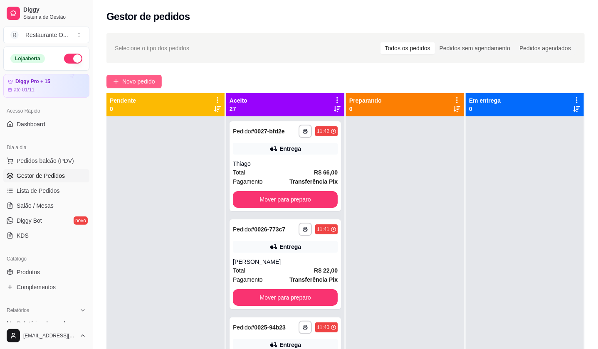
click at [126, 77] on span "Novo pedido" at bounding box center [138, 81] width 33 height 9
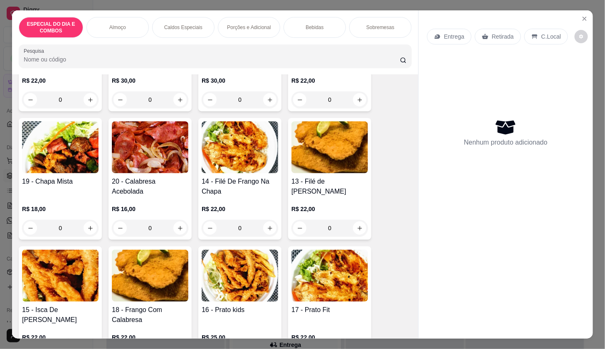
scroll to position [416, 0]
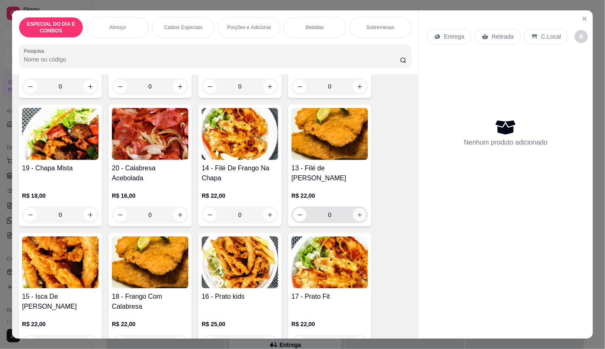
click at [357, 212] on icon "increase-product-quantity" at bounding box center [360, 215] width 6 height 6
type input "1"
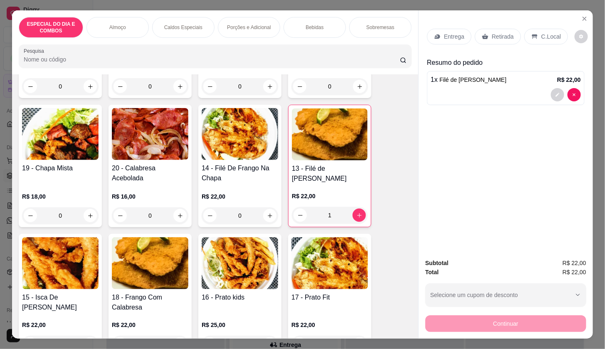
click at [458, 33] on p "Entrega" at bounding box center [454, 36] width 20 height 8
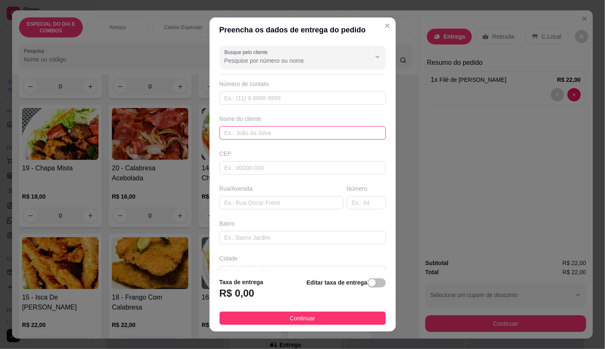
click at [296, 136] on input "text" at bounding box center [303, 132] width 166 height 13
type input "[STREET_ADDRESS]"
drag, startPoint x: 366, startPoint y: 284, endPoint x: 320, endPoint y: 297, distance: 48.1
click at [368, 283] on span "button" at bounding box center [377, 283] width 18 height 9
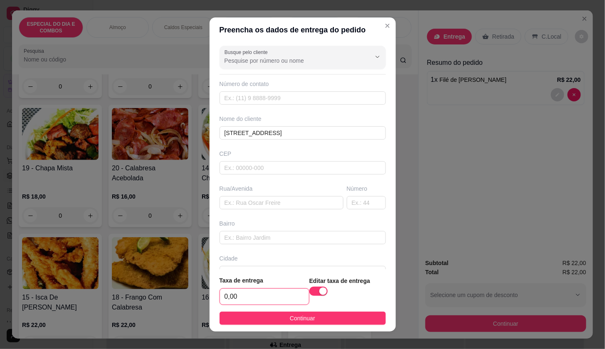
click at [257, 298] on input "0,00" at bounding box center [264, 297] width 89 height 16
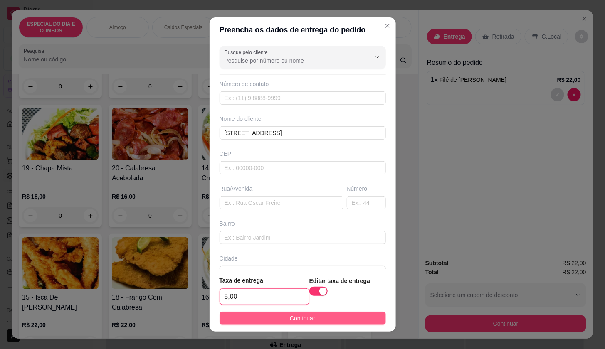
type input "5,00"
click at [270, 313] on button "Continuar" at bounding box center [303, 318] width 166 height 13
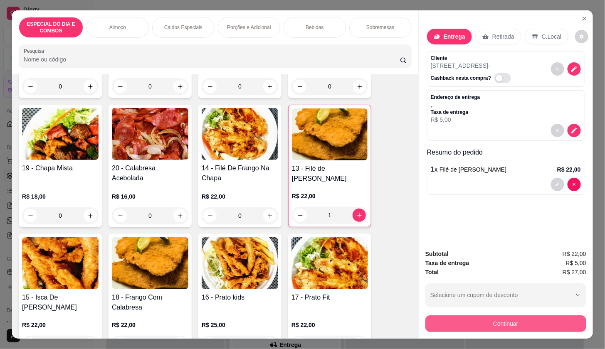
click at [427, 318] on button "Continuar" at bounding box center [506, 324] width 161 height 17
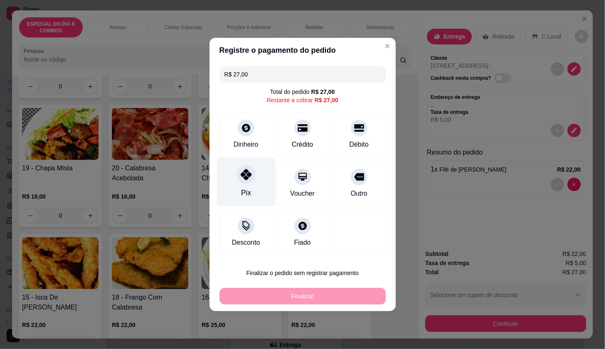
click at [257, 183] on div "Pix" at bounding box center [246, 182] width 59 height 49
type input "R$ 0,00"
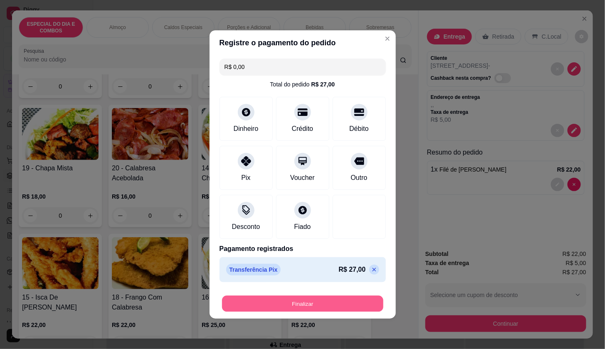
click at [293, 302] on button "Finalizar" at bounding box center [302, 304] width 161 height 16
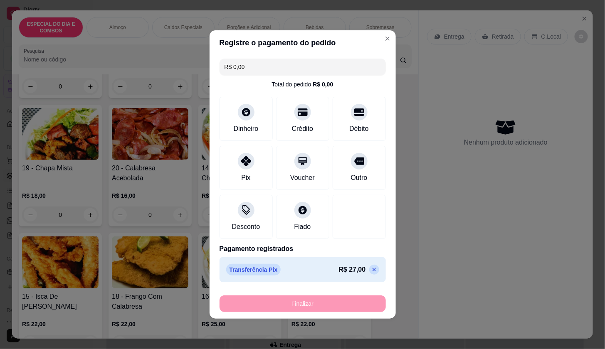
type input "0"
type input "-R$ 27,00"
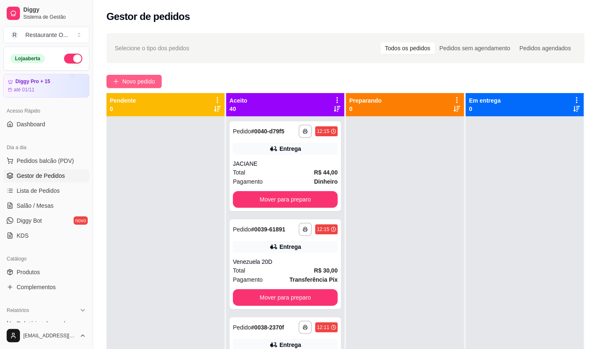
click at [116, 77] on button "Novo pedido" at bounding box center [133, 81] width 55 height 13
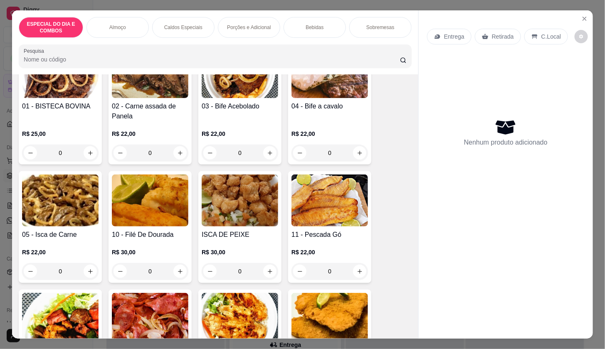
scroll to position [323, 0]
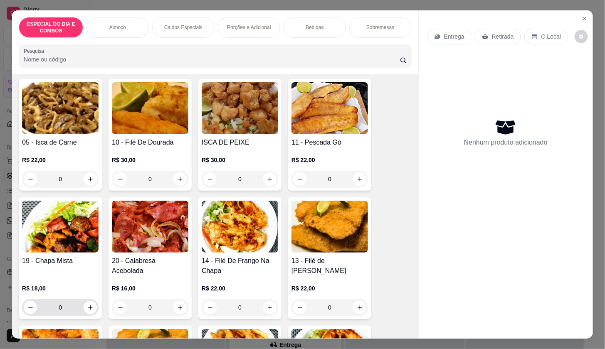
click at [87, 305] on icon "increase-product-quantity" at bounding box center [90, 308] width 6 height 6
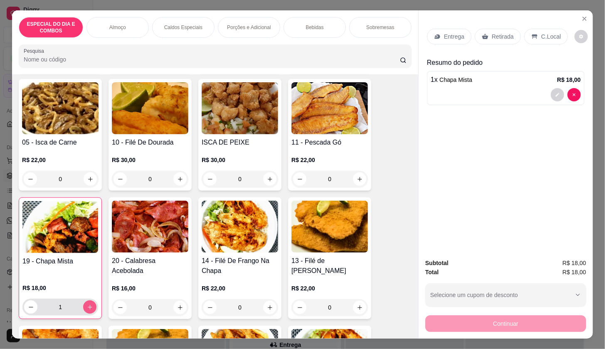
type input "1"
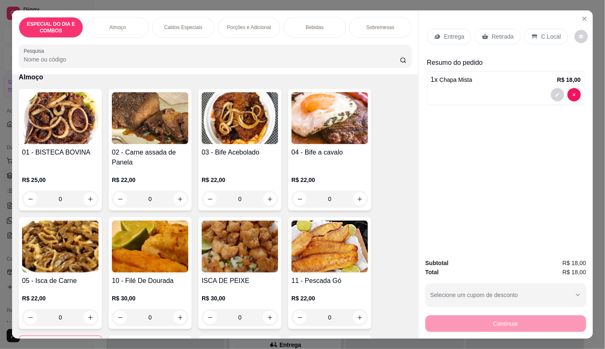
scroll to position [139, 0]
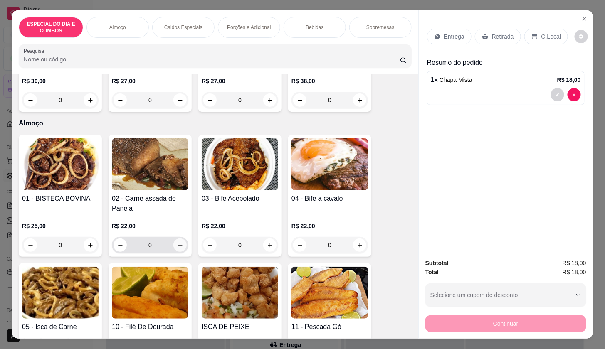
click at [176, 245] on button "increase-product-quantity" at bounding box center [179, 245] width 13 height 13
type input "1"
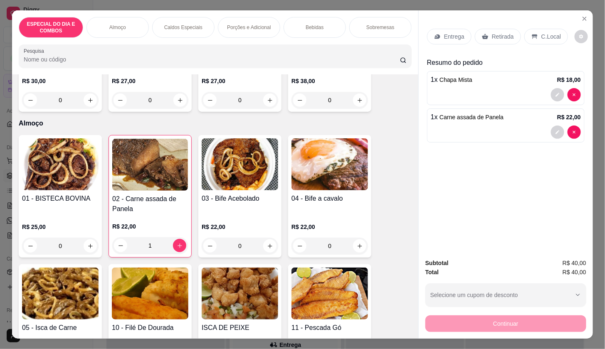
click at [450, 29] on div "Entrega" at bounding box center [449, 37] width 45 height 16
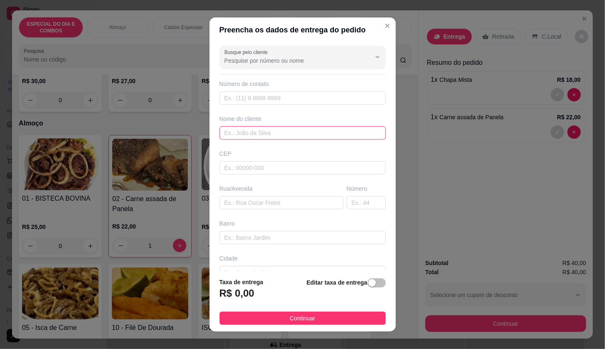
click at [275, 131] on input "text" at bounding box center [303, 132] width 166 height 13
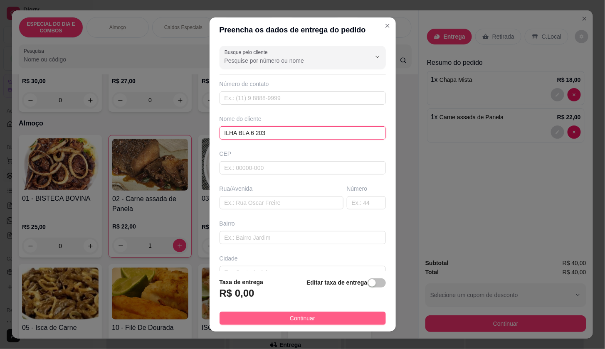
type input "ILHA BLA 6 203"
click at [370, 319] on button "Continuar" at bounding box center [303, 318] width 166 height 13
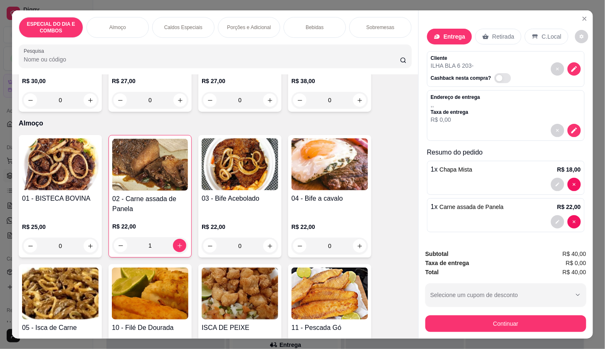
click at [419, 326] on div "Subtotal R$ 40,00 Taxa de entrega R$ 0,00 Total R$ 40,00 Selecione um cupom de …" at bounding box center [506, 291] width 174 height 96
click at [426, 321] on div "Continuar" at bounding box center [506, 323] width 161 height 19
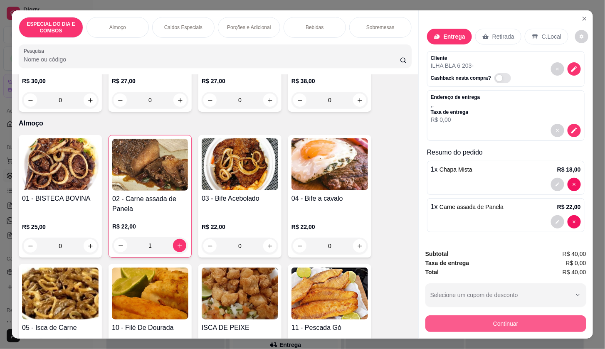
click at [426, 321] on button "Continuar" at bounding box center [506, 324] width 161 height 17
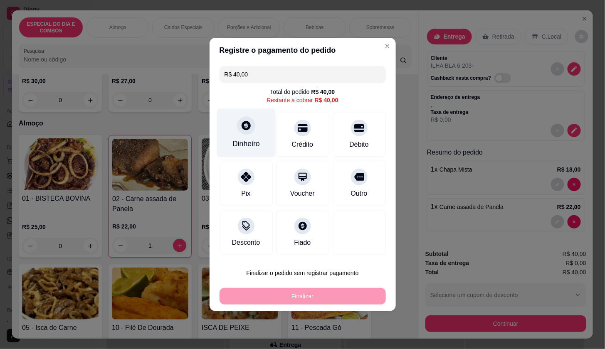
click at [259, 138] on div "Dinheiro" at bounding box center [246, 133] width 59 height 49
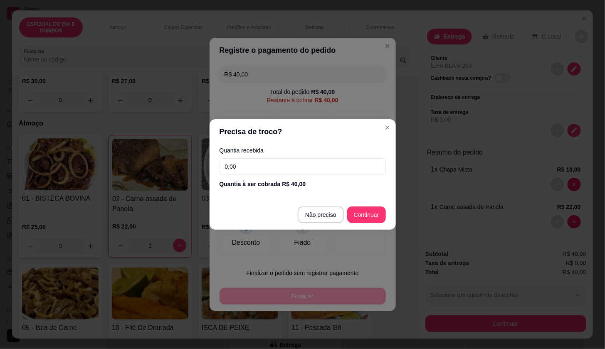
click at [268, 173] on input "0,00" at bounding box center [303, 166] width 166 height 17
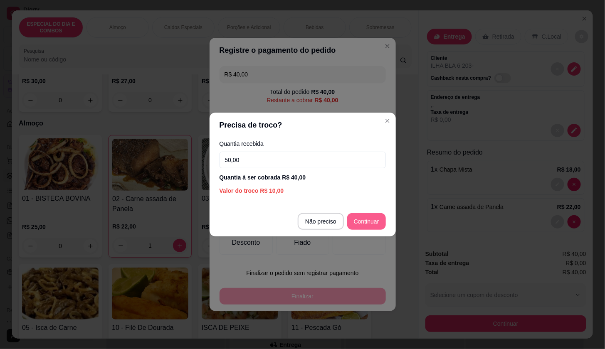
type input "50,00"
type input "R$ 0,00"
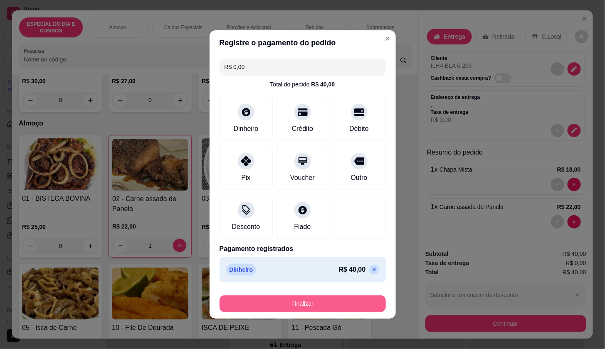
click at [366, 302] on button "Finalizar" at bounding box center [303, 304] width 166 height 17
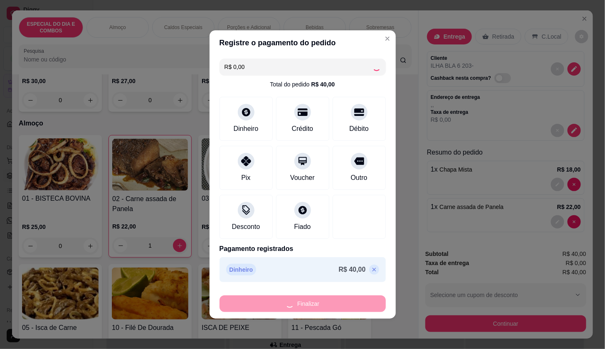
type input "0"
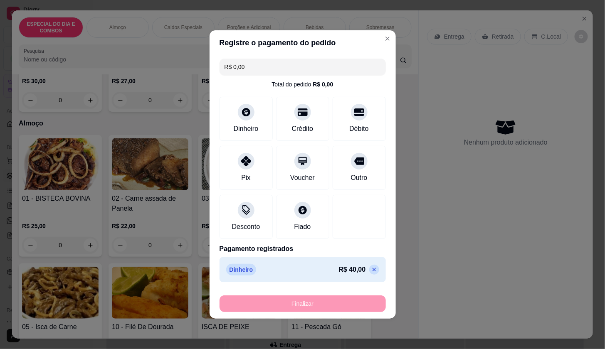
type input "-R$ 40,00"
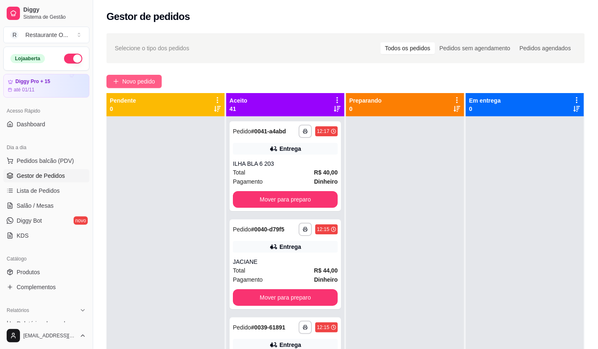
click at [156, 85] on button "Novo pedido" at bounding box center [133, 81] width 55 height 13
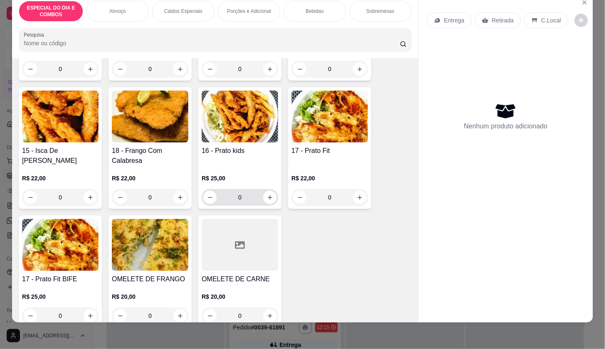
scroll to position [554, 0]
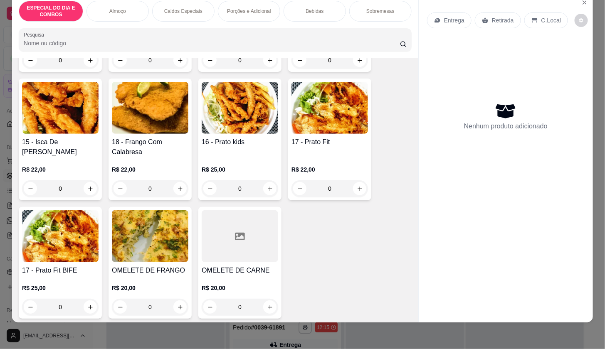
click at [353, 182] on div "0" at bounding box center [330, 189] width 77 height 17
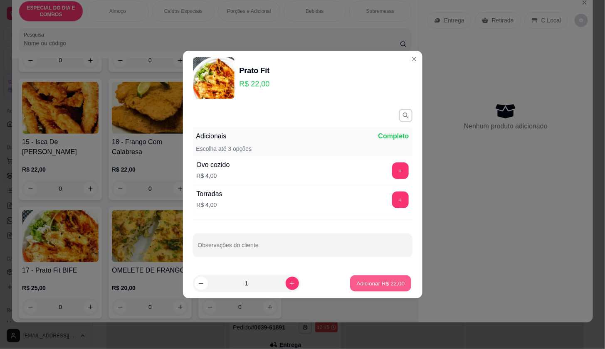
click at [389, 287] on p "Adicionar R$ 22,00" at bounding box center [381, 284] width 48 height 8
type input "1"
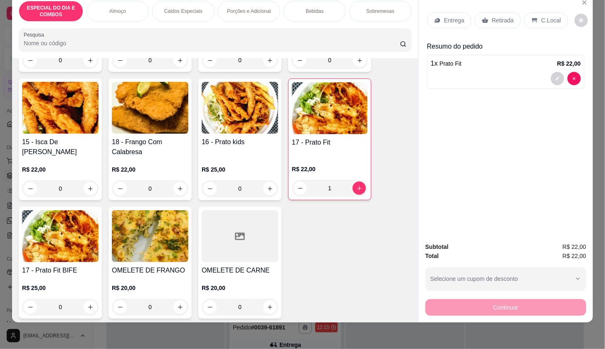
click at [448, 16] on p "Entrega" at bounding box center [454, 20] width 20 height 8
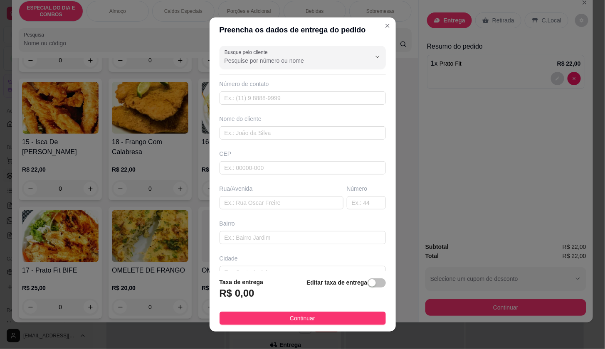
click at [323, 142] on div "Busque pelo cliente Número de contato Nome do cliente CEP Rua/[GEOGRAPHIC_DATA]" at bounding box center [303, 156] width 186 height 229
click at [323, 135] on input "text" at bounding box center [303, 132] width 166 height 13
type input "[PERSON_NAME]"
type input "ORUO VERDE 105"
click at [341, 320] on button "Continuar" at bounding box center [303, 318] width 166 height 13
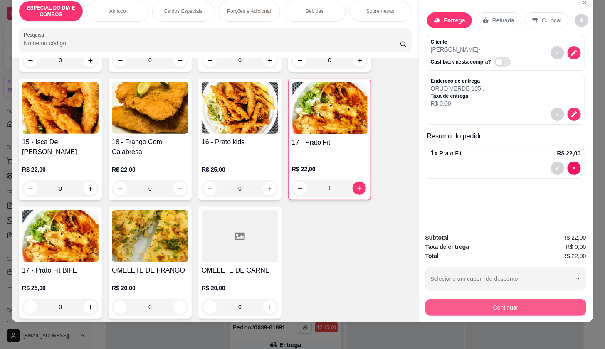
click at [571, 301] on button "Continuar" at bounding box center [506, 307] width 161 height 17
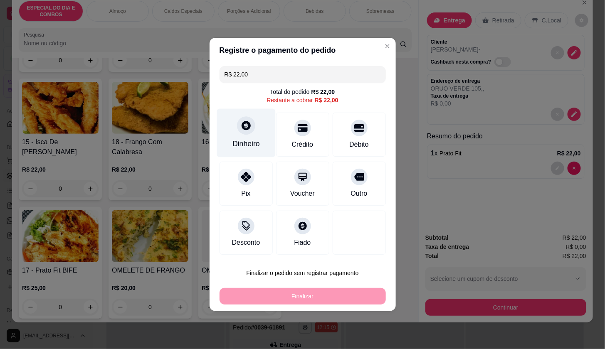
click at [253, 121] on div "Dinheiro" at bounding box center [246, 133] width 59 height 49
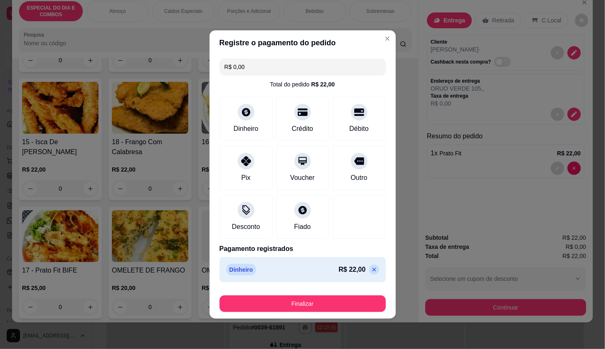
type input "R$ 0,00"
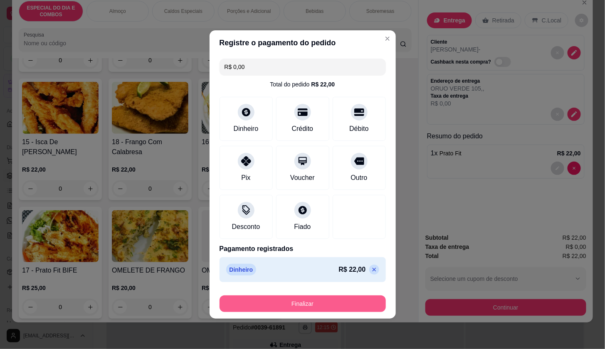
click at [327, 300] on button "Finalizar" at bounding box center [303, 304] width 166 height 17
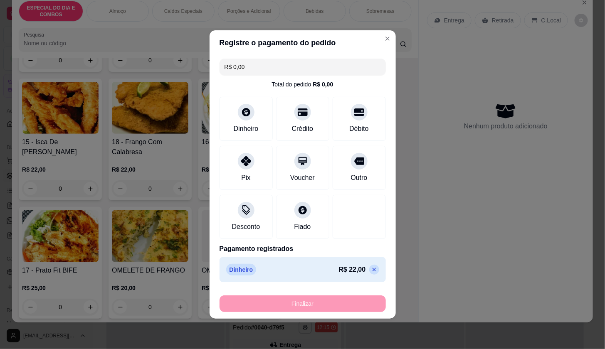
type input "0"
type input "-R$ 22,00"
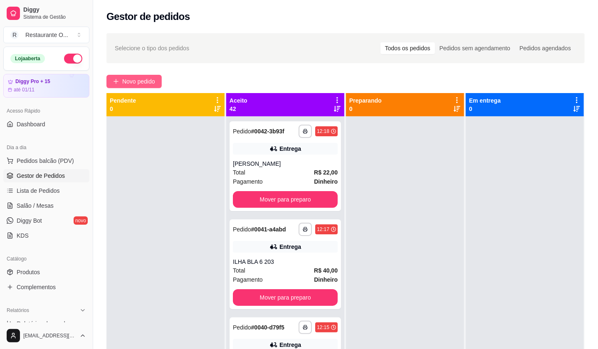
click at [156, 76] on button "Novo pedido" at bounding box center [133, 81] width 55 height 13
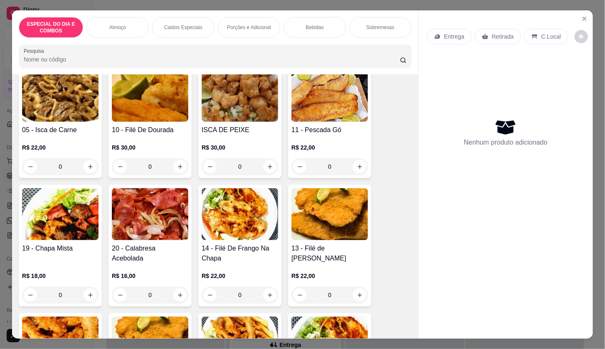
scroll to position [369, 0]
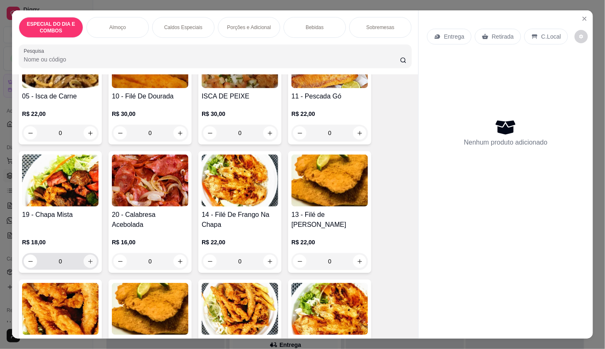
click at [87, 259] on icon "increase-product-quantity" at bounding box center [90, 262] width 6 height 6
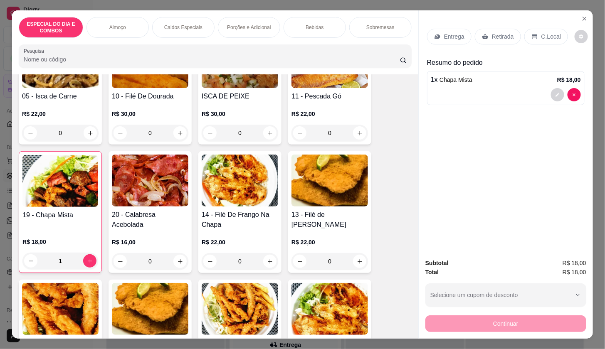
click at [495, 32] on p "Retirada" at bounding box center [503, 36] width 22 height 8
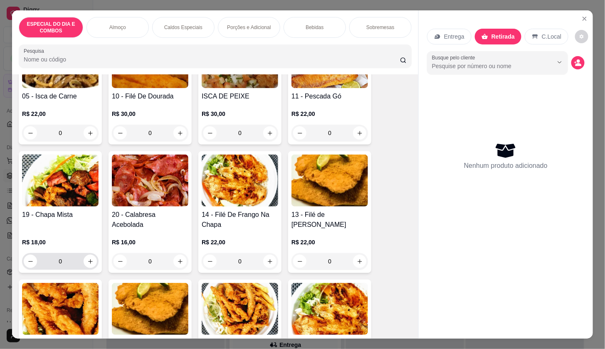
click at [87, 260] on icon "increase-product-quantity" at bounding box center [90, 262] width 6 height 6
click at [87, 259] on icon "increase-product-quantity" at bounding box center [90, 262] width 6 height 6
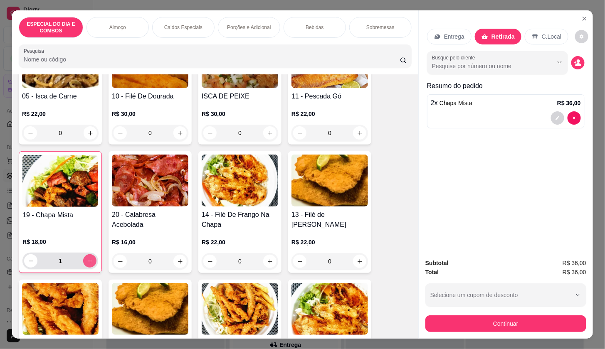
type input "2"
click at [469, 32] on div "Entrega Retirada C.Local" at bounding box center [498, 37] width 142 height 16
click at [465, 32] on div "Entrega" at bounding box center [449, 37] width 45 height 16
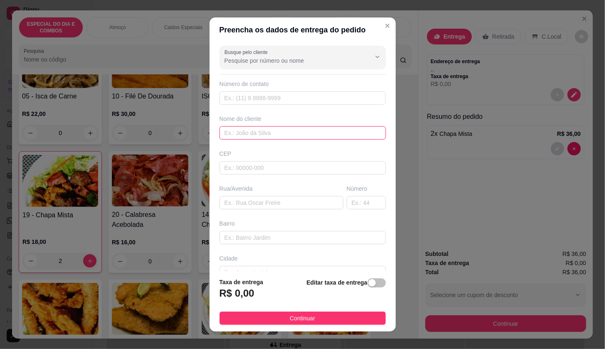
click at [294, 132] on input "text" at bounding box center [303, 132] width 166 height 13
type input "[PERSON_NAME]"
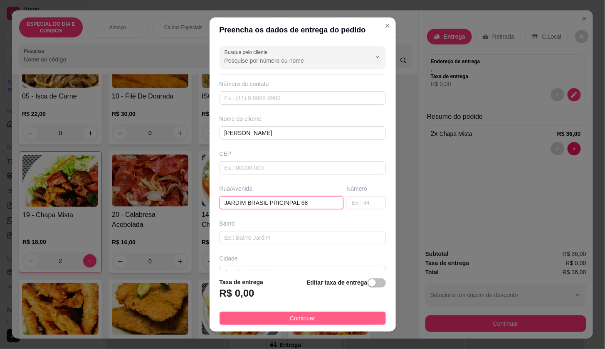
type input "JARDIM BRASIL PRICINPAL 68"
click at [358, 319] on button "Continuar" at bounding box center [303, 318] width 166 height 13
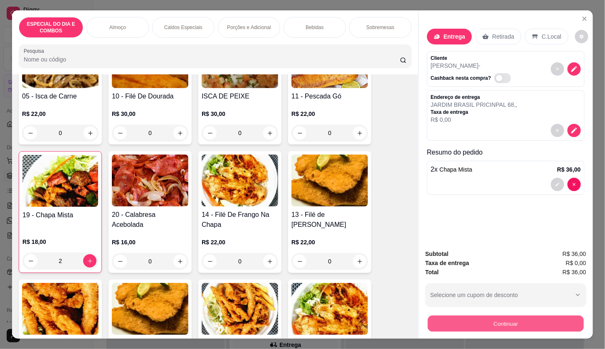
click at [452, 316] on button "Continuar" at bounding box center [506, 324] width 156 height 16
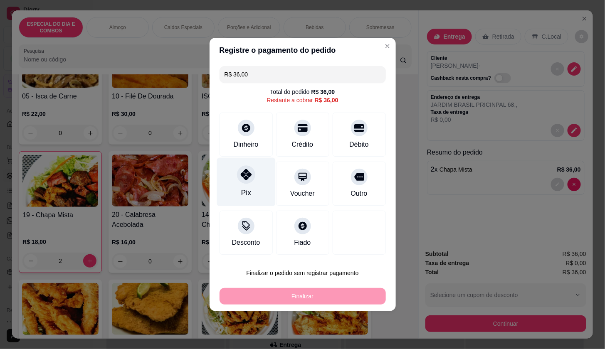
click at [256, 184] on div "Pix" at bounding box center [246, 182] width 59 height 49
type input "R$ 0,00"
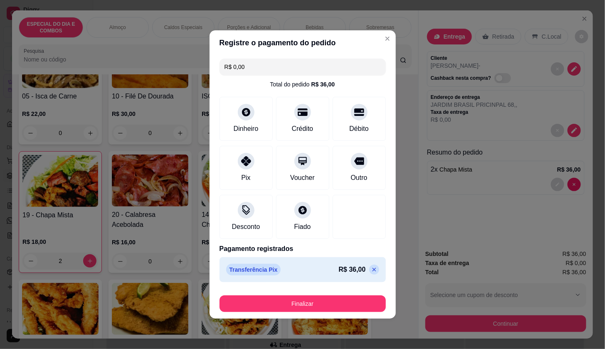
click at [323, 297] on button "Finalizar" at bounding box center [303, 304] width 166 height 17
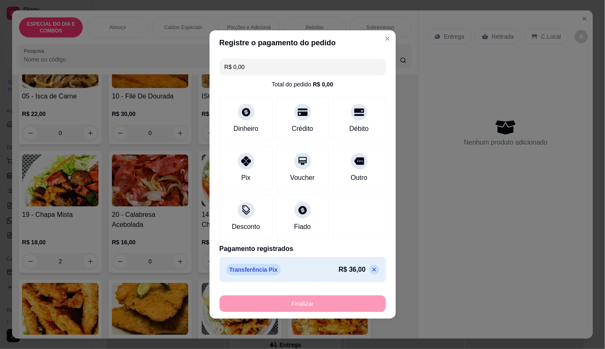
type input "0"
type input "-R$ 36,00"
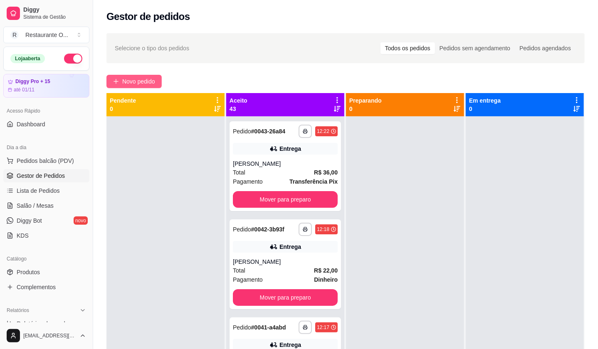
click at [154, 82] on span "Novo pedido" at bounding box center [138, 81] width 33 height 9
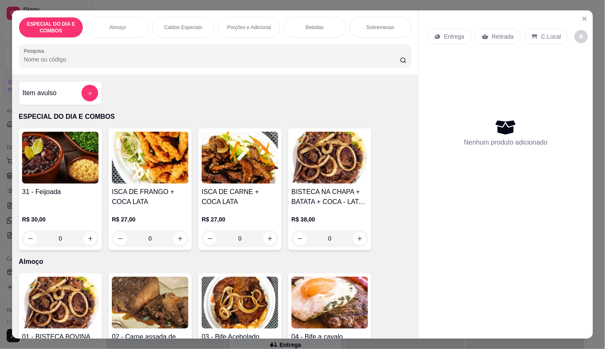
click at [576, 10] on div "Entrega Retirada C.Local Nenhum produto adicionado" at bounding box center [506, 167] width 174 height 315
click at [582, 15] on icon "Close" at bounding box center [585, 18] width 7 height 7
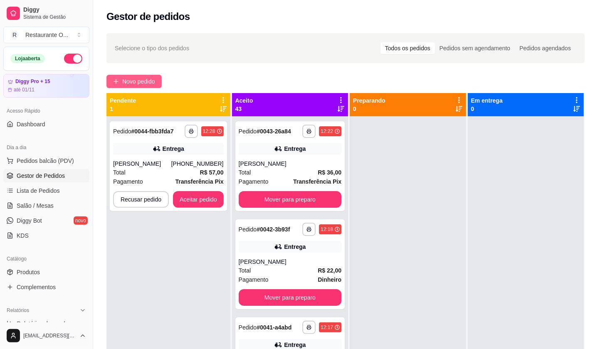
click at [157, 83] on button "Novo pedido" at bounding box center [133, 81] width 55 height 13
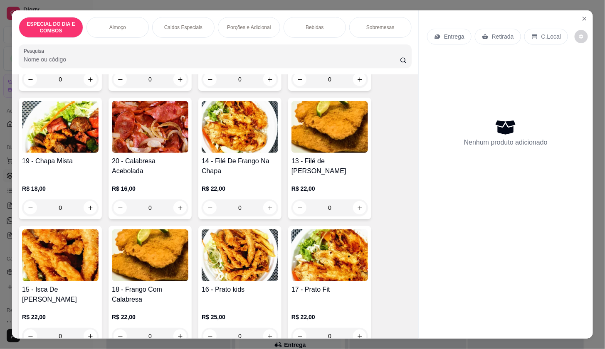
scroll to position [462, 0]
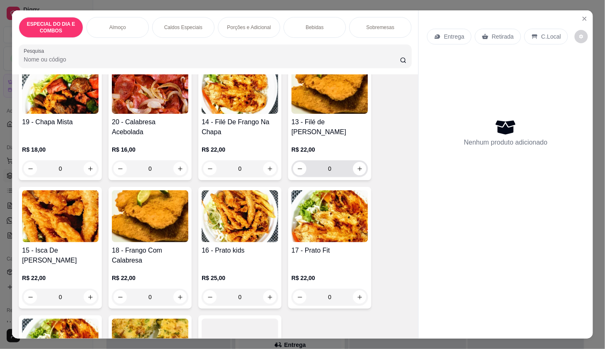
click at [349, 161] on input "0" at bounding box center [330, 169] width 47 height 17
click at [357, 166] on icon "increase-product-quantity" at bounding box center [360, 169] width 6 height 6
type input "2"
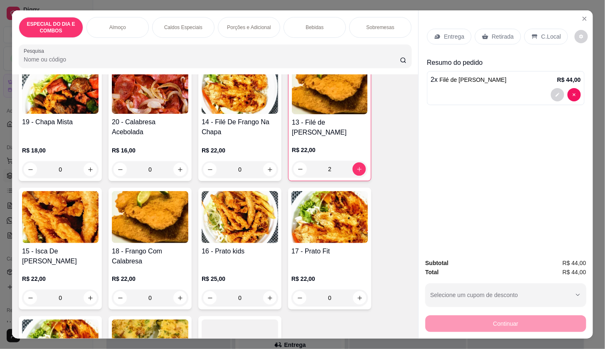
drag, startPoint x: 443, startPoint y: 42, endPoint x: 443, endPoint y: 37, distance: 4.2
click at [443, 42] on div "Entrega Retirada C.Local" at bounding box center [506, 36] width 158 height 29
click at [444, 35] on p "Entrega" at bounding box center [454, 36] width 20 height 8
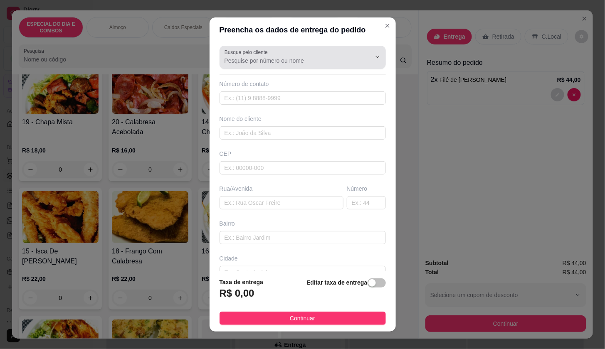
click at [304, 54] on div at bounding box center [303, 57] width 156 height 17
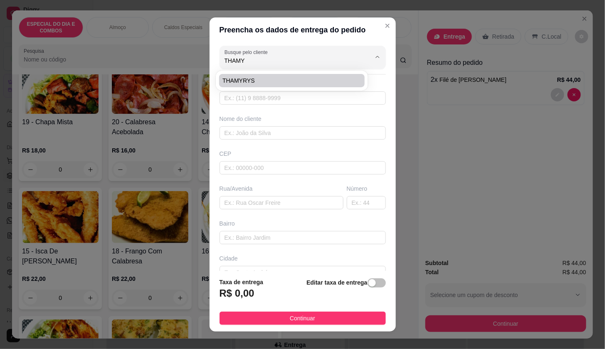
click at [299, 76] on li "THAMYRYS" at bounding box center [292, 80] width 146 height 13
type input "THAMYRYS"
type input "91982588851"
type input "THAMYRYS"
type input "JARDIM INDEPENDENCIA"
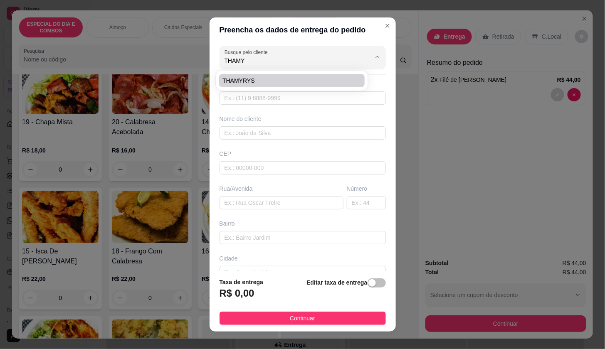
type input "27 302"
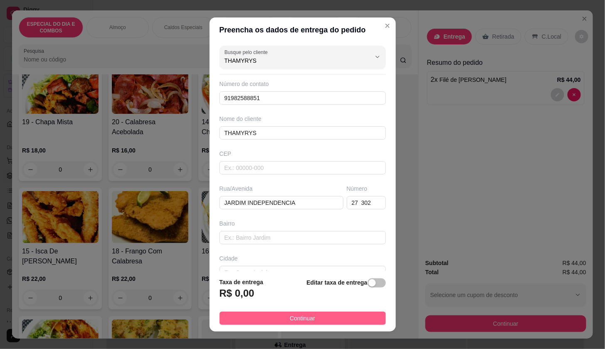
click at [330, 312] on button "Continuar" at bounding box center [303, 318] width 166 height 13
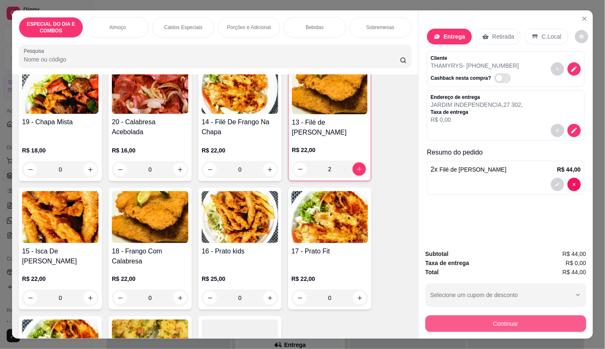
click at [429, 321] on button "Continuar" at bounding box center [506, 324] width 161 height 17
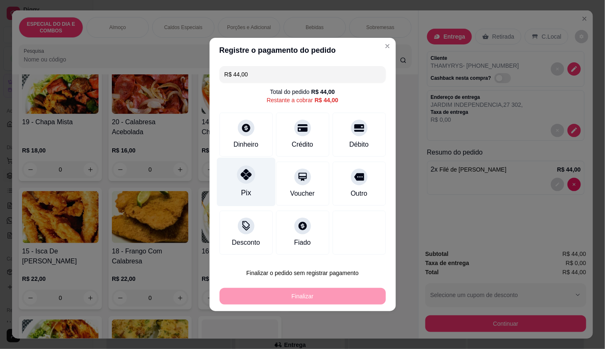
click at [231, 178] on div "Pix" at bounding box center [246, 182] width 59 height 49
type input "R$ 0,00"
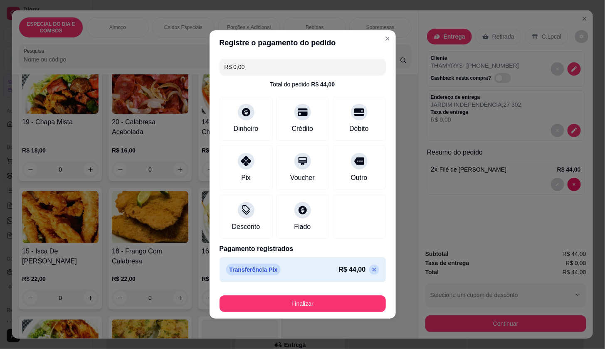
click at [270, 311] on button "Finalizar" at bounding box center [303, 304] width 166 height 17
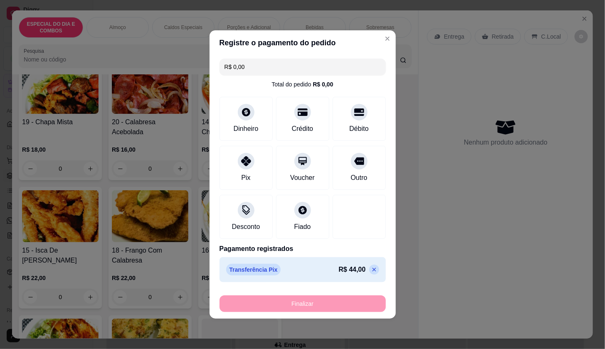
type input "0"
type input "-R$ 44,00"
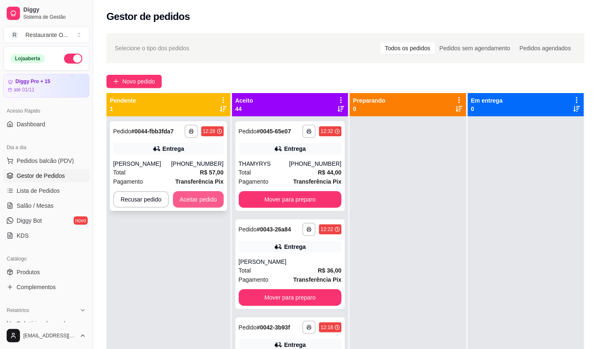
click at [186, 195] on button "Aceitar pedido" at bounding box center [198, 199] width 51 height 17
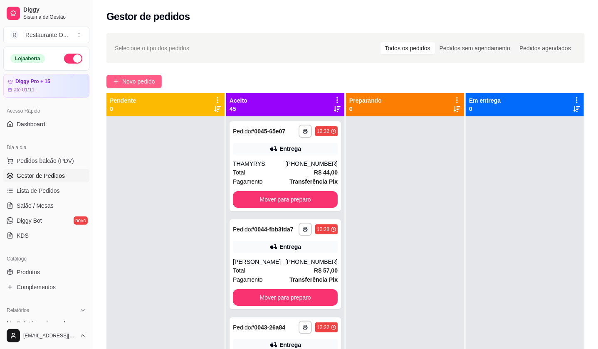
click at [157, 80] on button "Novo pedido" at bounding box center [133, 81] width 55 height 13
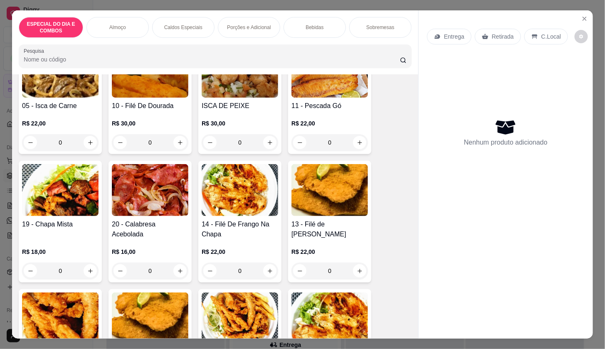
scroll to position [369, 0]
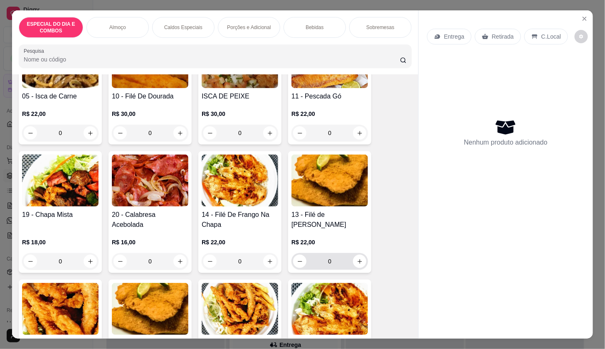
click at [354, 261] on button "increase-product-quantity" at bounding box center [359, 261] width 13 height 13
type input "1"
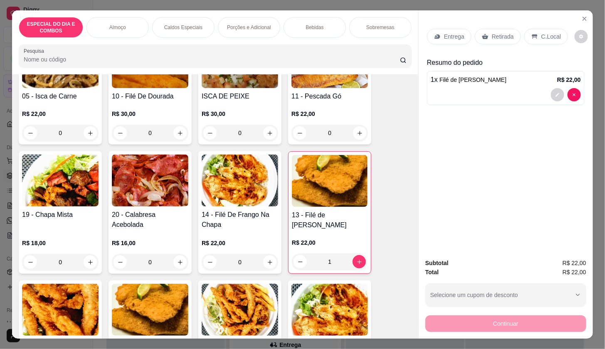
click at [449, 32] on p "Entrega" at bounding box center [454, 36] width 20 height 8
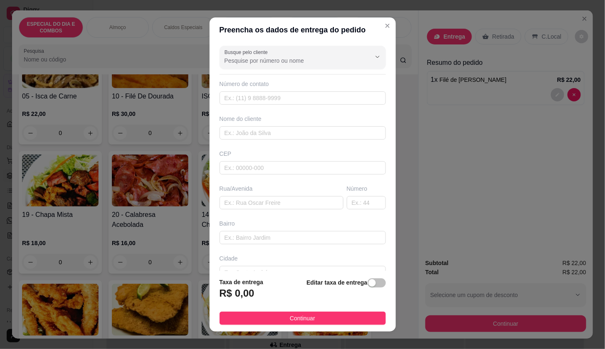
click at [334, 64] on input "Busque pelo cliente" at bounding box center [291, 61] width 133 height 8
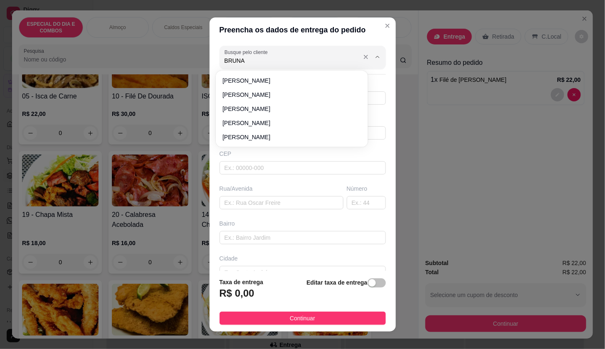
type input "BRUNA"
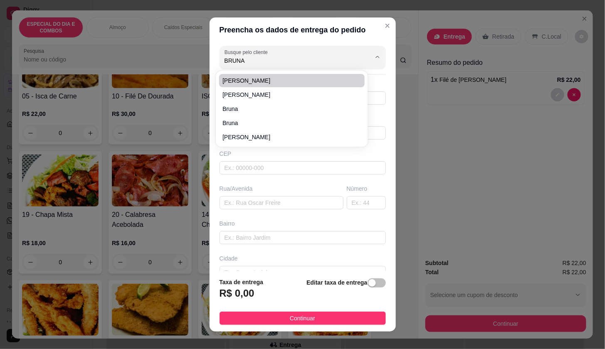
click at [523, 207] on div "Preencha os dados de entrega do pedido Busque pelo cliente BRUNA Número de cont…" at bounding box center [302, 174] width 605 height 349
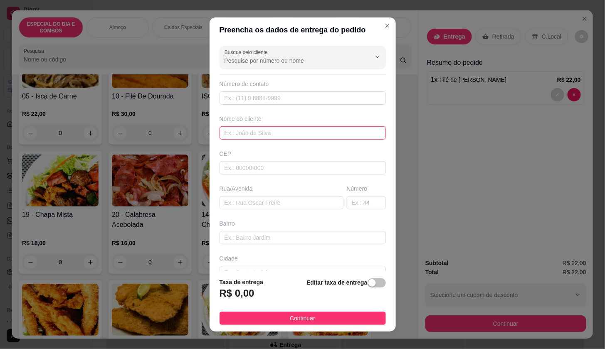
click at [244, 137] on input "text" at bounding box center [303, 132] width 166 height 13
type input "BRUNA"
type input "3"
click at [261, 206] on input "text" at bounding box center [282, 202] width 124 height 13
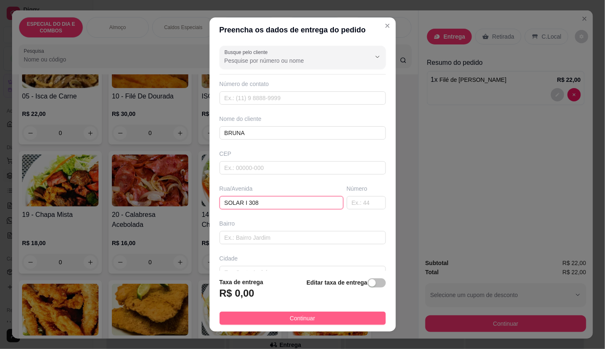
type input "SOLAR I 308"
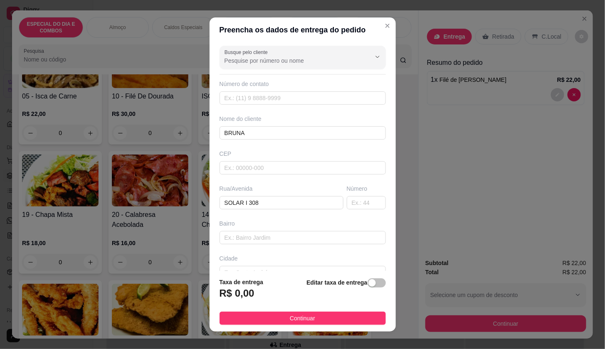
drag, startPoint x: 323, startPoint y: 321, endPoint x: 457, endPoint y: 292, distance: 136.7
click at [324, 320] on button "Continuar" at bounding box center [303, 318] width 166 height 13
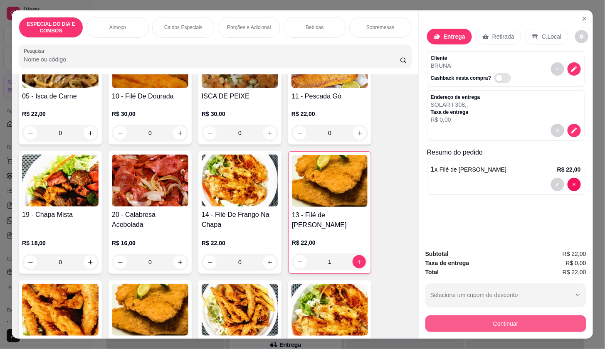
click at [480, 323] on button "Continuar" at bounding box center [506, 324] width 161 height 17
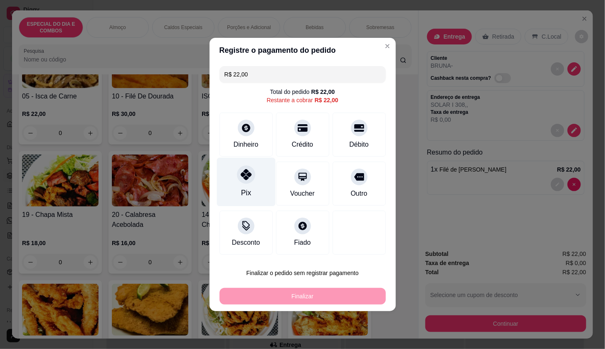
click at [230, 188] on div "Pix" at bounding box center [246, 182] width 59 height 49
type input "R$ 0,00"
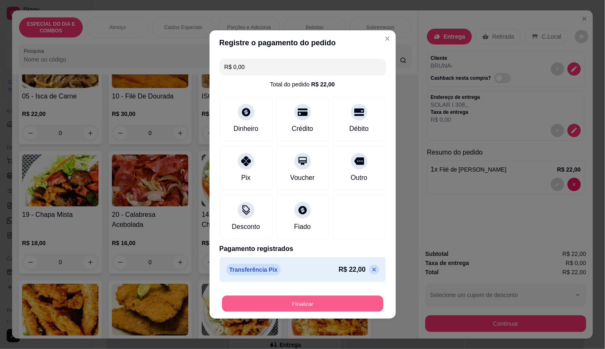
click at [288, 310] on button "Finalizar" at bounding box center [302, 304] width 161 height 16
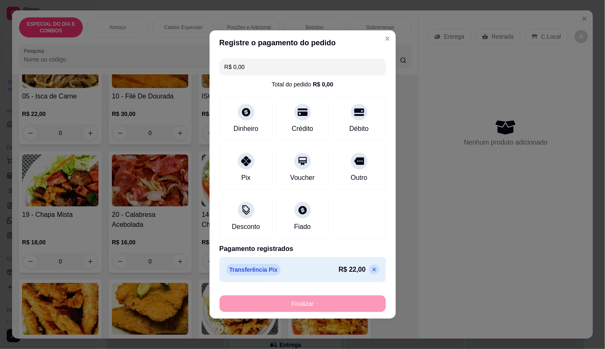
type input "0"
type input "-R$ 22,00"
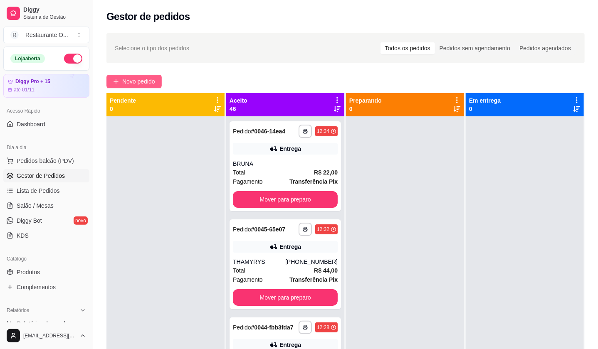
click at [126, 85] on span "Novo pedido" at bounding box center [138, 81] width 33 height 9
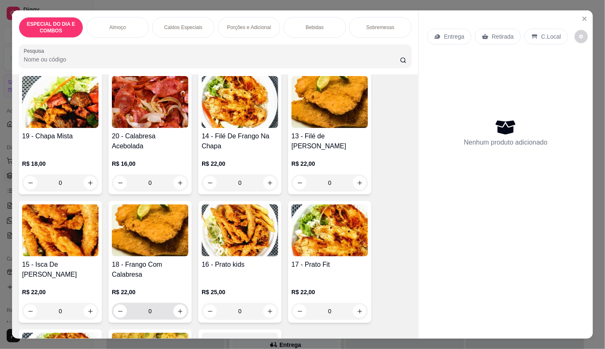
scroll to position [508, 0]
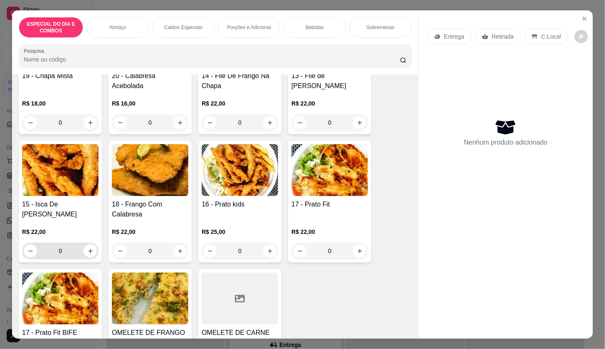
click at [76, 247] on input "0" at bounding box center [60, 251] width 47 height 17
click at [84, 247] on button "increase-product-quantity" at bounding box center [90, 251] width 13 height 13
click at [87, 248] on icon "increase-product-quantity" at bounding box center [90, 251] width 6 height 6
type input "2"
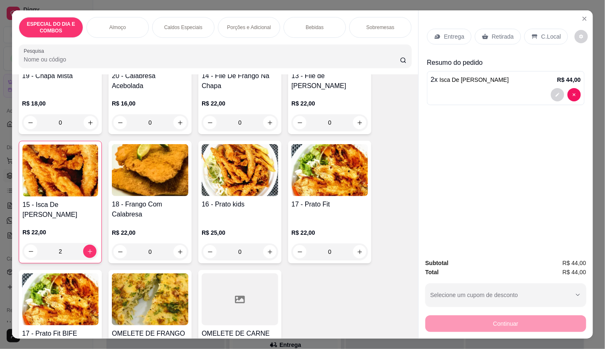
click at [522, 89] on div at bounding box center [506, 94] width 150 height 13
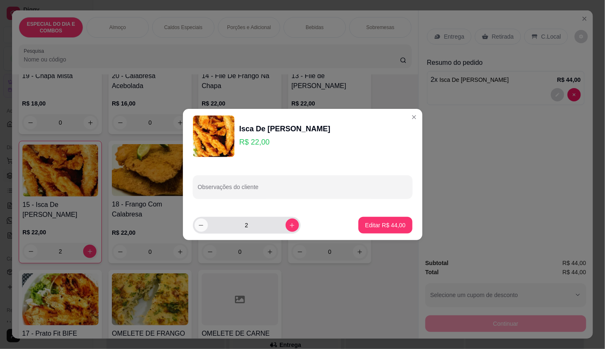
click at [204, 229] on button "decrease-product-quantity" at bounding box center [201, 225] width 13 height 13
type input "1"
click at [367, 231] on button "Editar R$ 22,00" at bounding box center [386, 225] width 54 height 17
type input "1"
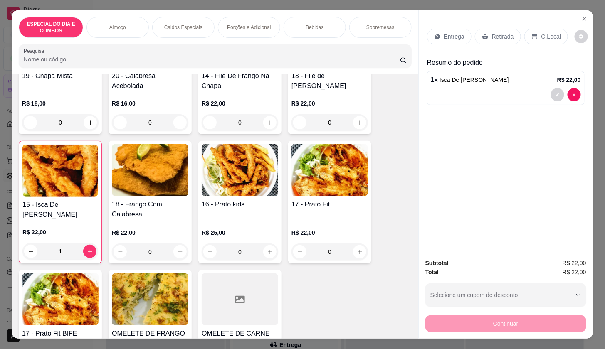
click at [436, 37] on div "Entrega" at bounding box center [449, 37] width 45 height 16
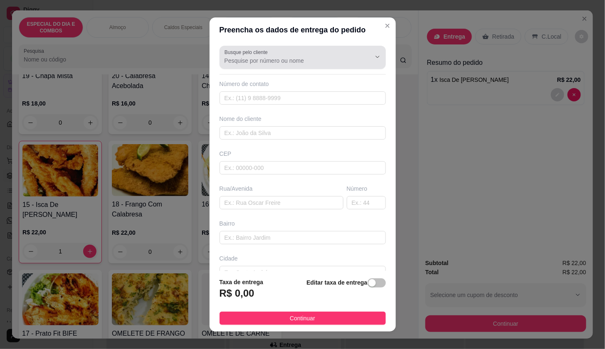
click at [338, 61] on input "Busque pelo cliente" at bounding box center [291, 61] width 133 height 8
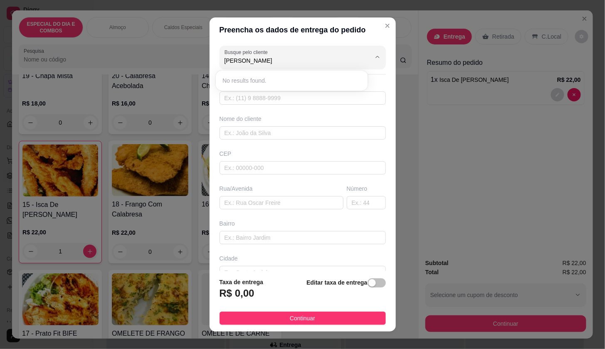
type input "[PERSON_NAME]"
click at [300, 74] on li "[PERSON_NAME]" at bounding box center [292, 80] width 146 height 13
type input "91984095778"
type input "[PERSON_NAME]"
type input "ILHAS DO ATLANTICO ITAPARICA 306"
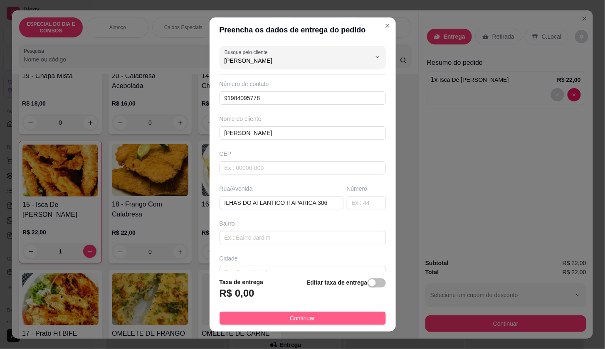
type input "[PERSON_NAME]"
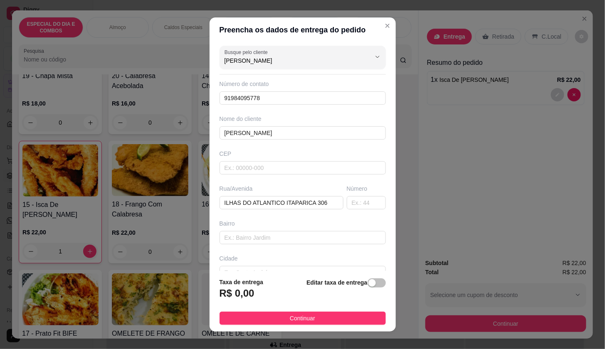
drag, startPoint x: 341, startPoint y: 318, endPoint x: 408, endPoint y: 324, distance: 67.6
click at [341, 318] on button "Continuar" at bounding box center [303, 318] width 166 height 13
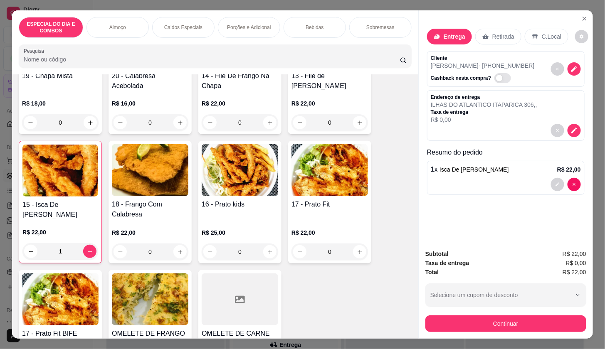
click at [434, 324] on button "Continuar" at bounding box center [506, 324] width 161 height 17
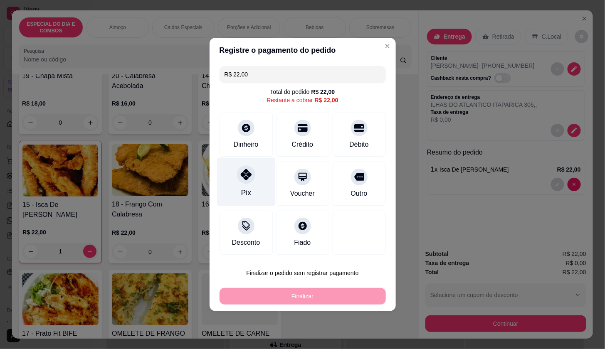
click at [248, 180] on icon at bounding box center [245, 174] width 11 height 11
type input "R$ 0,00"
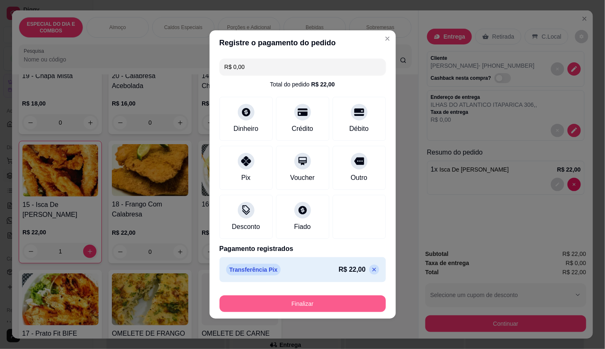
click at [294, 305] on button "Finalizar" at bounding box center [303, 304] width 166 height 17
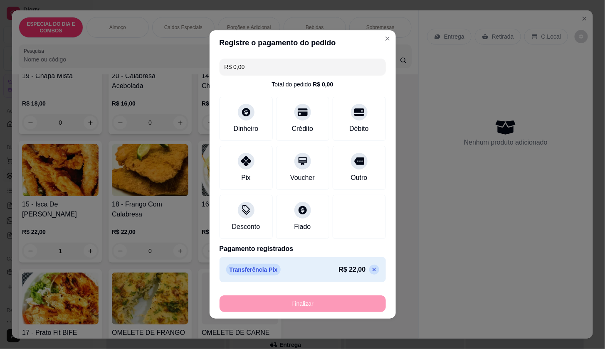
type input "0"
type input "-R$ 22,00"
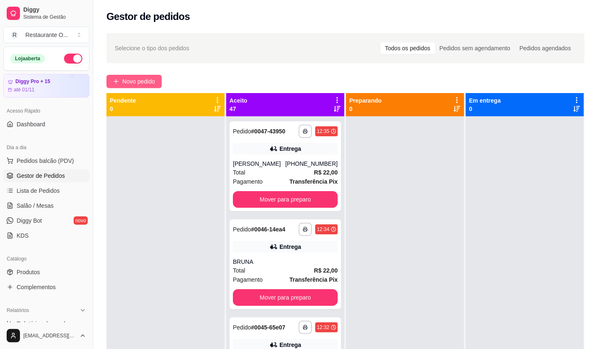
click at [155, 79] on span "Novo pedido" at bounding box center [138, 81] width 33 height 9
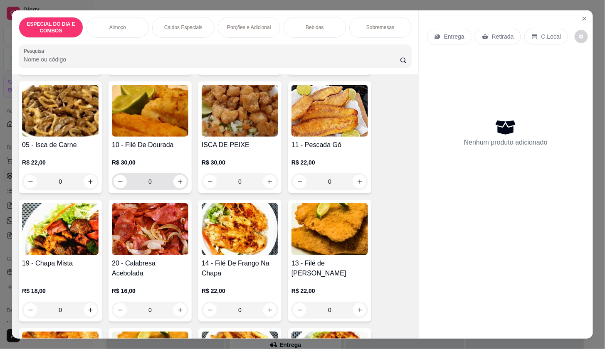
scroll to position [323, 0]
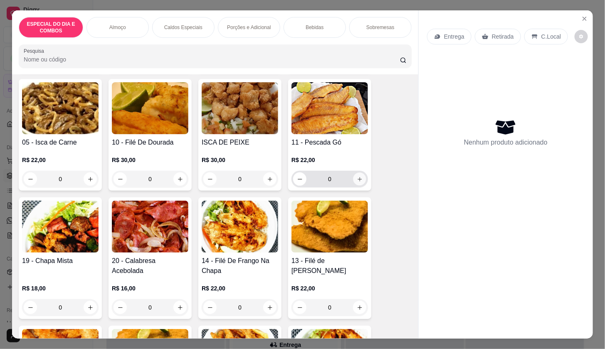
click at [358, 173] on button "increase-product-quantity" at bounding box center [360, 179] width 13 height 13
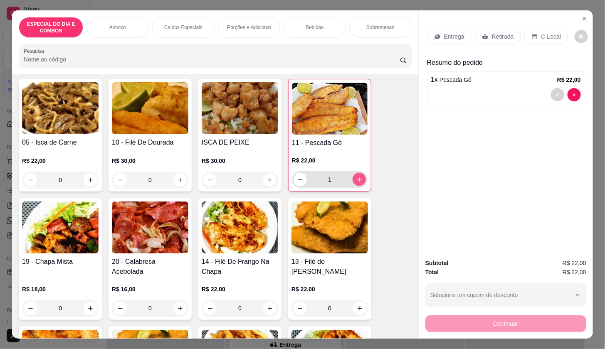
click at [358, 177] on icon "increase-product-quantity" at bounding box center [359, 180] width 6 height 6
click at [296, 179] on button "decrease-product-quantity" at bounding box center [300, 179] width 13 height 13
type input "1"
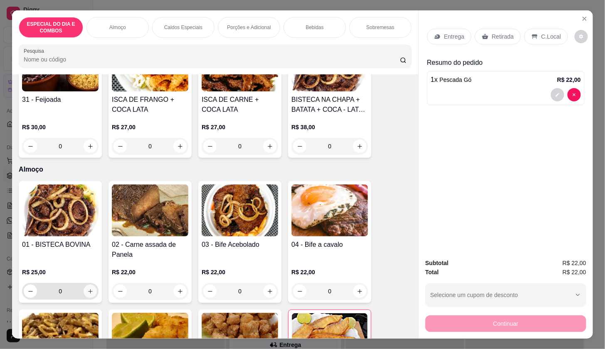
click at [87, 289] on icon "increase-product-quantity" at bounding box center [90, 292] width 6 height 6
type input "1"
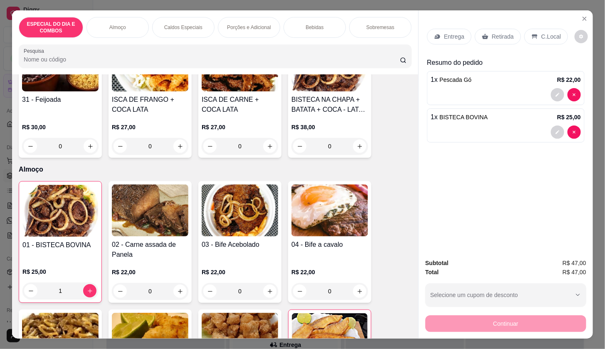
click at [438, 32] on div "Entrega" at bounding box center [449, 37] width 45 height 16
click at [492, 32] on p "Retirada" at bounding box center [503, 36] width 22 height 8
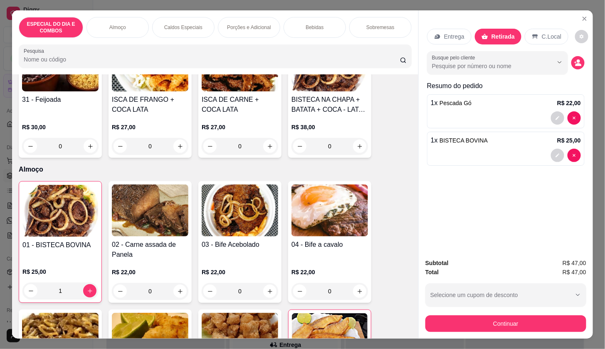
click at [426, 323] on button "Continuar" at bounding box center [506, 324] width 161 height 17
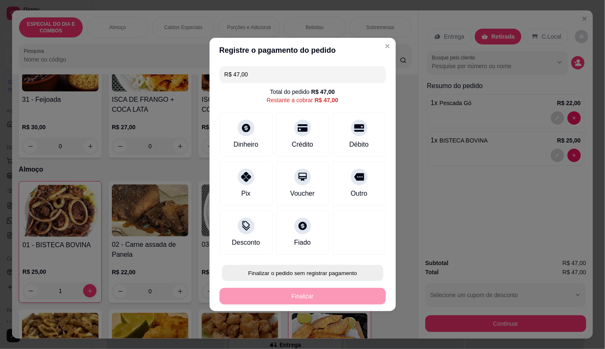
click at [345, 269] on button "Finalizar o pedido sem registrar pagamento" at bounding box center [302, 273] width 161 height 16
click at [357, 243] on button "Confirmar" at bounding box center [354, 249] width 30 height 12
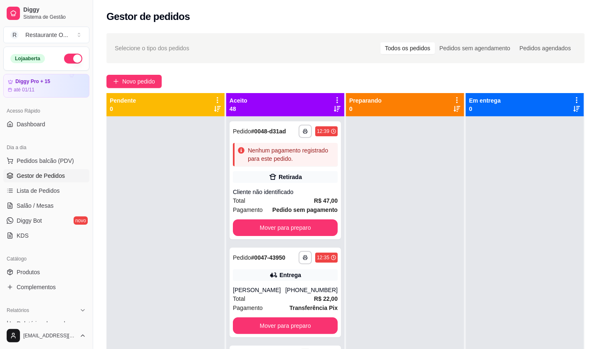
click at [163, 75] on div "Novo pedido" at bounding box center [345, 81] width 478 height 13
click at [158, 79] on button "Novo pedido" at bounding box center [133, 81] width 55 height 13
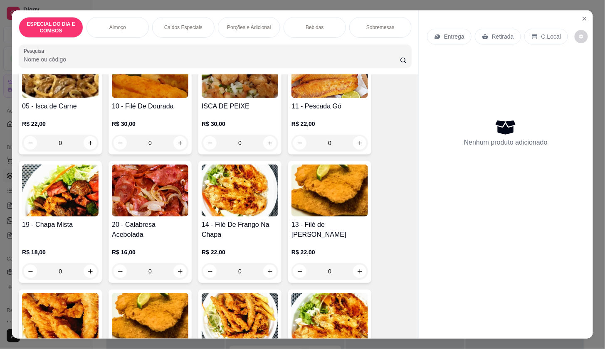
scroll to position [369, 0]
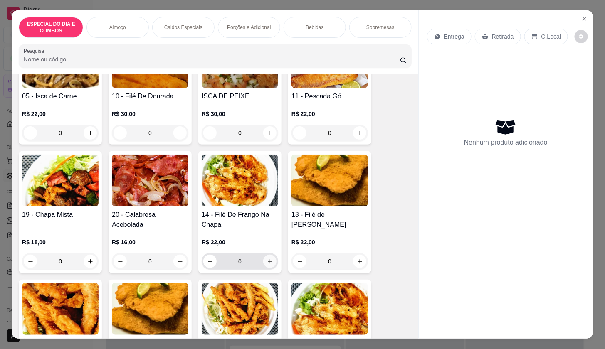
click at [266, 264] on button "increase-product-quantity" at bounding box center [269, 261] width 13 height 13
type input "1"
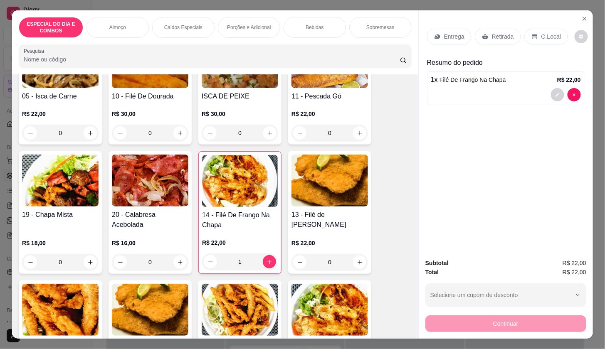
click at [433, 29] on div "Entrega" at bounding box center [449, 37] width 45 height 16
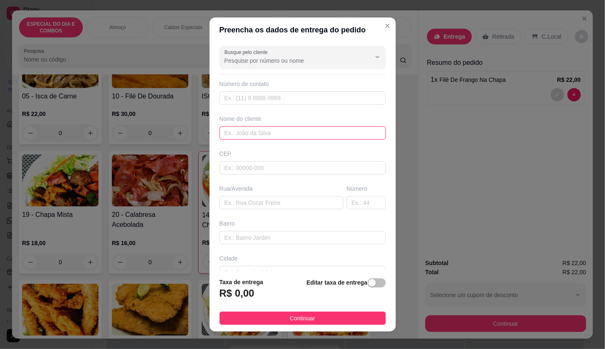
click at [276, 130] on input "text" at bounding box center [303, 132] width 166 height 13
type input "PAG MENOS FARMACEUTICO"
click at [340, 312] on button "Continuar" at bounding box center [303, 318] width 166 height 13
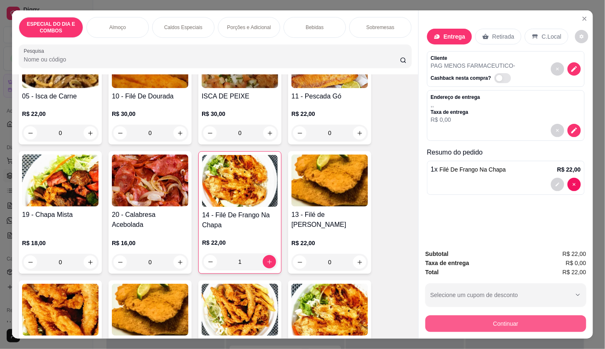
click at [433, 322] on button "Continuar" at bounding box center [506, 324] width 161 height 17
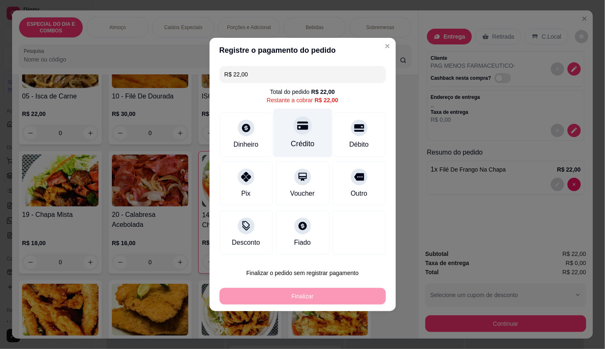
click at [304, 139] on div "Crédito" at bounding box center [302, 133] width 59 height 49
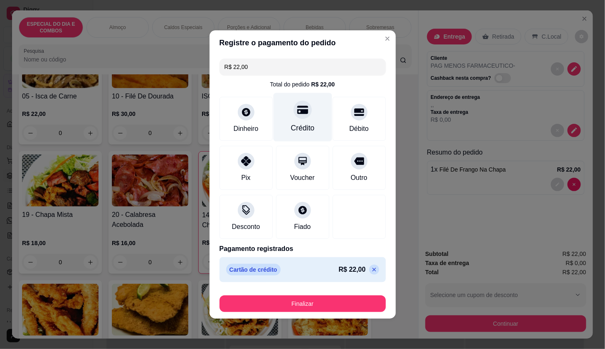
type input "R$ 0,00"
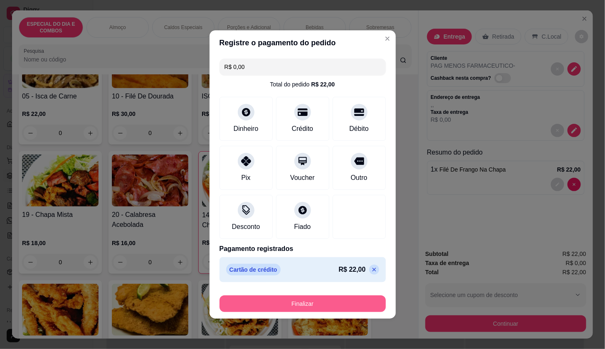
click at [331, 299] on button "Finalizar" at bounding box center [303, 304] width 166 height 17
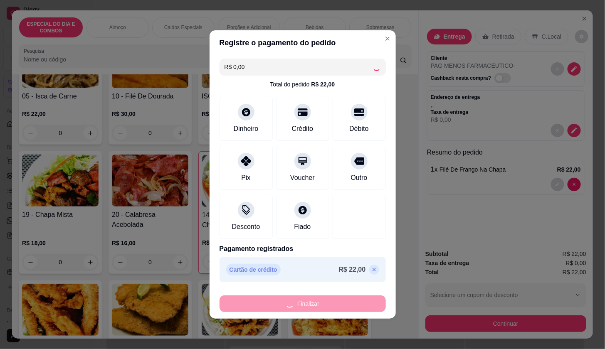
type input "0"
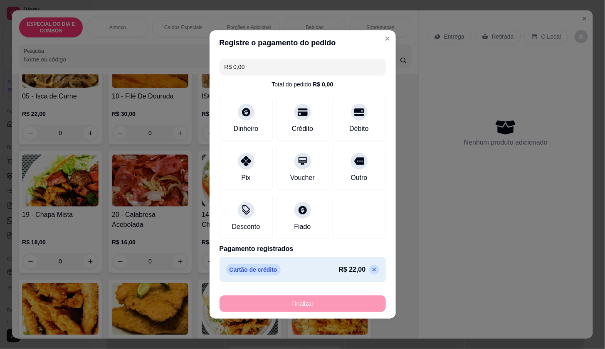
type input "-R$ 22,00"
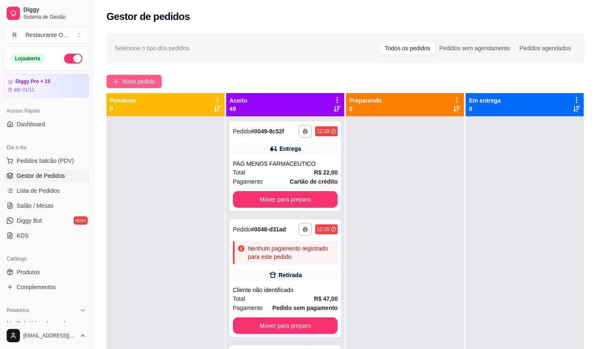
click at [143, 81] on span "Novo pedido" at bounding box center [138, 81] width 33 height 9
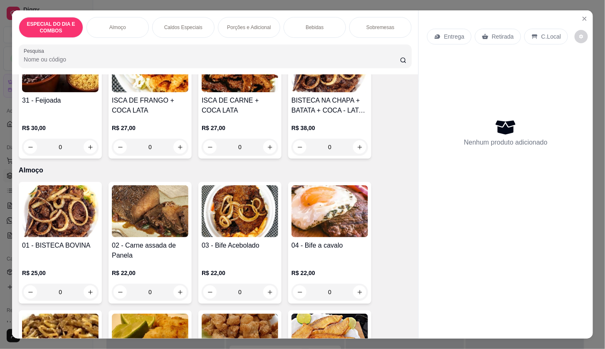
scroll to position [92, 0]
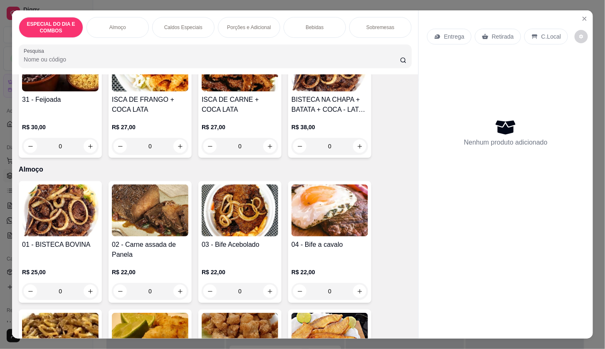
click at [185, 278] on div "R$ 22,00 0" at bounding box center [150, 284] width 77 height 32
click at [176, 290] on button "increase-product-quantity" at bounding box center [179, 291] width 13 height 13
type input "1"
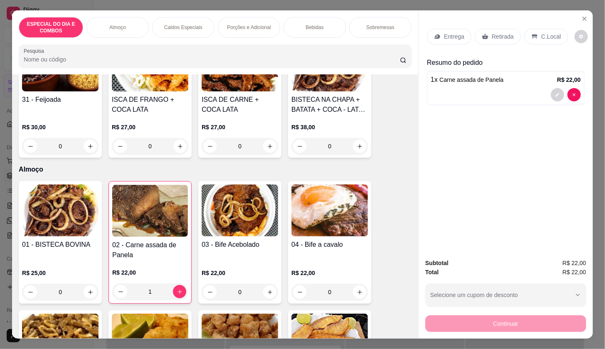
click at [555, 33] on div "C.Local" at bounding box center [547, 37] width 44 height 16
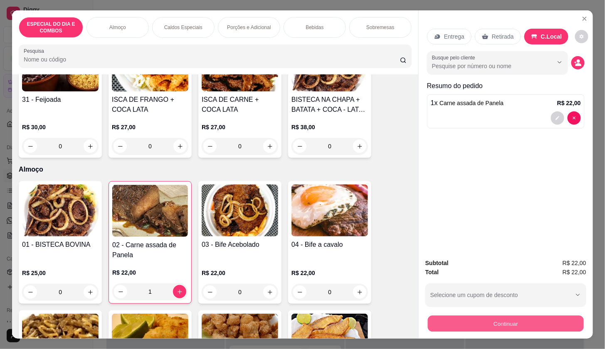
click at [562, 320] on button "Continuar" at bounding box center [506, 324] width 156 height 16
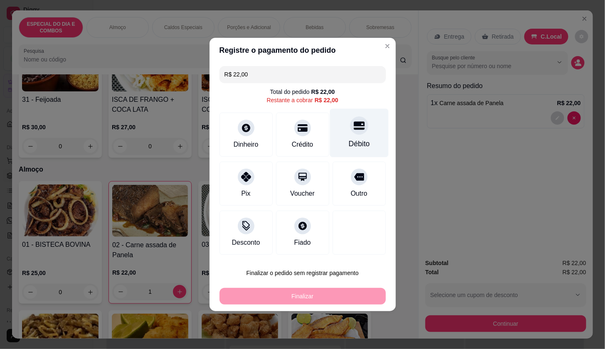
click at [352, 148] on div "Débito" at bounding box center [359, 144] width 21 height 11
type input "R$ 0,00"
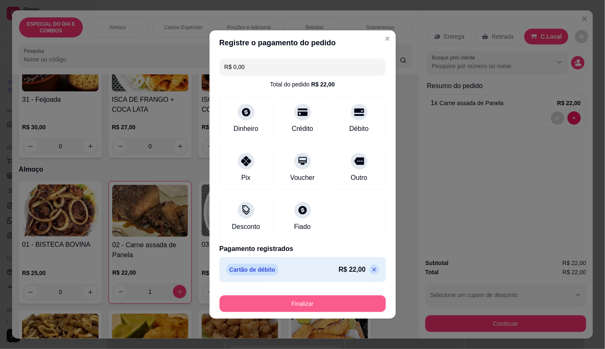
click at [368, 305] on button "Finalizar" at bounding box center [303, 304] width 166 height 17
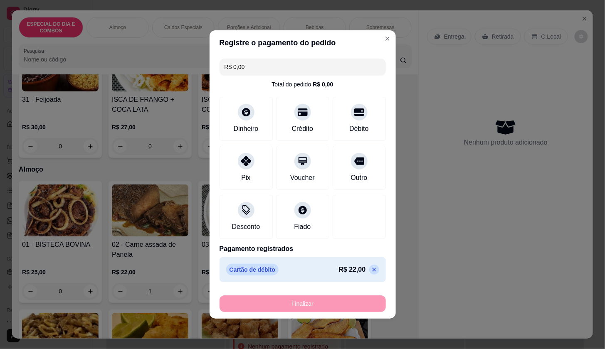
type input "0"
type input "-R$ 22,00"
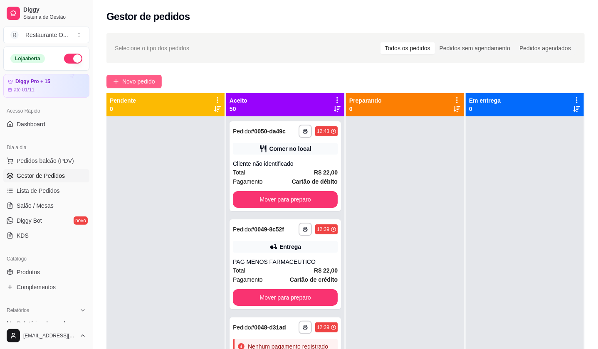
click at [147, 87] on button "Novo pedido" at bounding box center [133, 81] width 55 height 13
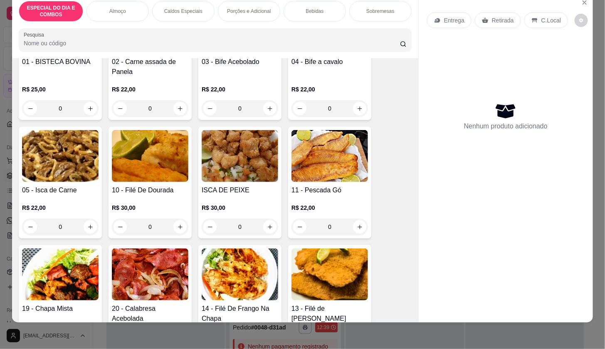
scroll to position [323, 0]
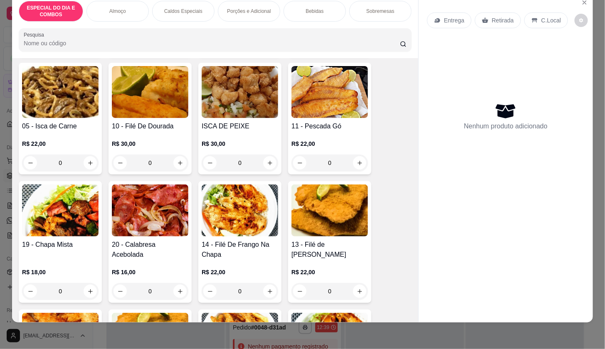
click at [87, 299] on div "01 - BISTECA BOVINA R$ 25,00 0 02 - Carne assada de Panela R$ 22,00 0 03 - Bife…" at bounding box center [215, 242] width 393 height 616
click at [87, 289] on icon "increase-product-quantity" at bounding box center [90, 292] width 6 height 6
type input "1"
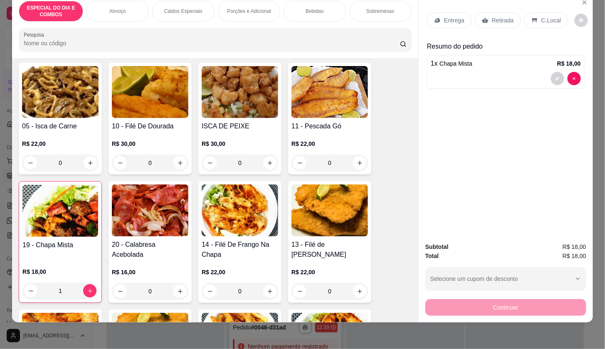
click at [308, 8] on div "Bebidas" at bounding box center [315, 11] width 62 height 21
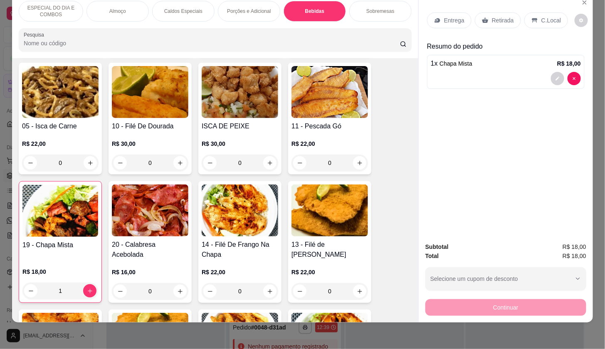
scroll to position [1467, 0]
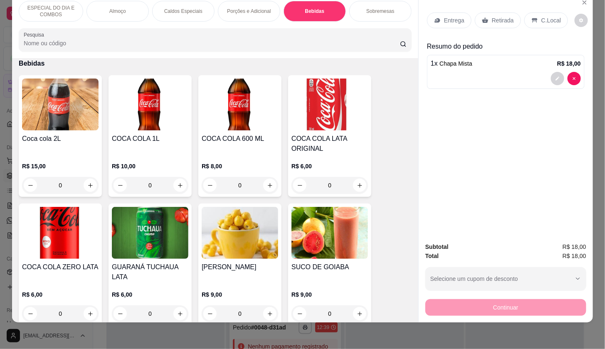
click at [360, 186] on div "0" at bounding box center [329, 185] width 73 height 17
click at [357, 183] on icon "increase-product-quantity" at bounding box center [360, 186] width 6 height 6
type input "1"
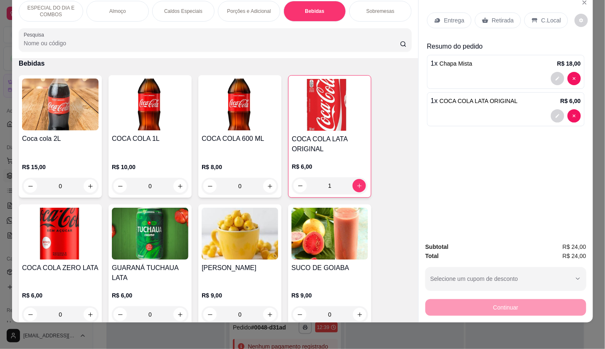
click at [525, 17] on div "C.Local" at bounding box center [547, 20] width 44 height 16
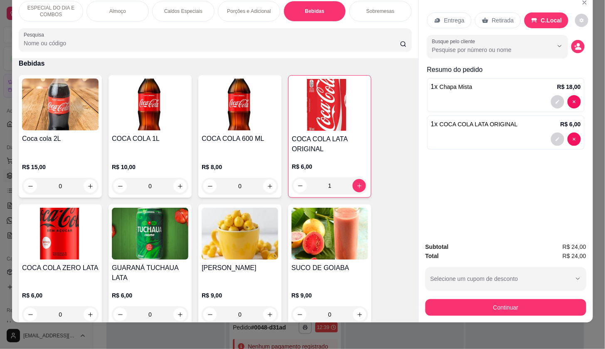
click at [531, 303] on button "Continuar" at bounding box center [506, 307] width 161 height 17
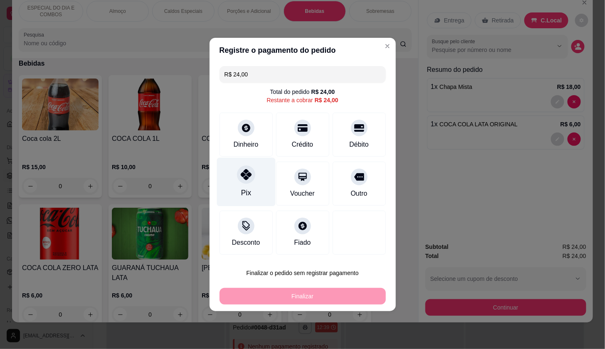
click at [251, 189] on div "Pix" at bounding box center [246, 182] width 59 height 49
type input "R$ 0,00"
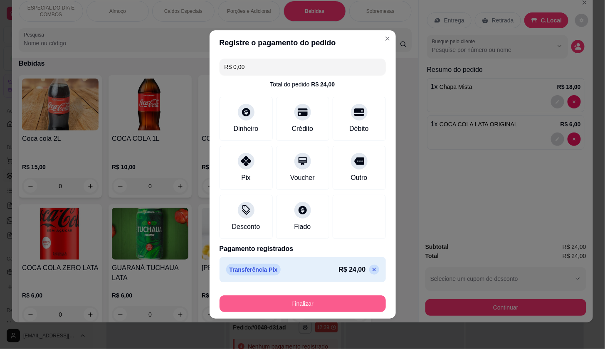
click at [285, 300] on button "Finalizar" at bounding box center [303, 304] width 166 height 17
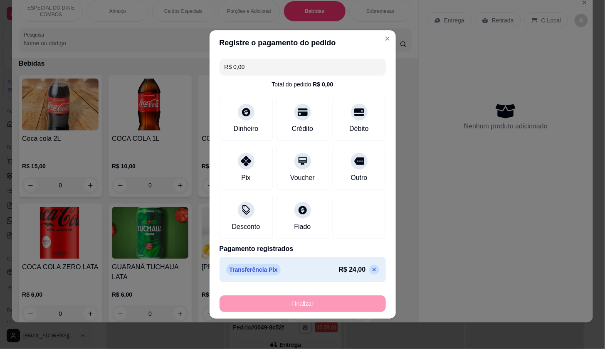
type input "0"
type input "-R$ 24,00"
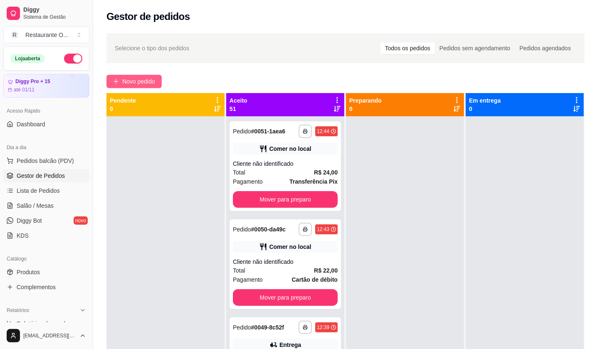
click at [147, 87] on button "Novo pedido" at bounding box center [133, 81] width 55 height 13
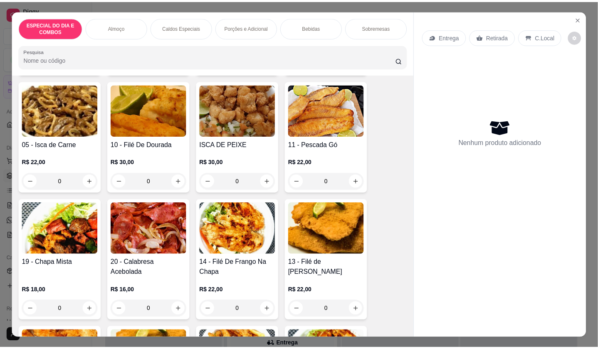
scroll to position [323, 0]
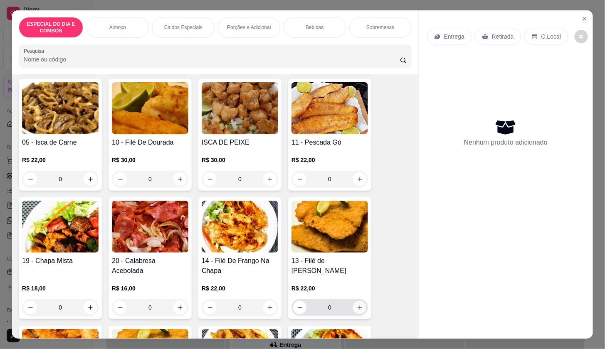
click at [357, 305] on icon "increase-product-quantity" at bounding box center [360, 308] width 6 height 6
type input "1"
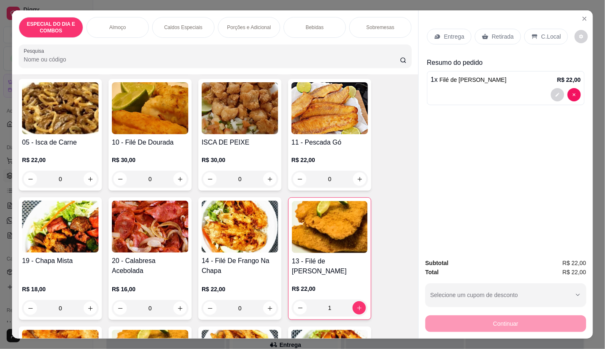
click at [451, 32] on p "Entrega" at bounding box center [454, 36] width 20 height 8
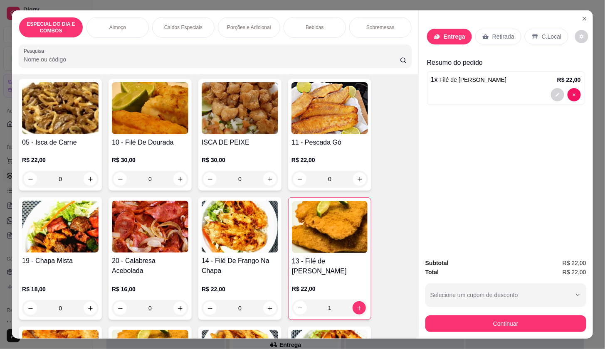
click at [280, 53] on div at bounding box center [302, 57] width 156 height 17
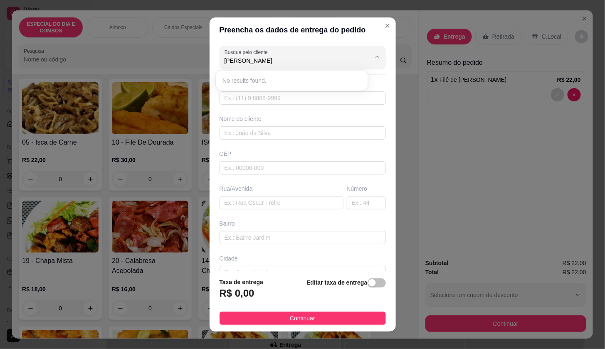
click at [289, 128] on div "Nome do cliente" at bounding box center [303, 127] width 170 height 25
drag, startPoint x: 290, startPoint y: 128, endPoint x: 292, endPoint y: 133, distance: 5.0
click at [292, 130] on input "text" at bounding box center [303, 132] width 166 height 13
click at [292, 134] on input "text" at bounding box center [303, 132] width 166 height 13
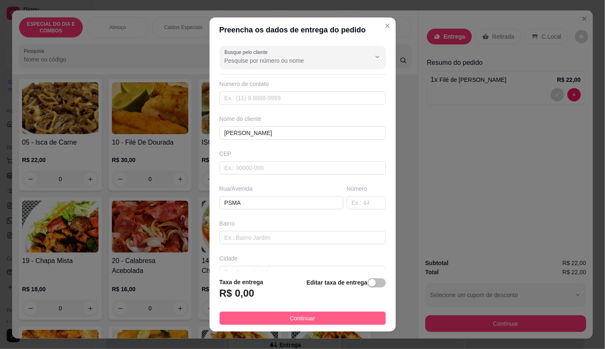
click at [351, 314] on button "Continuar" at bounding box center [303, 318] width 166 height 13
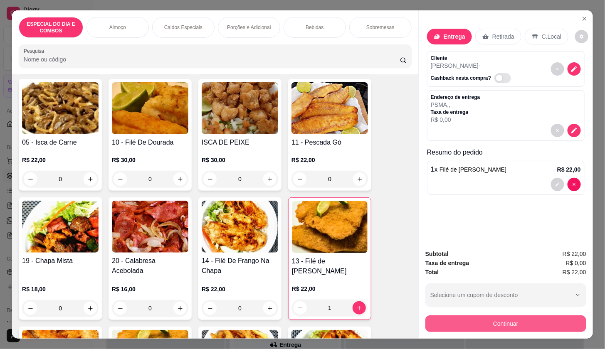
click at [476, 324] on button "Continuar" at bounding box center [506, 324] width 161 height 17
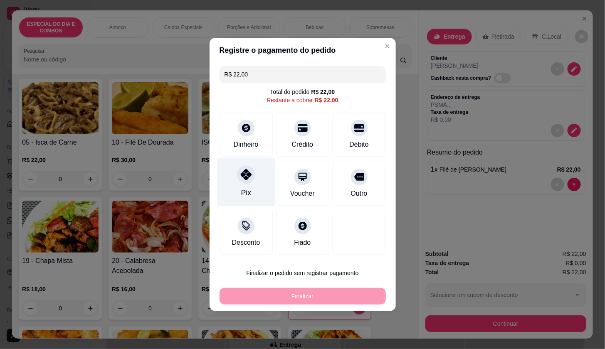
click at [257, 190] on div "Pix" at bounding box center [246, 182] width 59 height 49
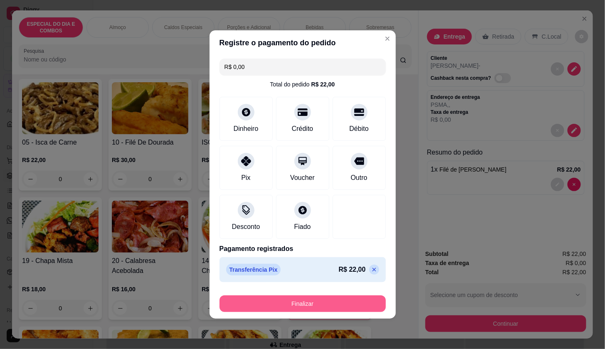
click at [287, 304] on button "Finalizar" at bounding box center [303, 304] width 166 height 17
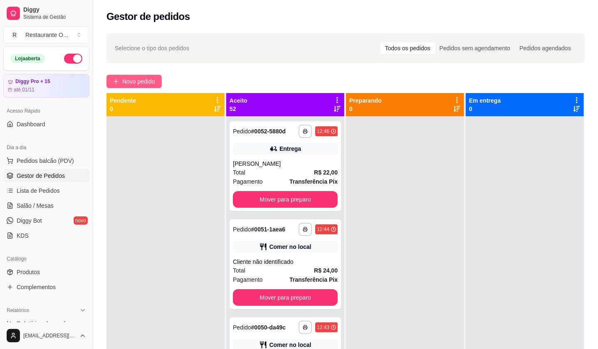
click at [158, 80] on button "Novo pedido" at bounding box center [133, 81] width 55 height 13
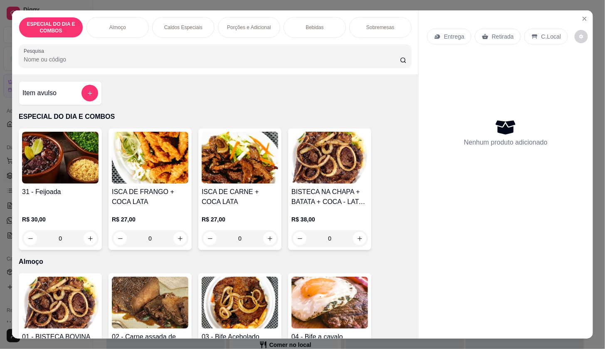
click at [580, 5] on div "ESPECIAL DO DIA E COMBOS Almoço Caldos Especiais Porções e Adicional Bebidas So…" at bounding box center [302, 174] width 605 height 349
click at [582, 15] on icon "Close" at bounding box center [585, 18] width 7 height 7
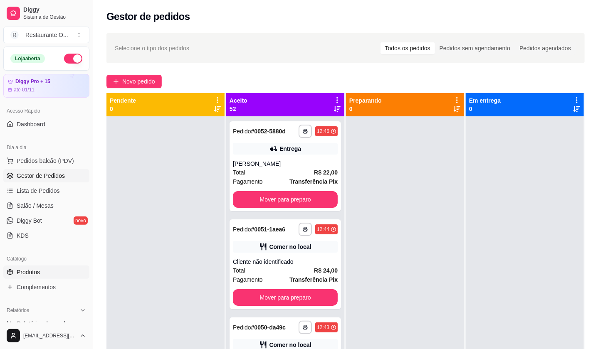
click at [30, 279] on link "Produtos" at bounding box center [46, 272] width 86 height 13
